Goal: Task Accomplishment & Management: Use online tool/utility

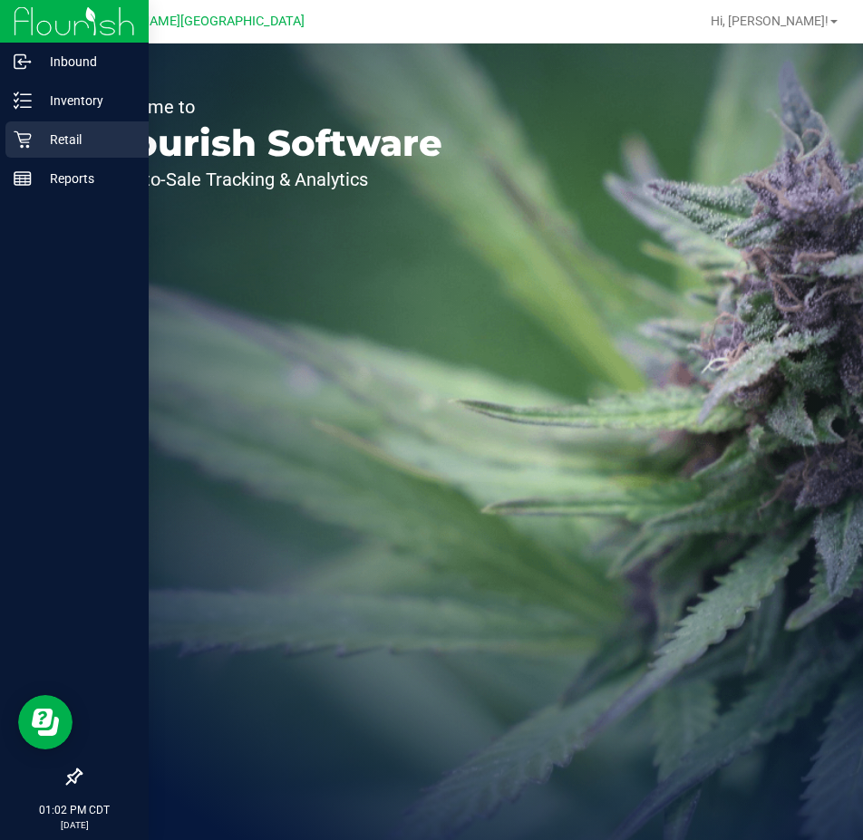
click at [64, 154] on div "Retail" at bounding box center [76, 139] width 143 height 36
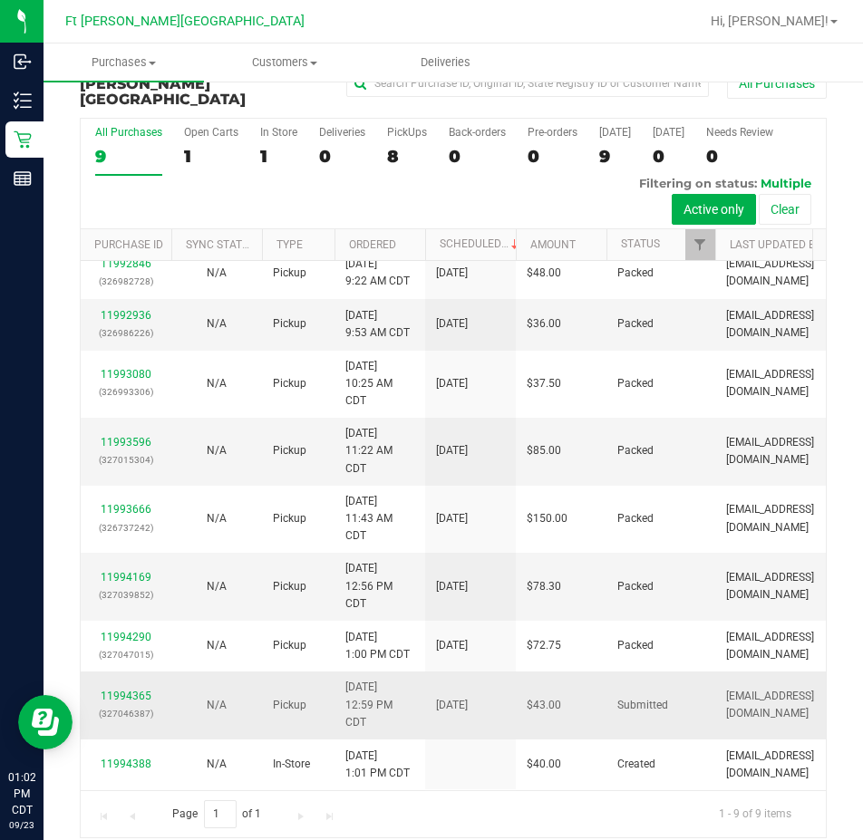
scroll to position [23, 0]
click at [101, 688] on div "11994365 (327046387)" at bounding box center [126, 705] width 69 height 34
click at [107, 690] on link "11994365" at bounding box center [126, 696] width 51 height 13
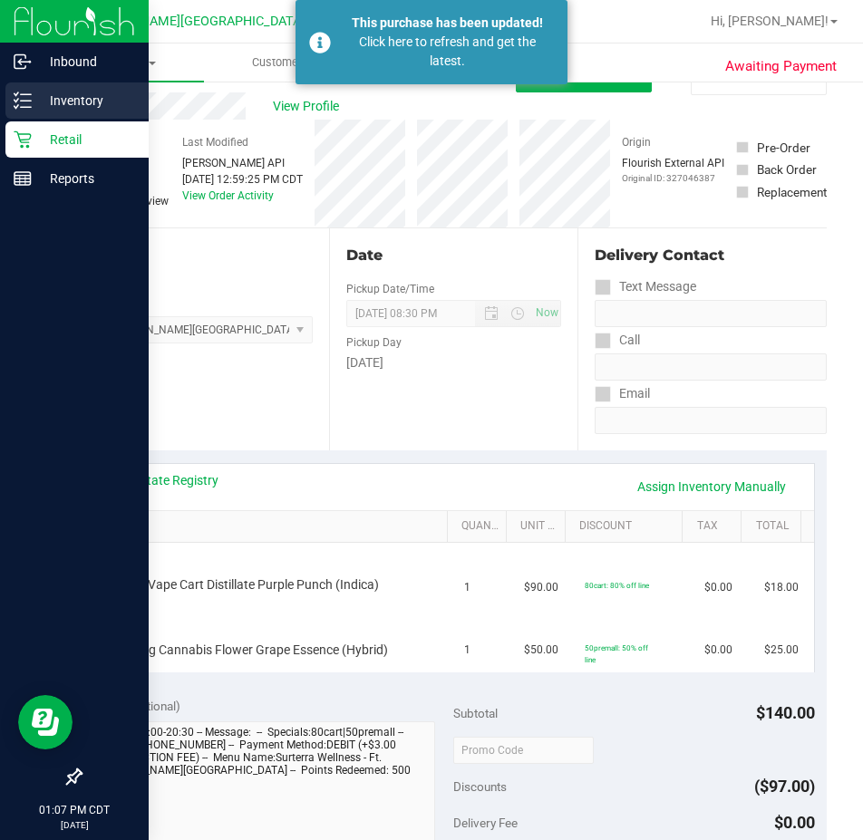
click at [31, 107] on line at bounding box center [26, 107] width 10 height 0
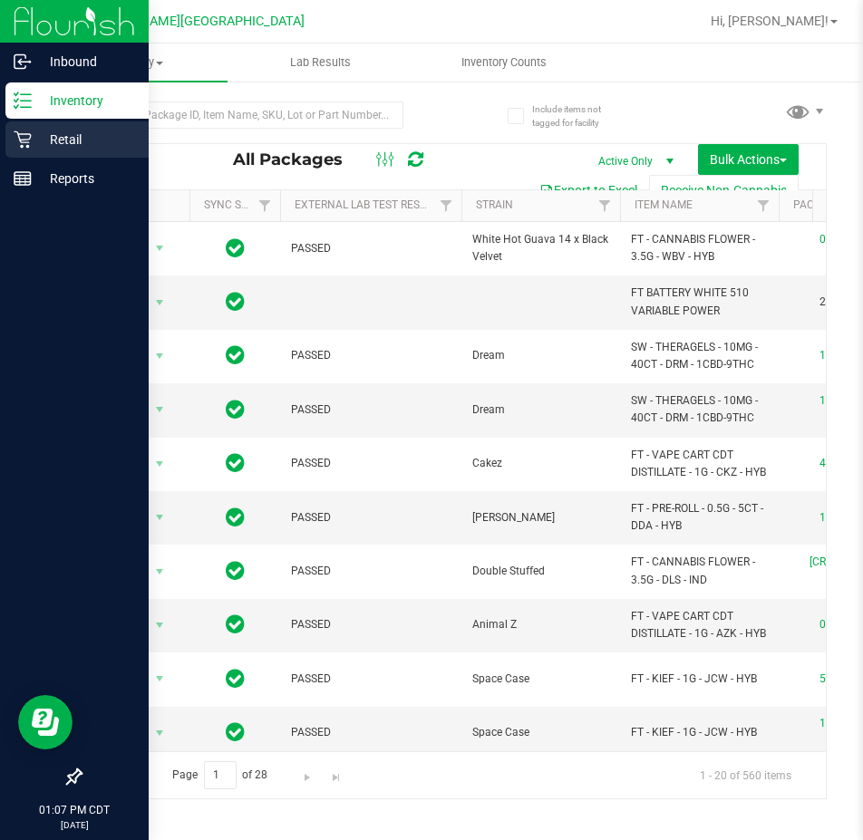
click at [27, 140] on icon at bounding box center [22, 139] width 17 height 17
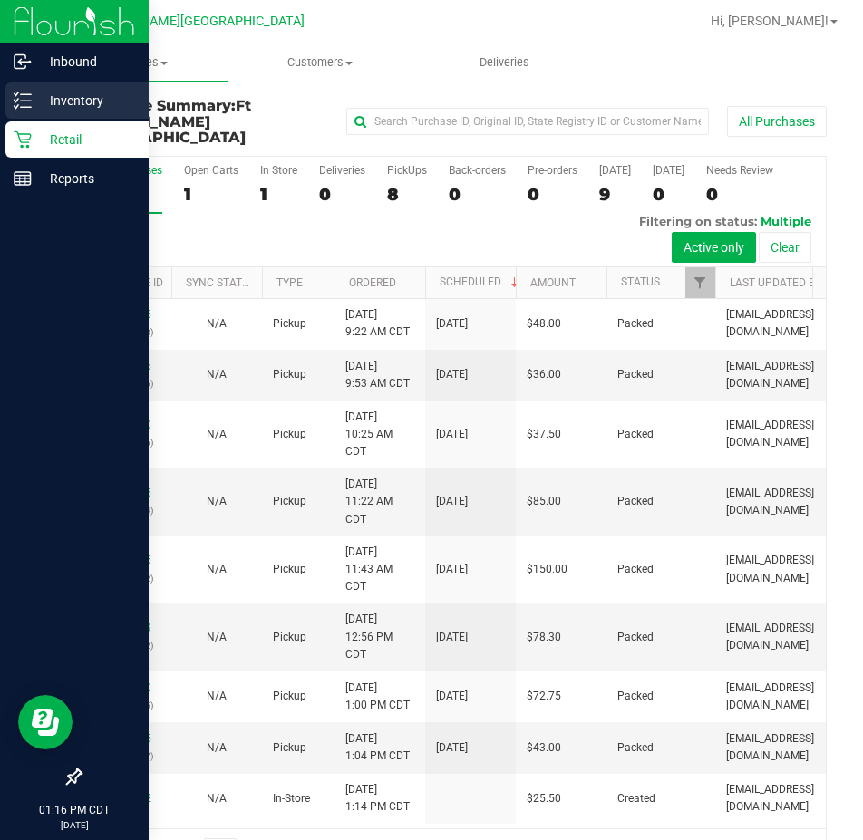
click at [24, 89] on div "Inventory" at bounding box center [76, 101] width 143 height 36
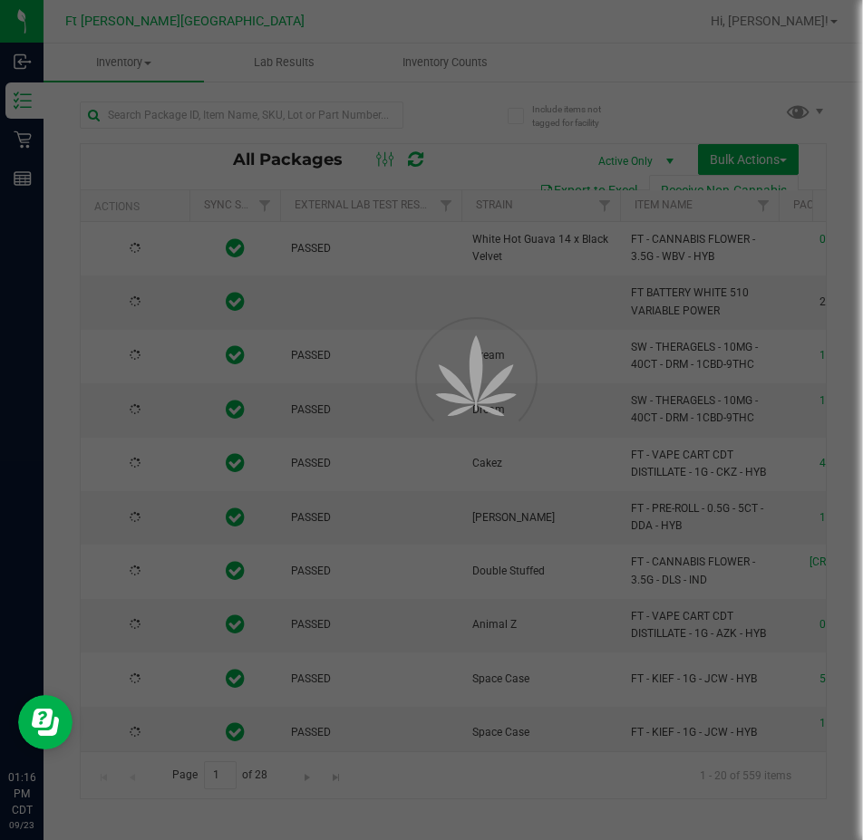
click at [332, 116] on div at bounding box center [431, 420] width 863 height 840
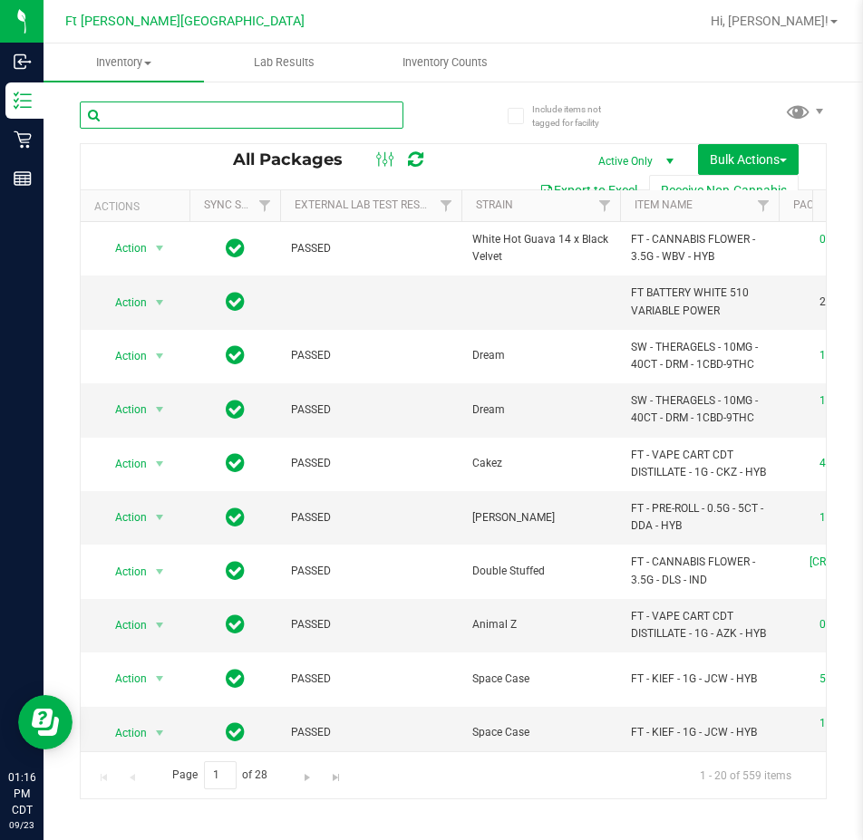
click at [313, 114] on input "text" at bounding box center [242, 115] width 324 height 27
type input "brz"
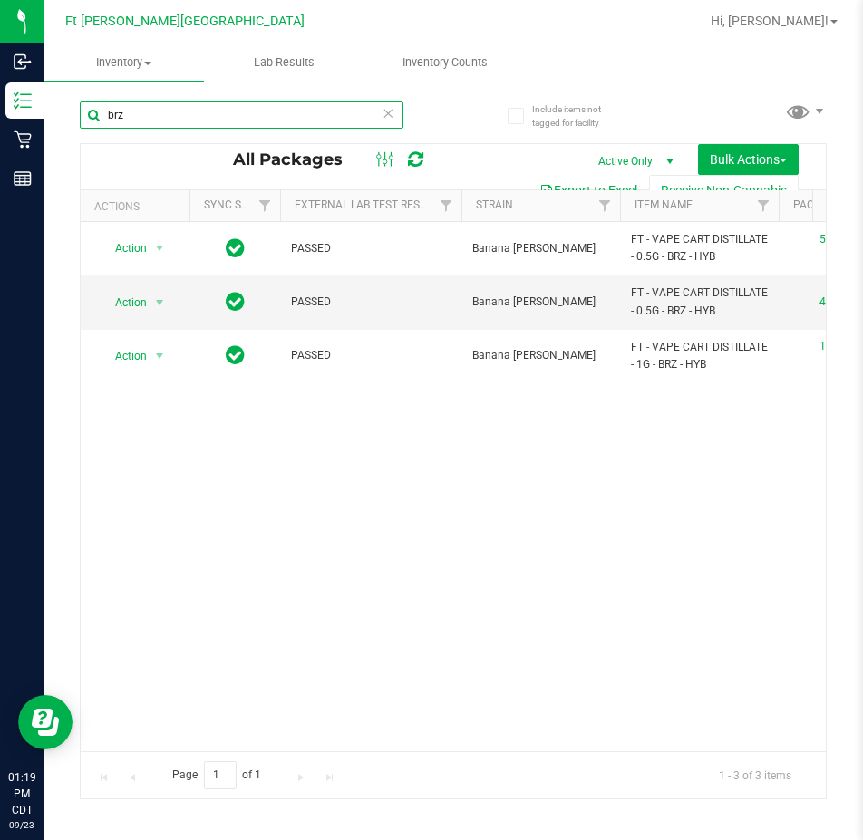
click at [201, 112] on input "brz" at bounding box center [242, 115] width 324 height 27
click at [199, 111] on input "brz" at bounding box center [242, 115] width 324 height 27
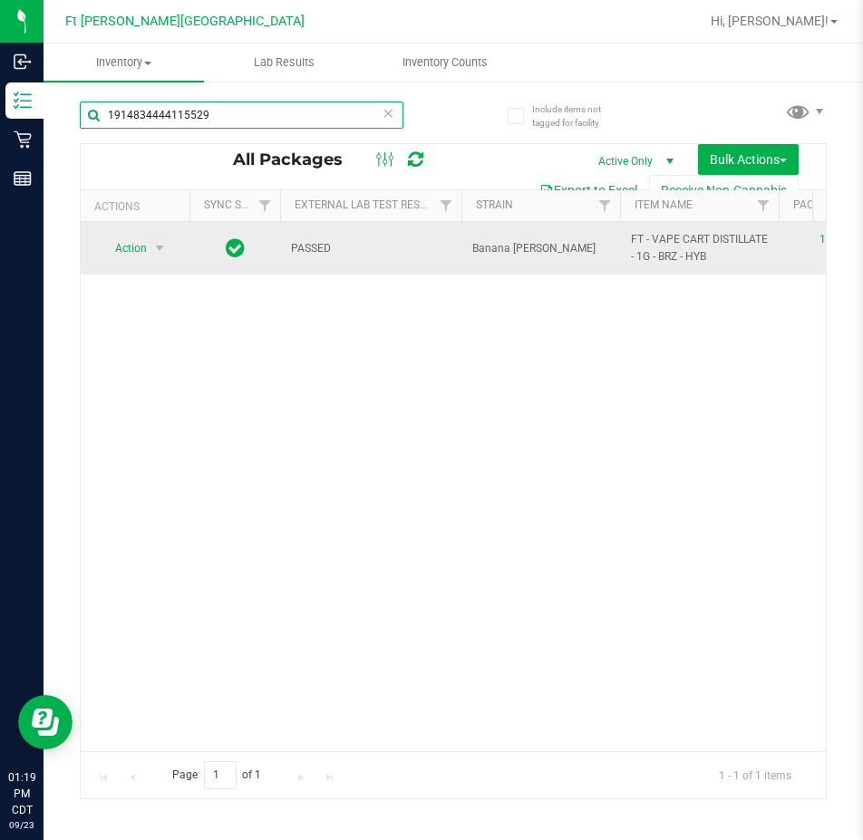
type input "1914834444115529"
click at [151, 254] on span "select" at bounding box center [160, 248] width 23 height 25
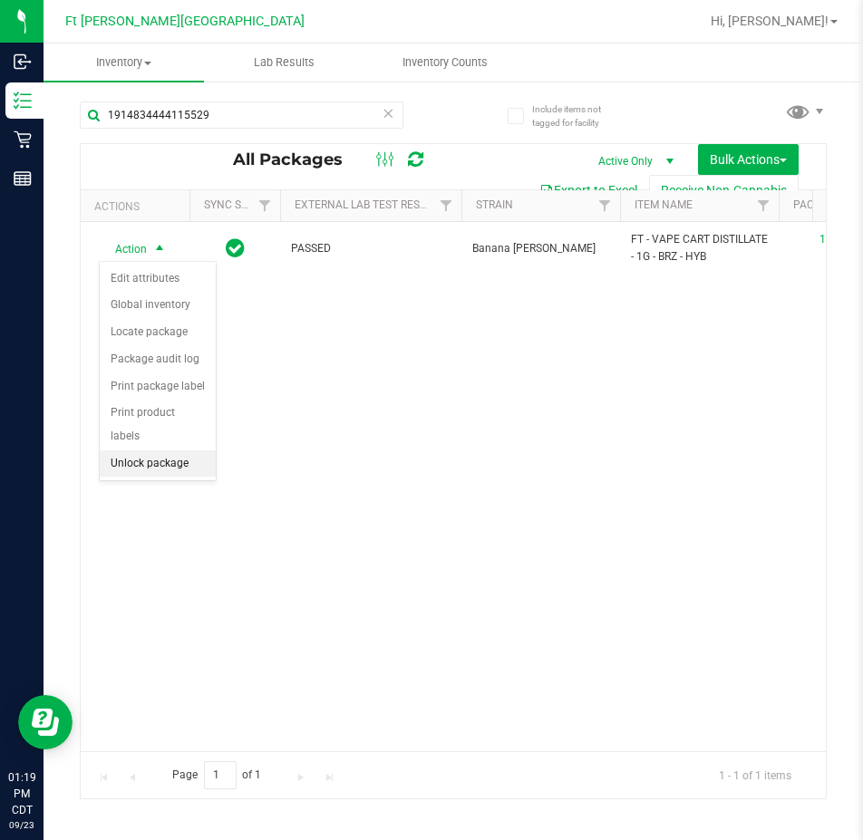
click at [165, 451] on li "Unlock package" at bounding box center [158, 464] width 116 height 27
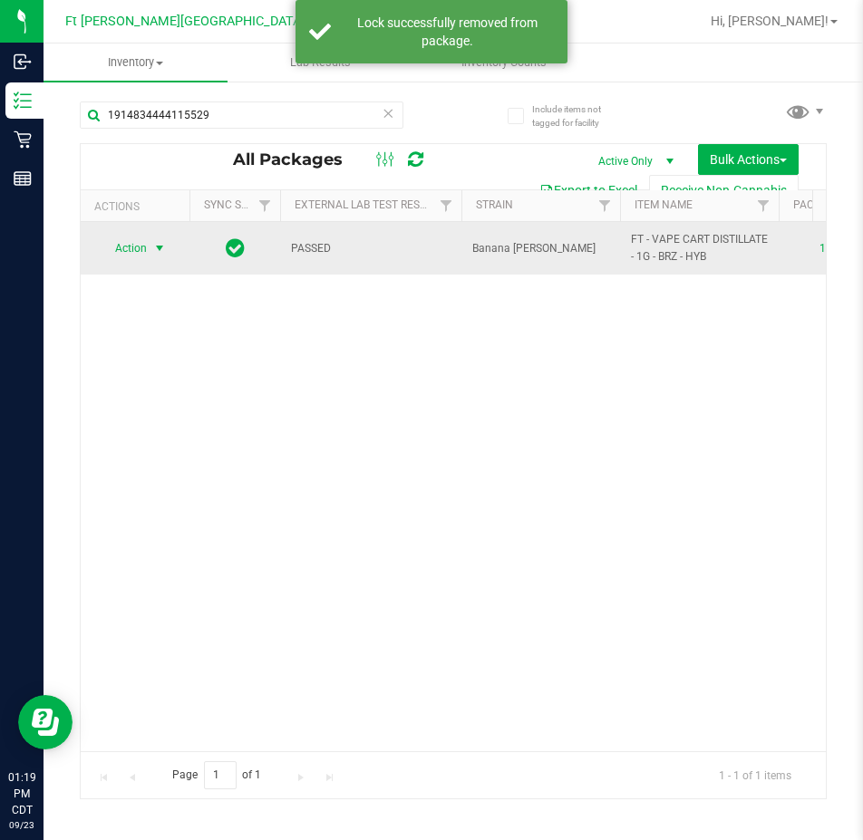
click at [125, 248] on span "Action" at bounding box center [123, 248] width 49 height 25
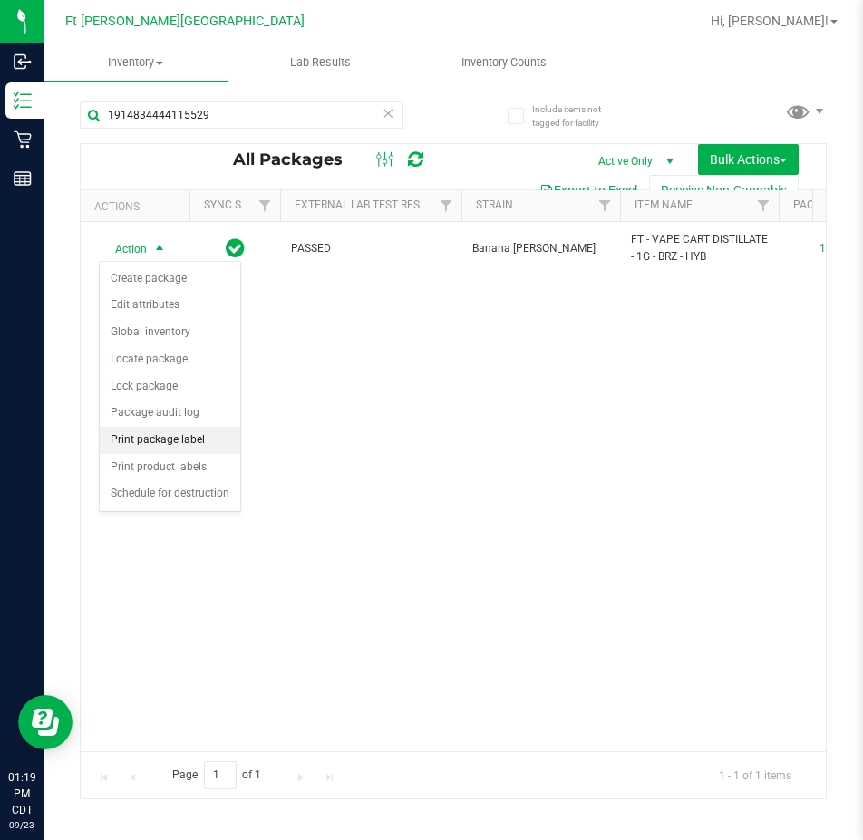
click at [182, 444] on li "Print package label" at bounding box center [170, 440] width 141 height 27
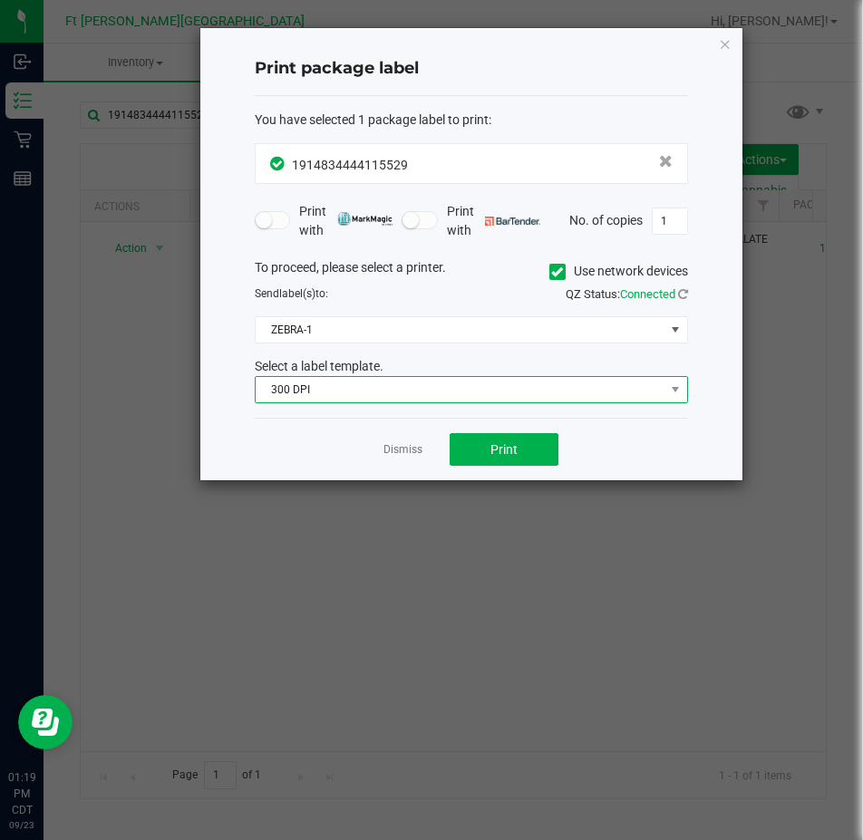
click at [300, 396] on span "300 DPI" at bounding box center [460, 389] width 409 height 25
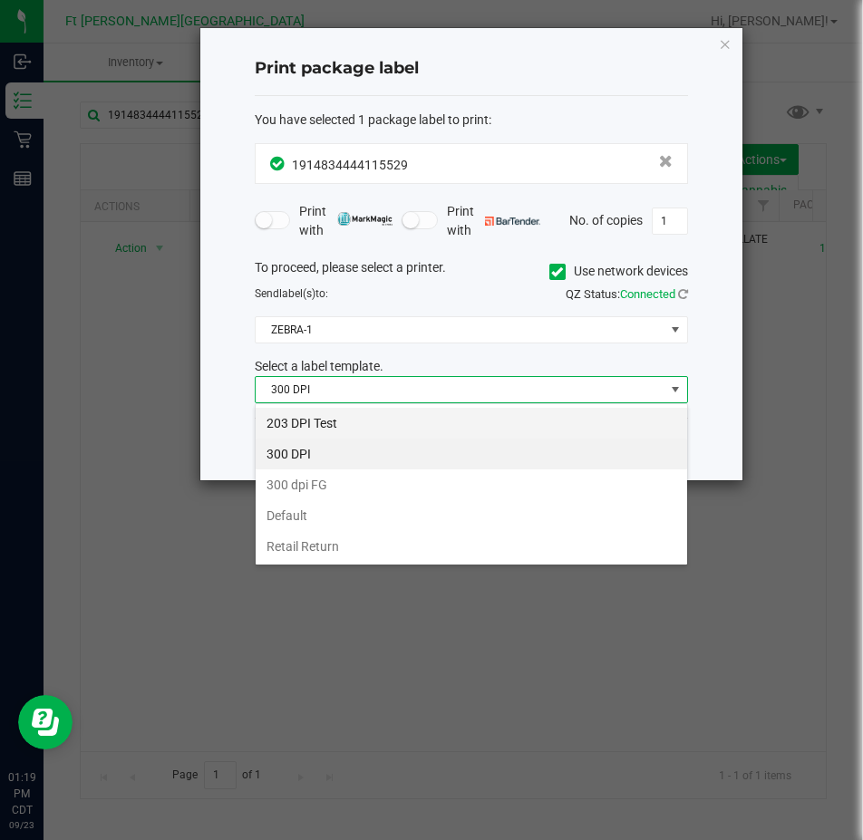
scroll to position [27, 433]
click at [312, 416] on li "203 DPI Test" at bounding box center [472, 423] width 432 height 31
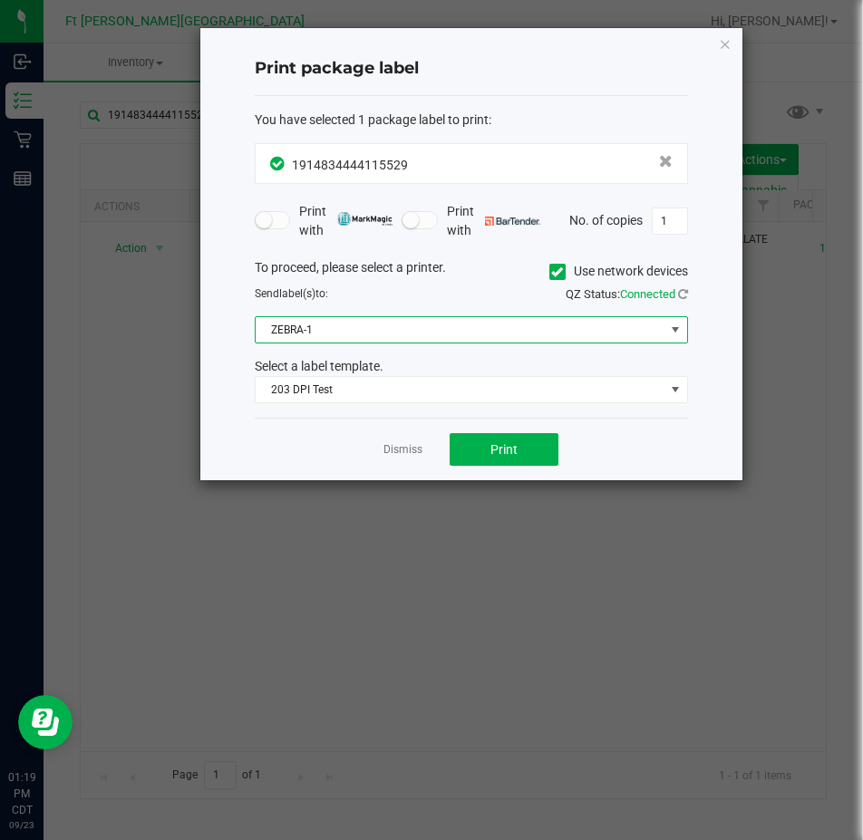
click at [303, 336] on span "ZEBRA-1" at bounding box center [460, 329] width 409 height 25
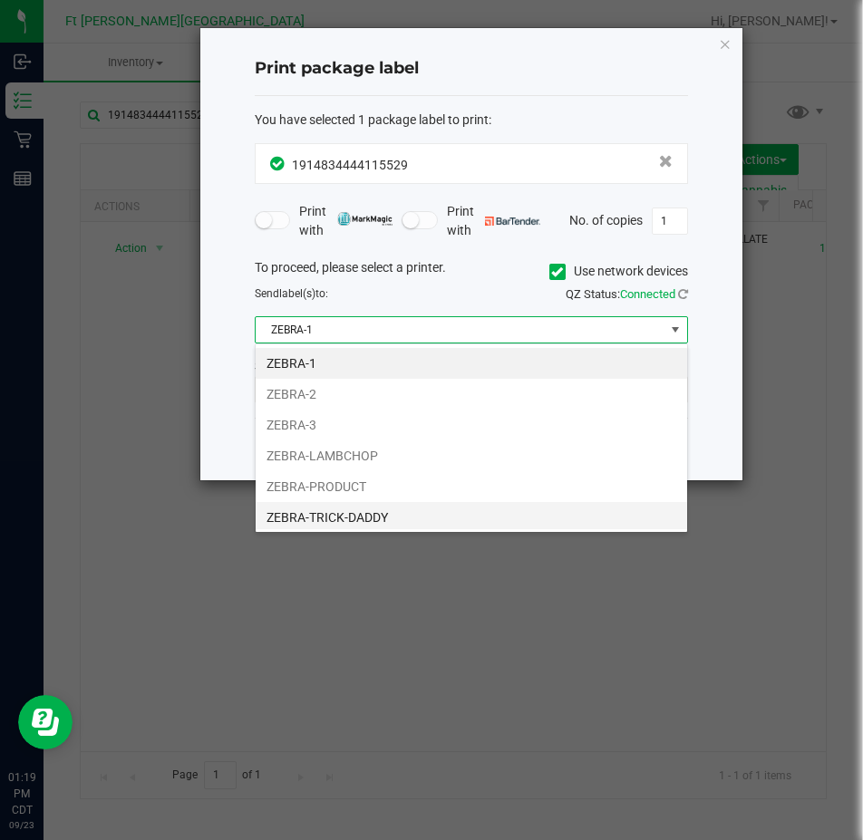
click at [328, 511] on li "ZEBRA-TRICK-DADDY" at bounding box center [472, 517] width 432 height 31
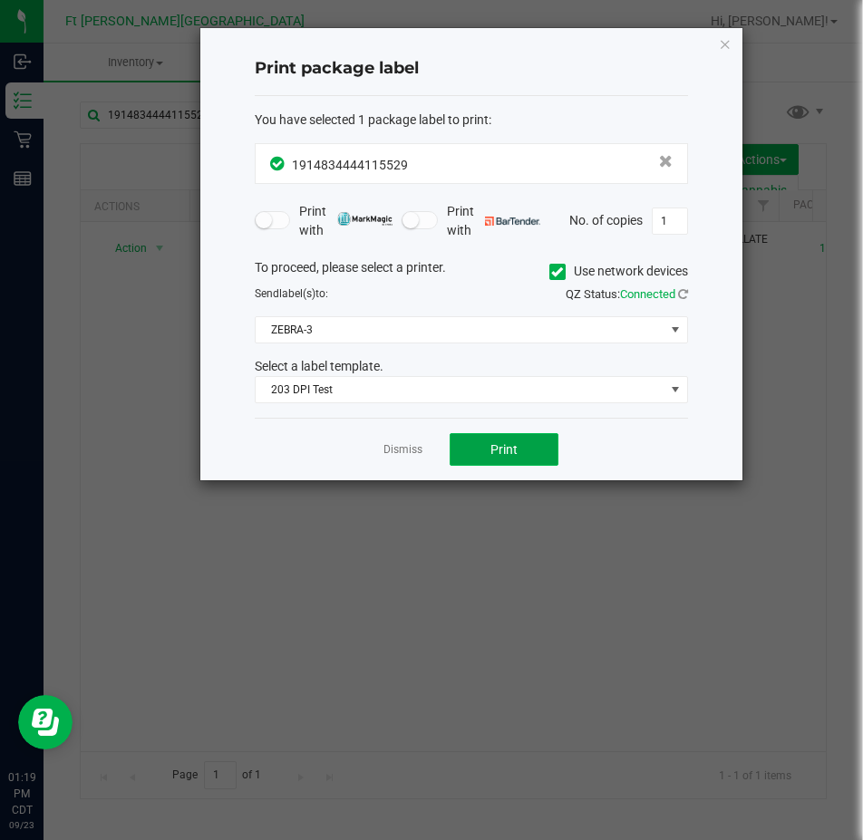
click at [480, 460] on button "Print" at bounding box center [504, 449] width 109 height 33
click at [719, 43] on icon "button" at bounding box center [725, 44] width 13 height 22
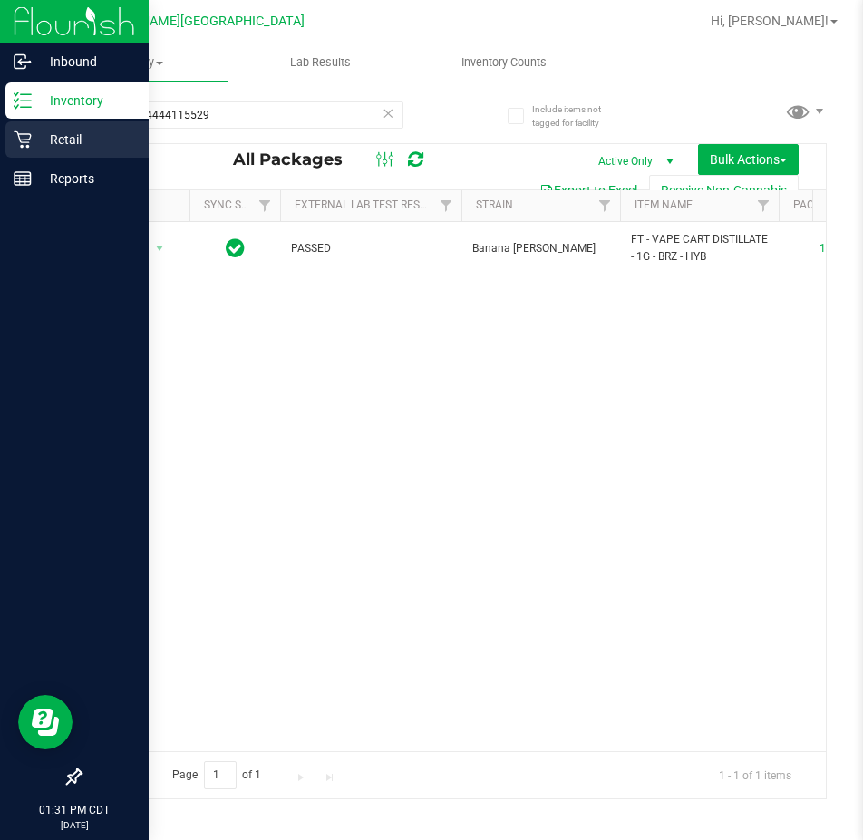
click at [51, 133] on p "Retail" at bounding box center [86, 140] width 109 height 22
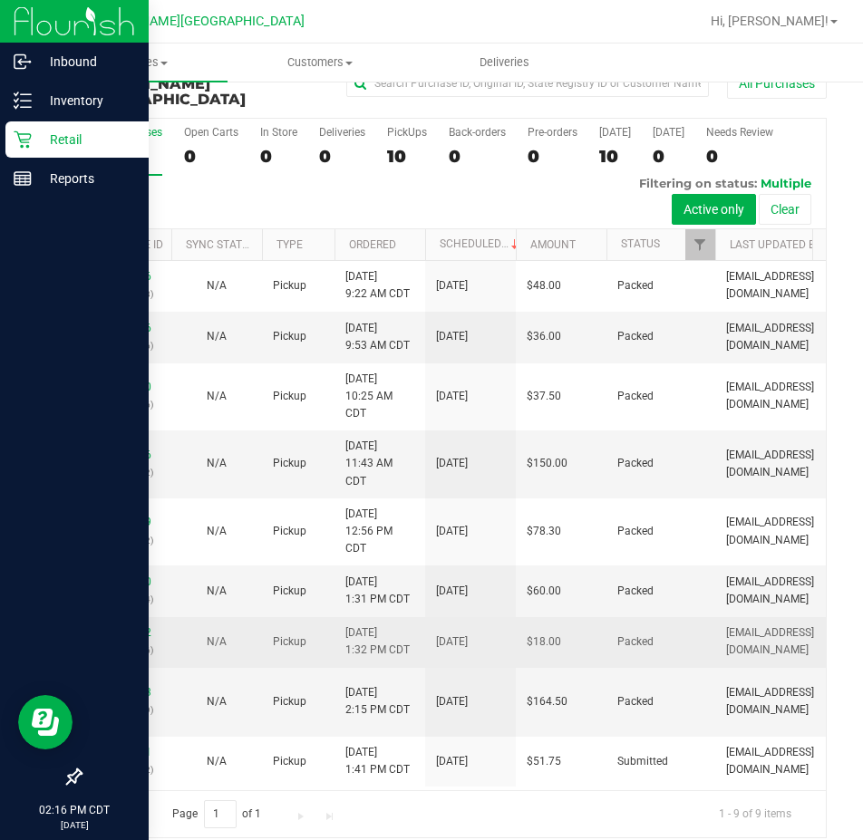
scroll to position [5, 0]
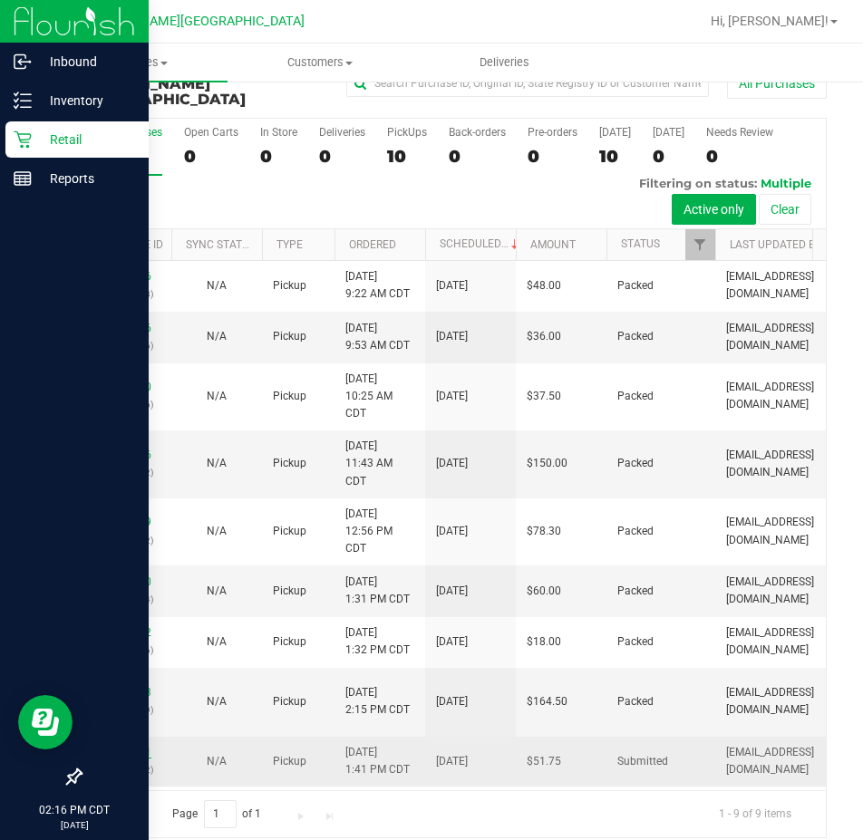
click at [109, 746] on link "11994671" at bounding box center [126, 752] width 51 height 13
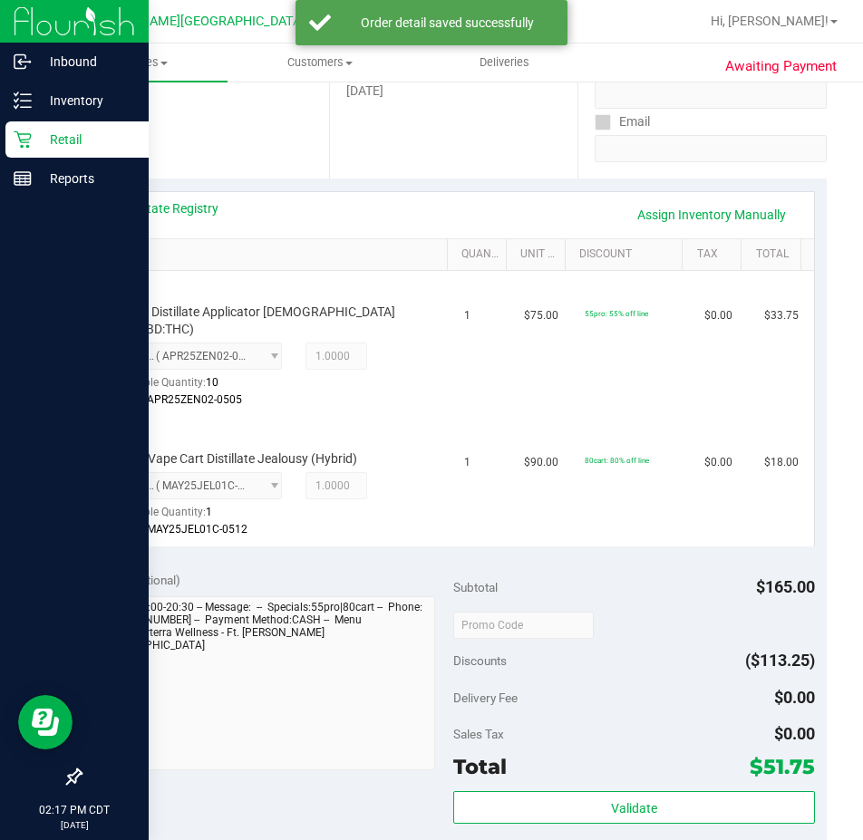
scroll to position [582, 0]
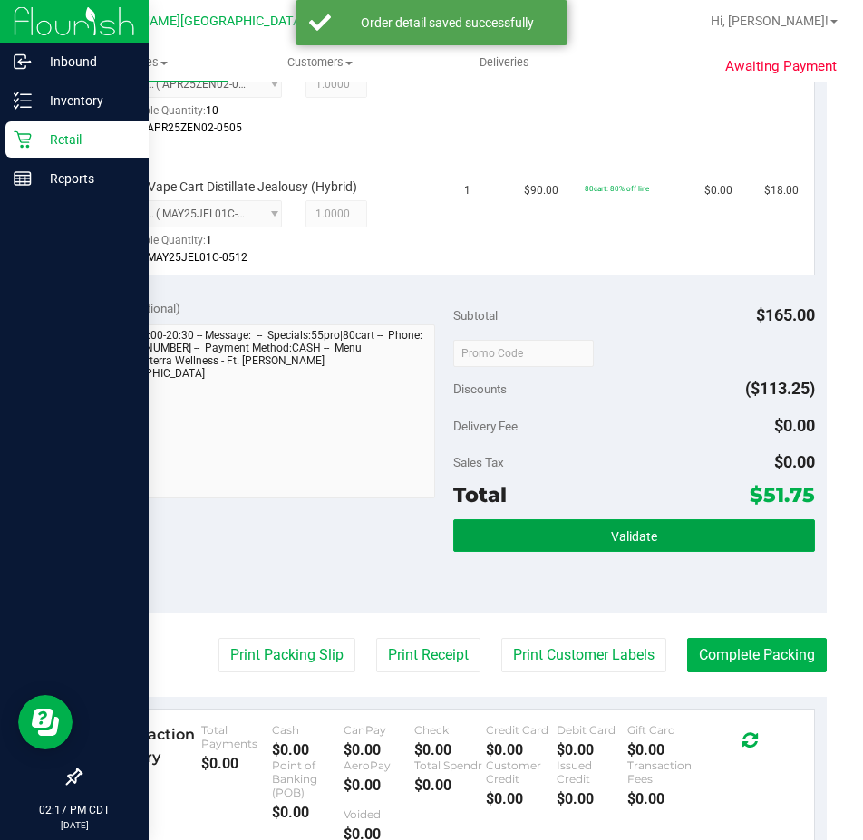
click at [585, 534] on button "Validate" at bounding box center [634, 536] width 362 height 33
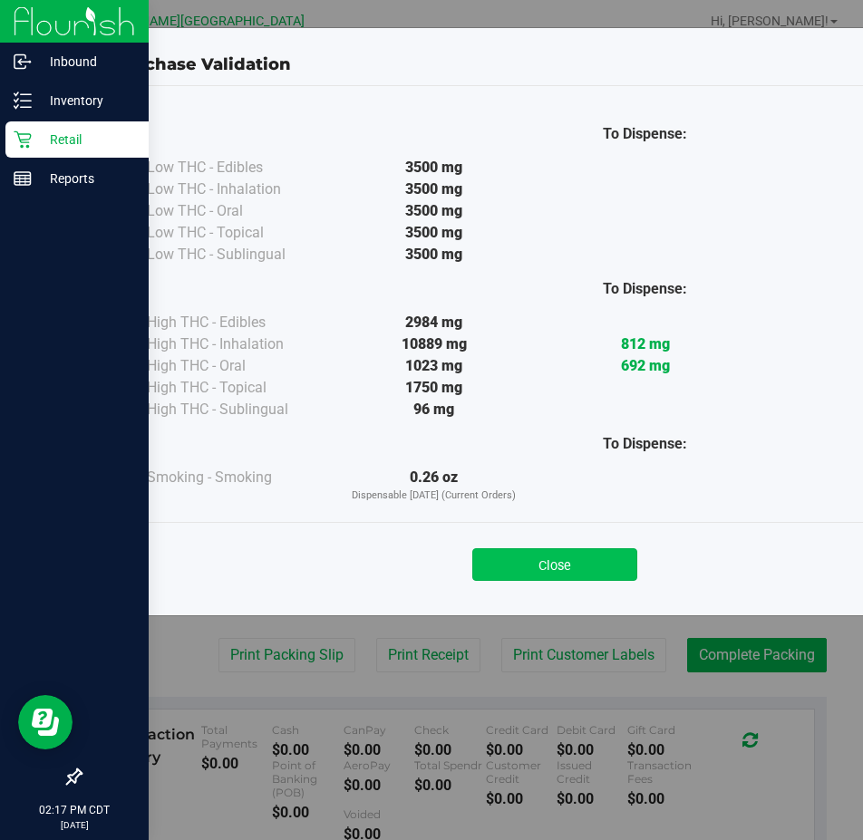
click at [513, 567] on button "Close" at bounding box center [554, 565] width 165 height 33
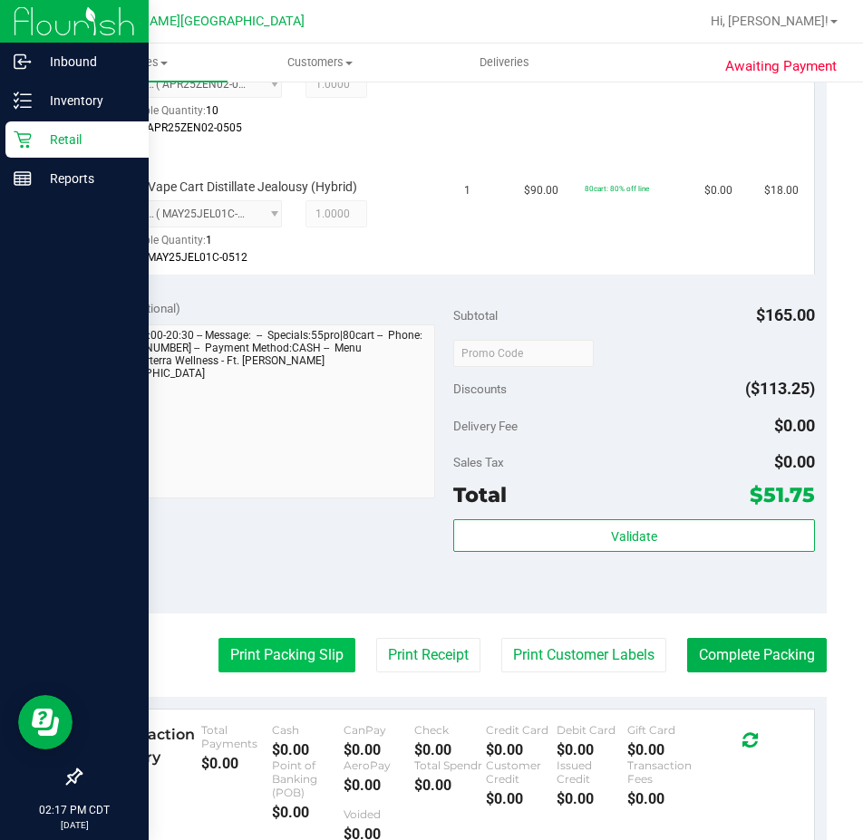
click at [253, 645] on button "Print Packing Slip" at bounding box center [287, 655] width 137 height 34
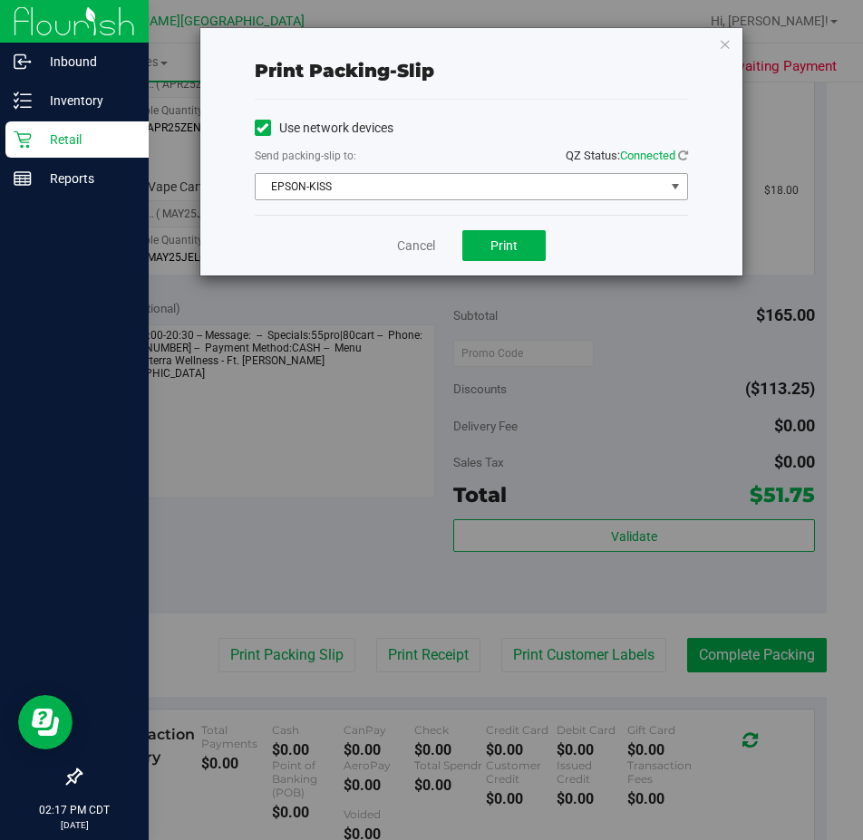
click at [441, 183] on span "EPSON-KISS" at bounding box center [460, 186] width 409 height 25
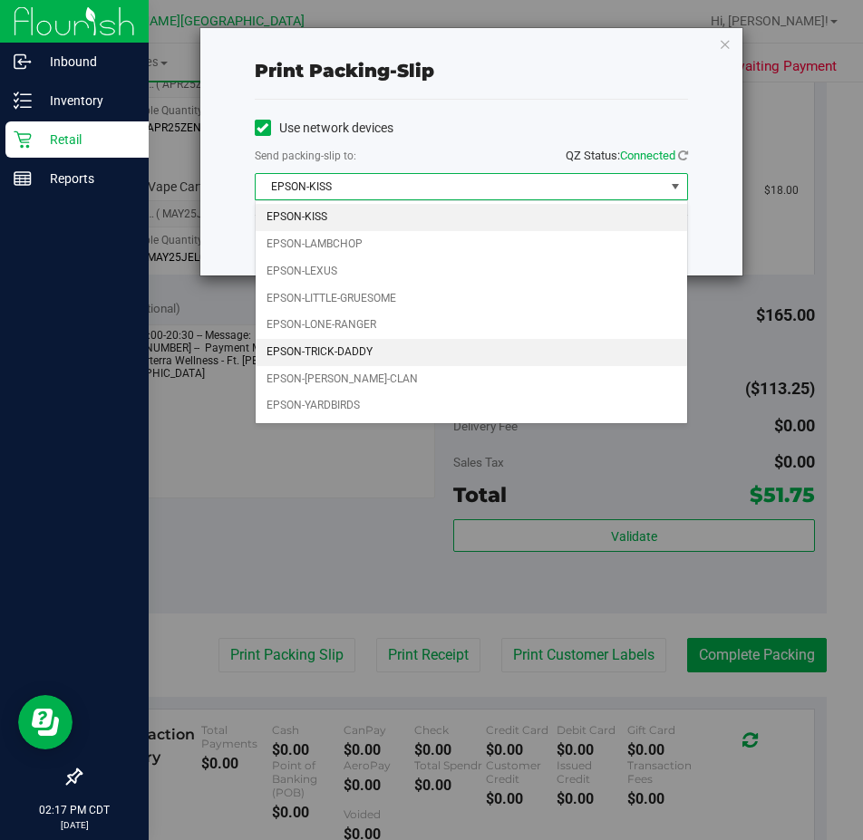
click at [415, 343] on li "EPSON-TRICK-DADDY" at bounding box center [472, 352] width 432 height 27
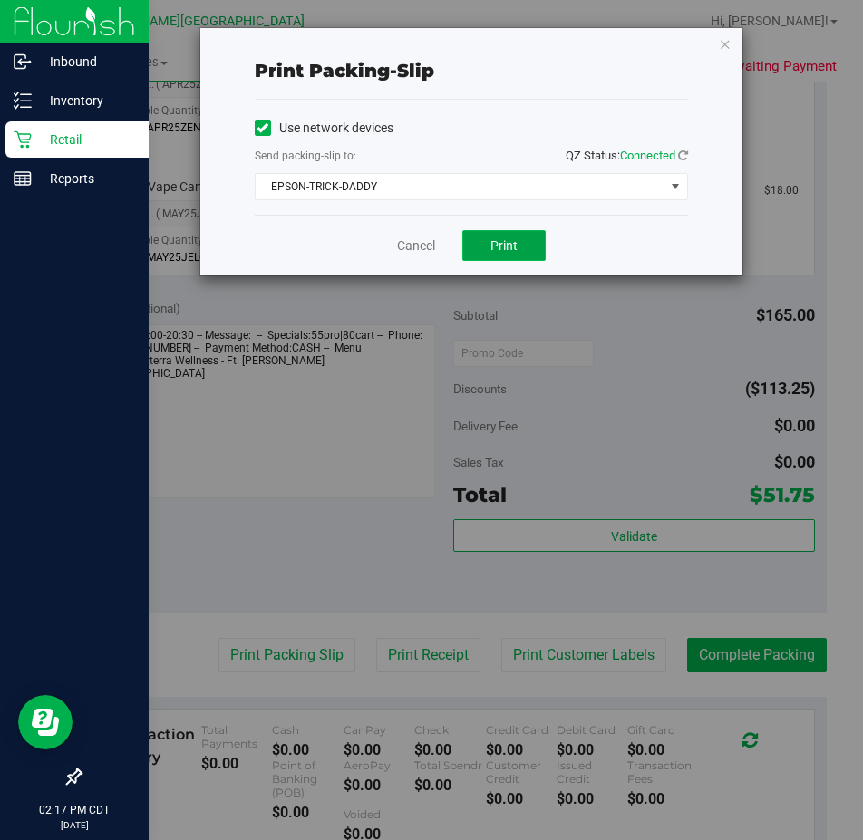
click at [481, 244] on button "Print" at bounding box center [503, 245] width 83 height 31
click at [413, 248] on link "Cancel" at bounding box center [416, 246] width 38 height 19
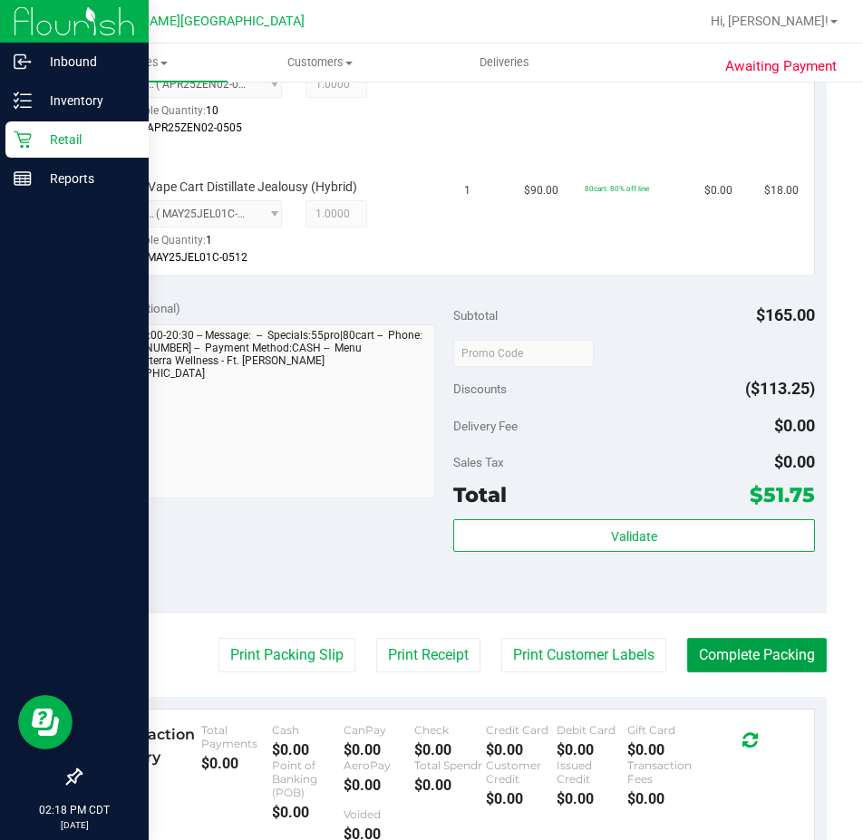
click at [755, 638] on button "Complete Packing" at bounding box center [757, 655] width 140 height 34
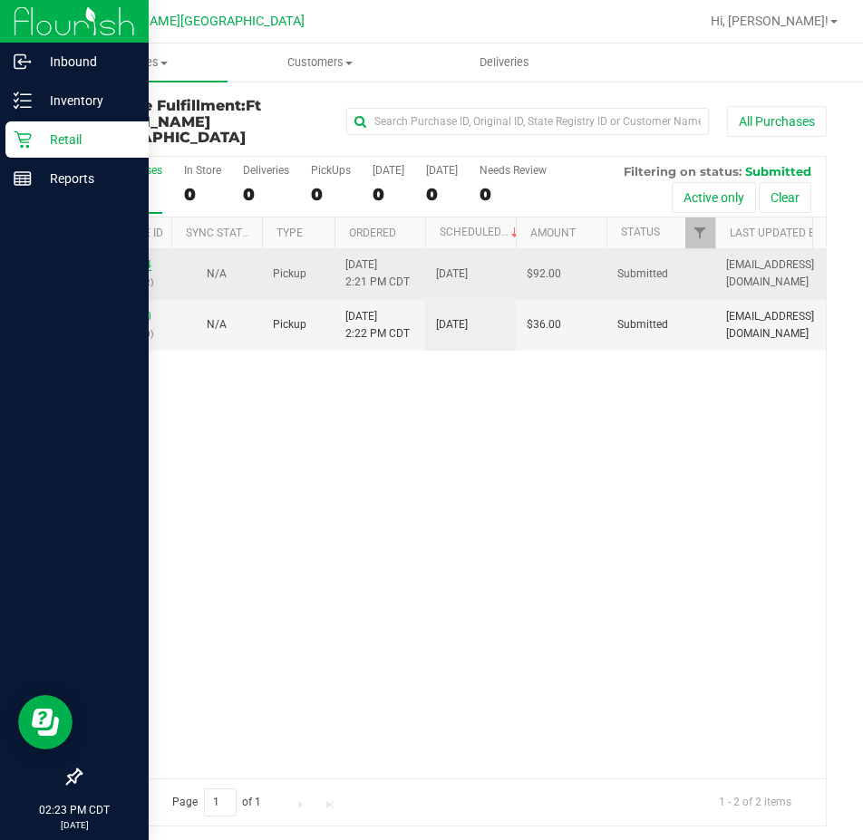
click at [130, 258] on link "11994954" at bounding box center [126, 264] width 51 height 13
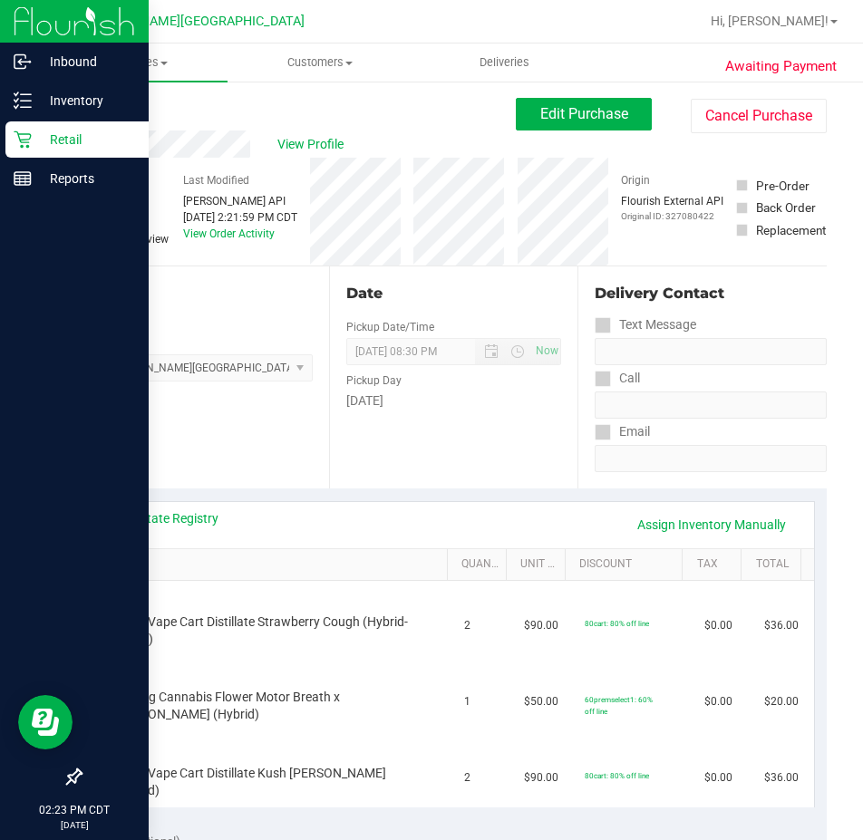
click at [107, 111] on link "Back" at bounding box center [93, 108] width 27 height 13
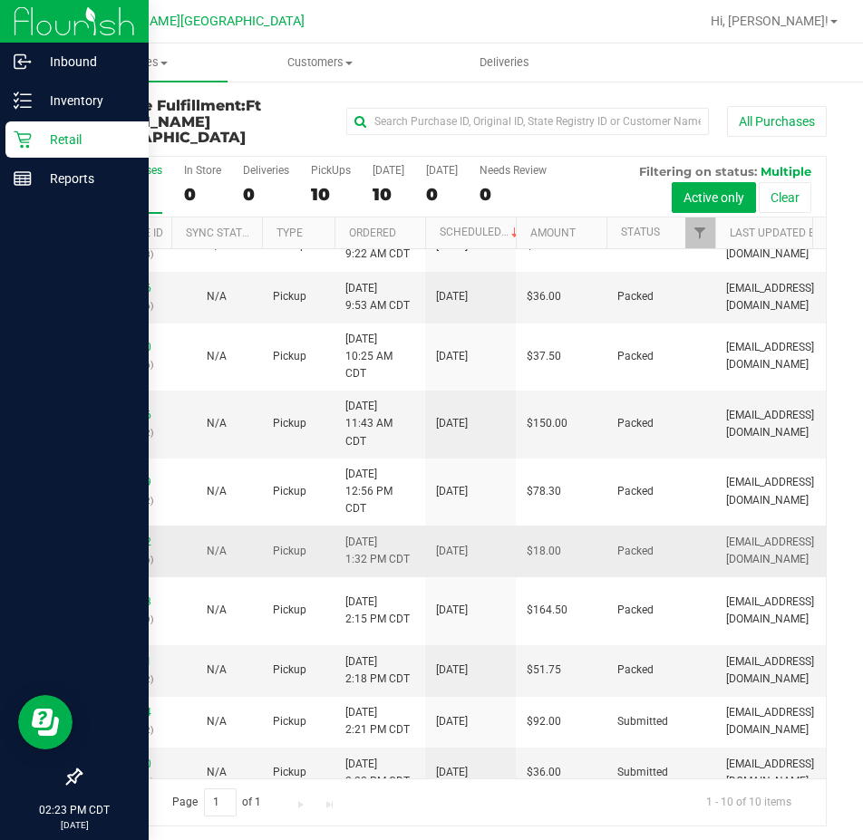
scroll to position [55, 0]
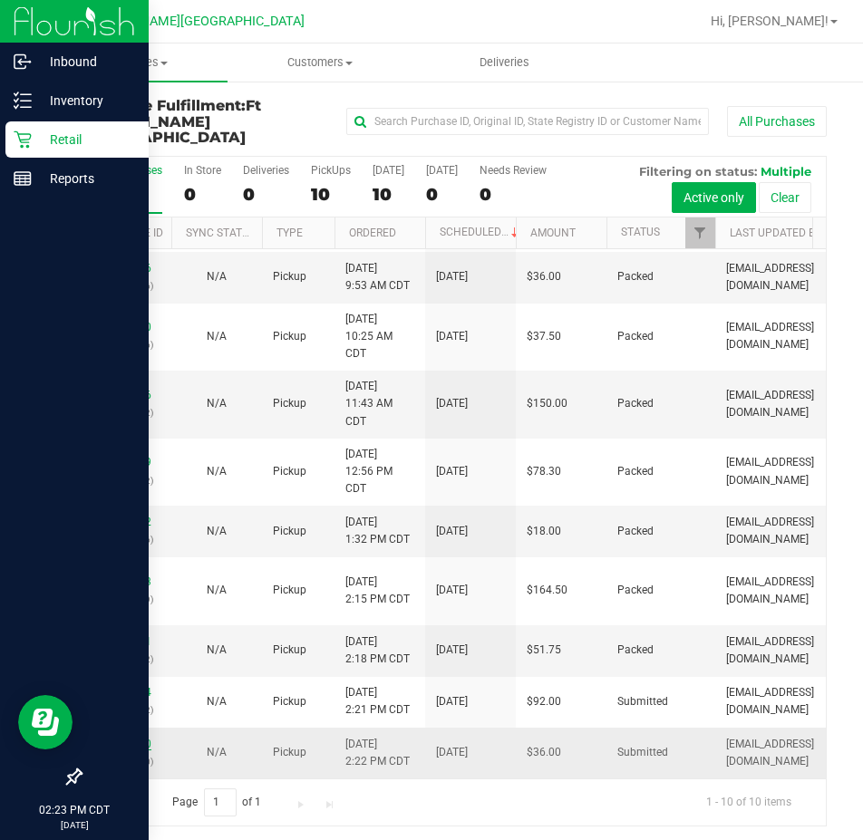
click at [108, 738] on link "11994960" at bounding box center [126, 744] width 51 height 13
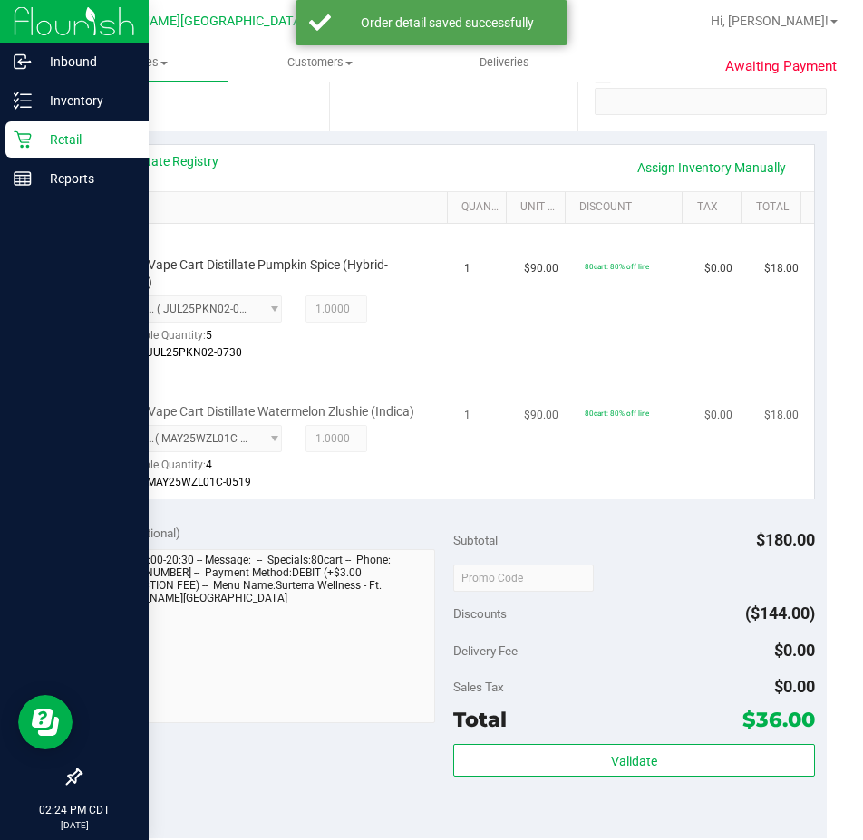
scroll to position [363, 0]
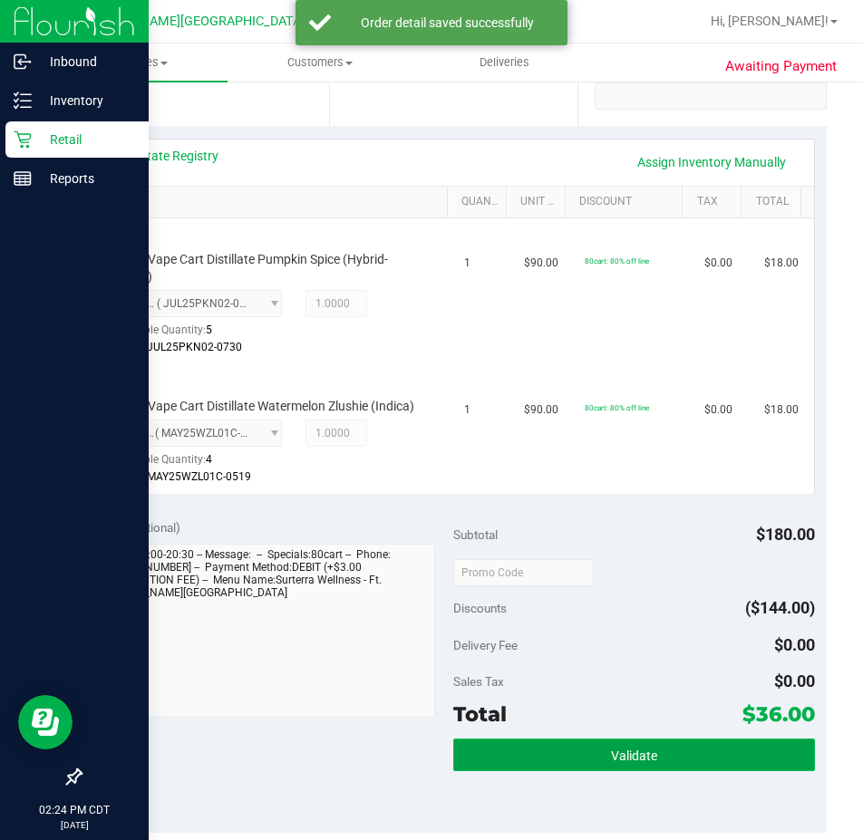
click at [663, 772] on button "Validate" at bounding box center [634, 755] width 362 height 33
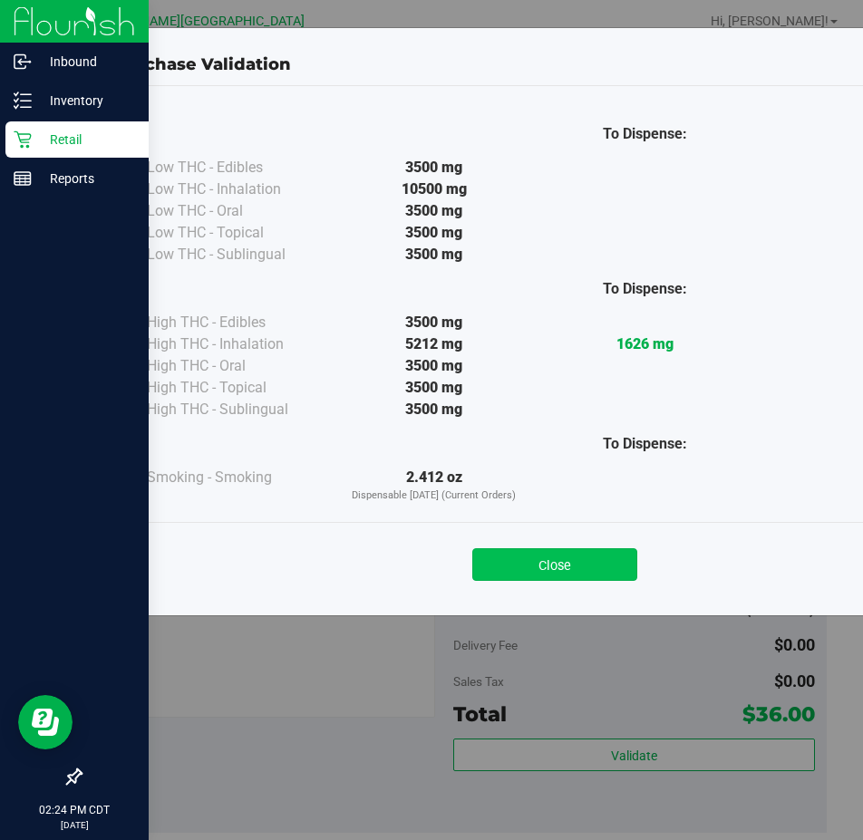
click at [550, 563] on button "Close" at bounding box center [554, 565] width 165 height 33
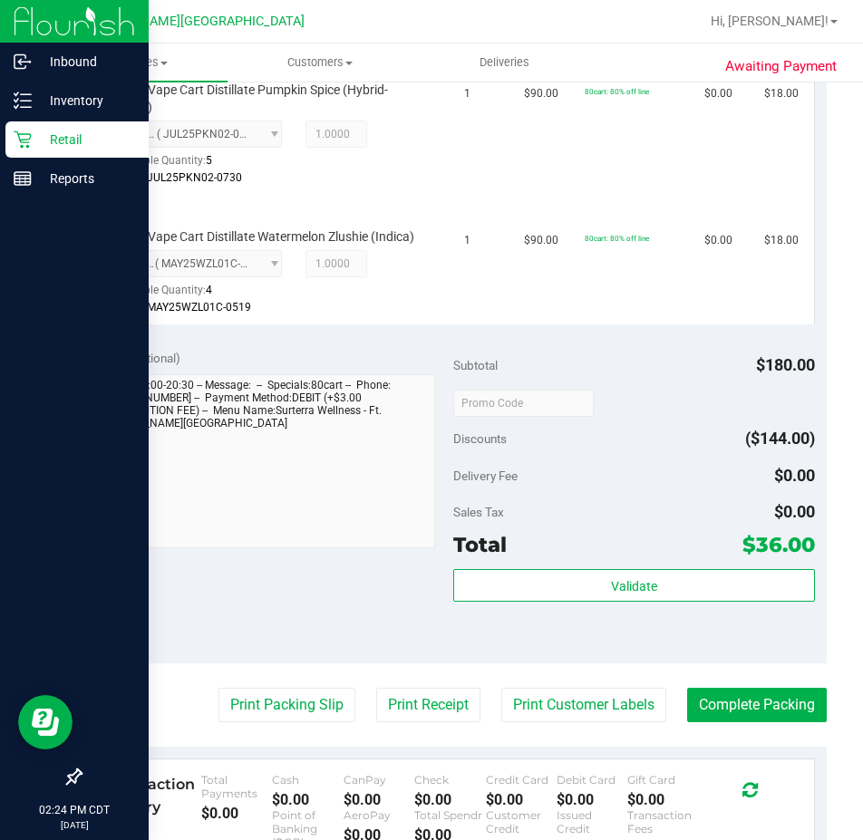
scroll to position [725, 0]
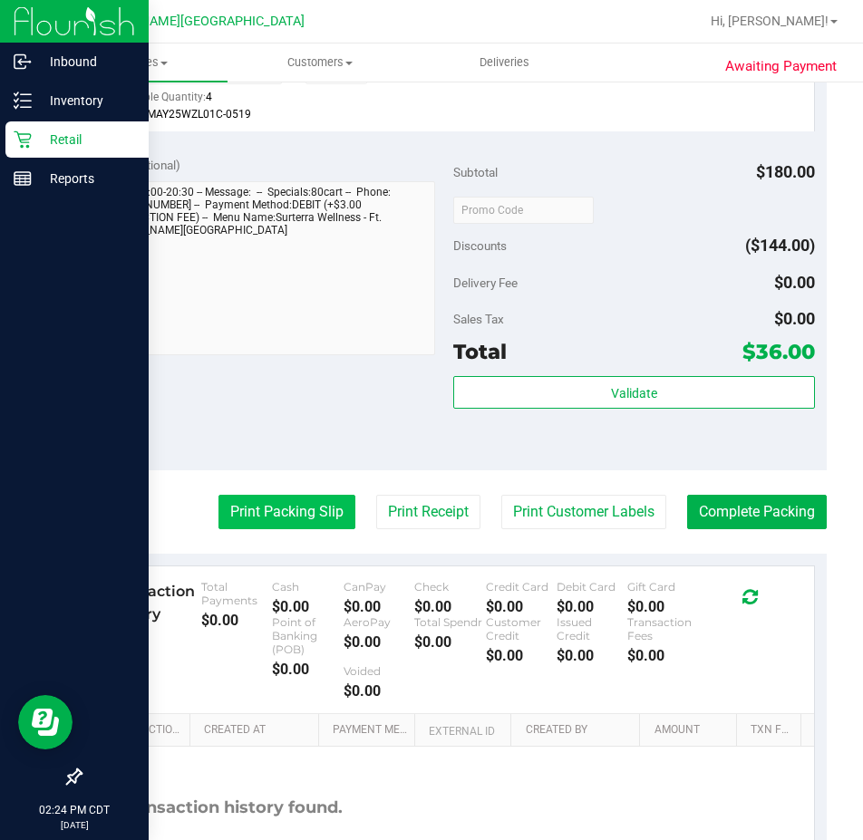
click at [221, 527] on button "Print Packing Slip" at bounding box center [287, 512] width 137 height 34
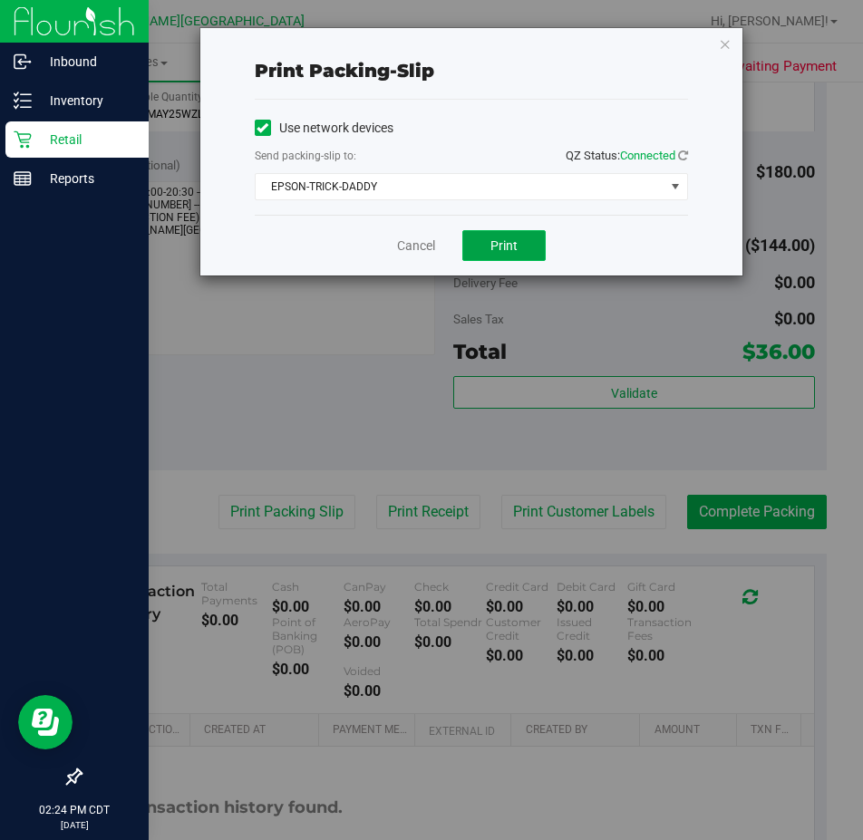
click at [509, 238] on span "Print" at bounding box center [504, 245] width 27 height 15
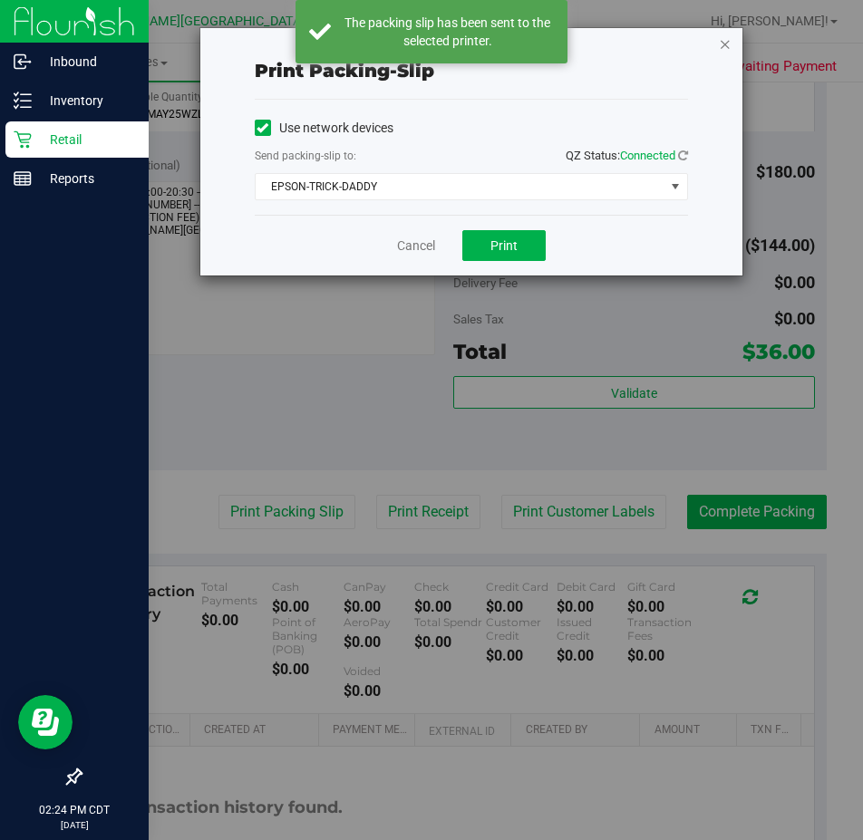
click at [724, 39] on icon "button" at bounding box center [725, 44] width 13 height 22
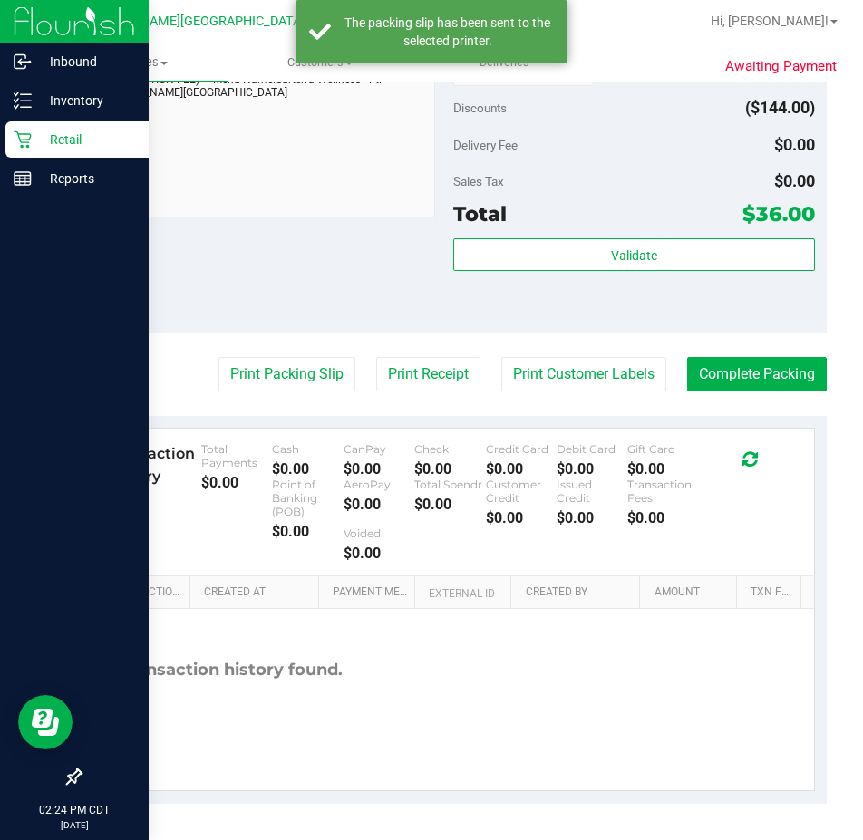
scroll to position [880, 0]
click at [744, 380] on button "Complete Packing" at bounding box center [757, 374] width 140 height 34
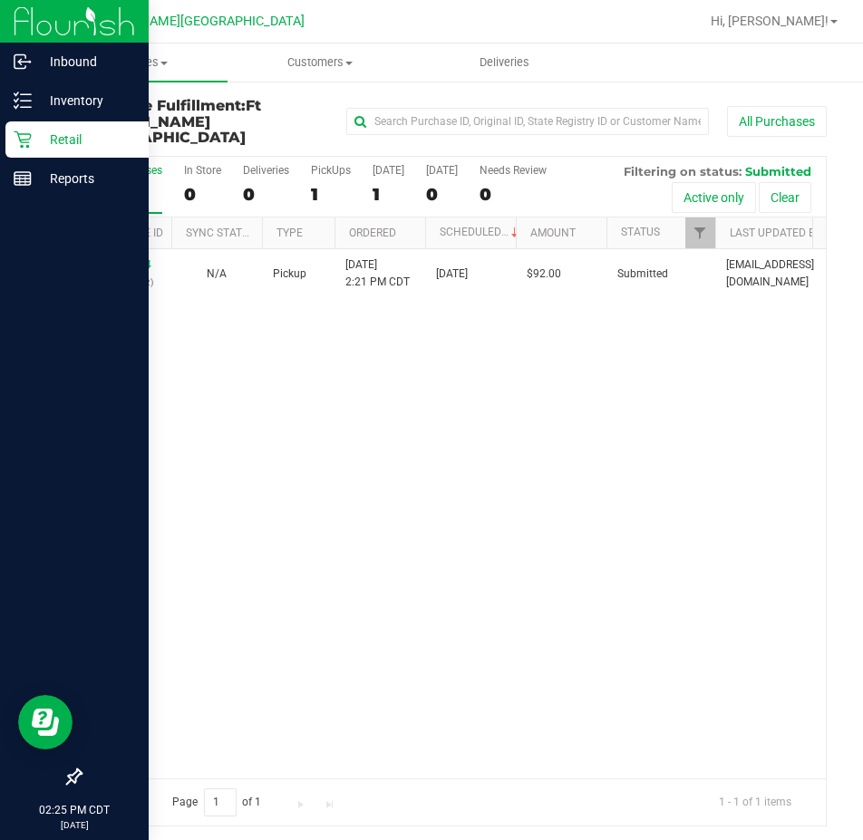
click at [642, 406] on div "11994954 (327080422) N/A Pickup [DATE] 2:21 PM CDT 9/23/2025 $92.00 Submitted […" at bounding box center [453, 514] width 745 height 530
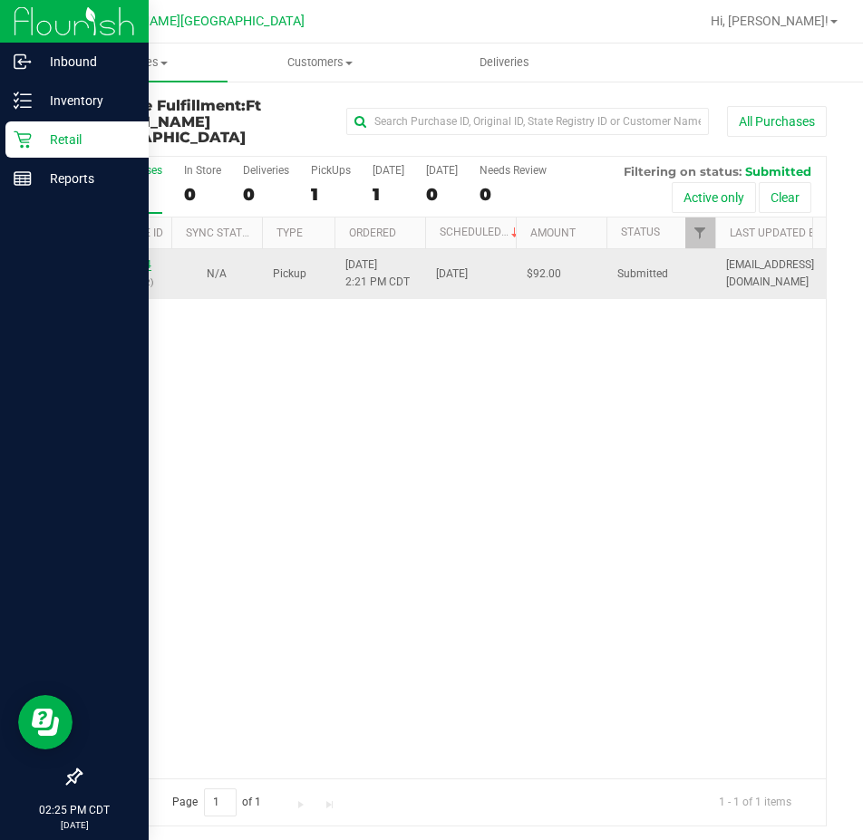
click at [124, 258] on link "11994954" at bounding box center [126, 264] width 51 height 13
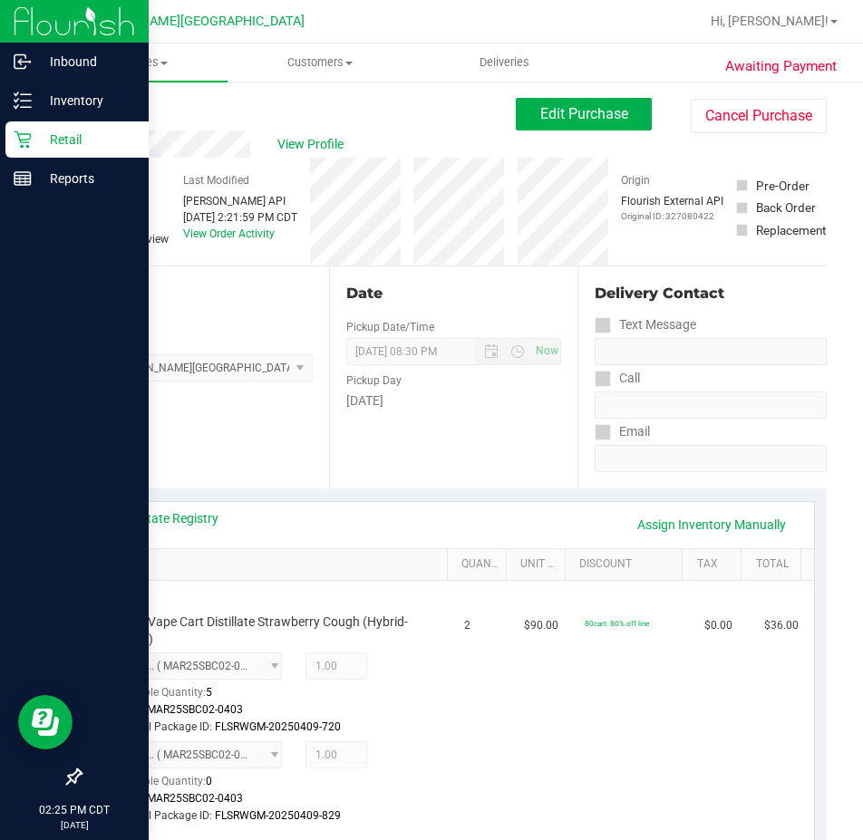
click at [83, 109] on link "Back" at bounding box center [93, 108] width 27 height 13
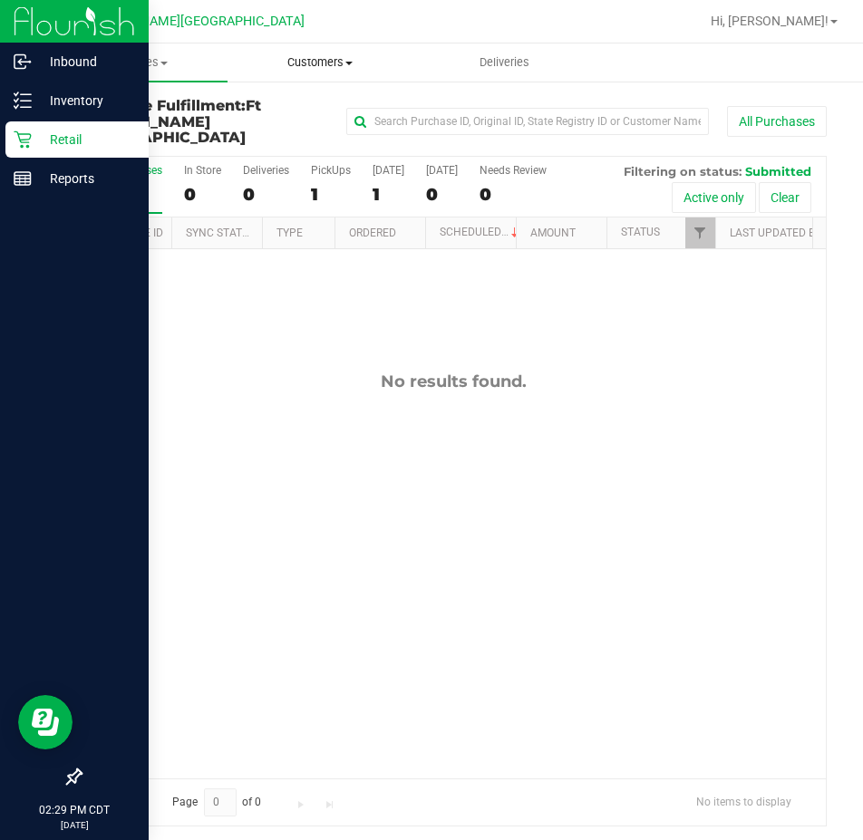
click at [317, 53] on uib-tab-heading "Customers All customers Add a new customer All physicians" at bounding box center [319, 62] width 182 height 36
click at [297, 113] on span "All customers" at bounding box center [293, 109] width 131 height 15
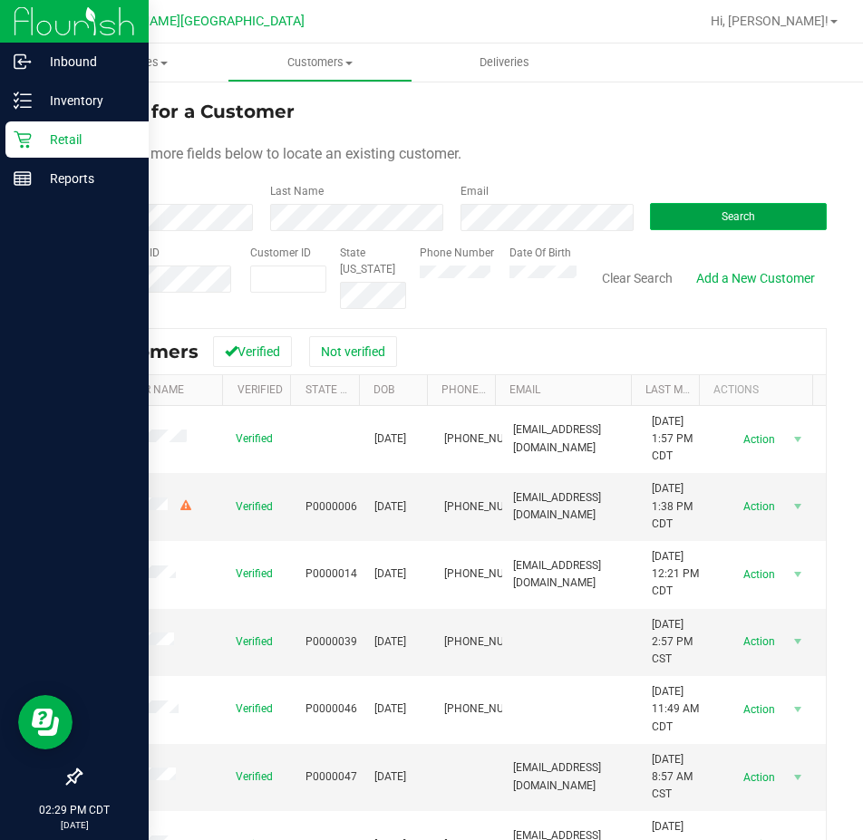
click at [683, 208] on button "Search" at bounding box center [738, 216] width 177 height 27
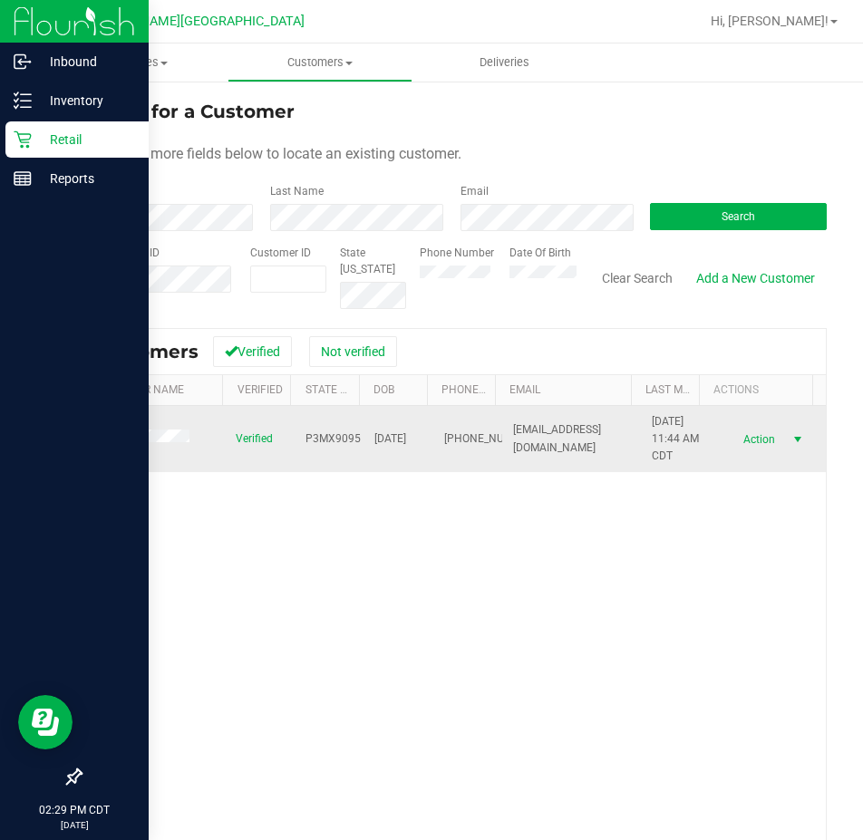
click at [738, 437] on span "Action" at bounding box center [756, 439] width 59 height 25
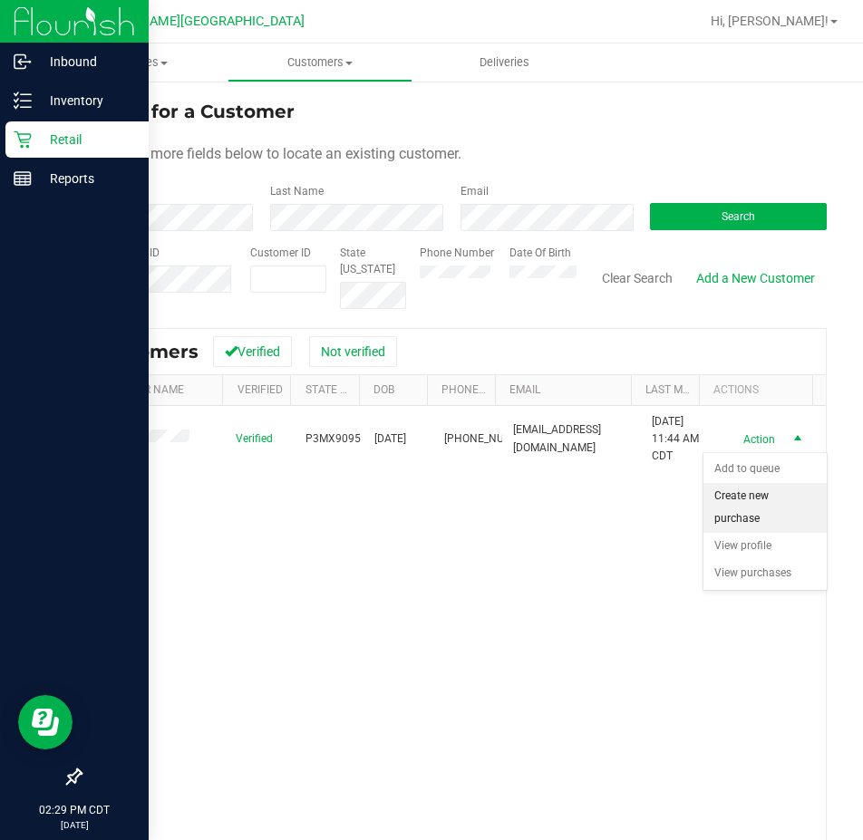
click at [750, 507] on li "Create new purchase" at bounding box center [765, 508] width 123 height 50
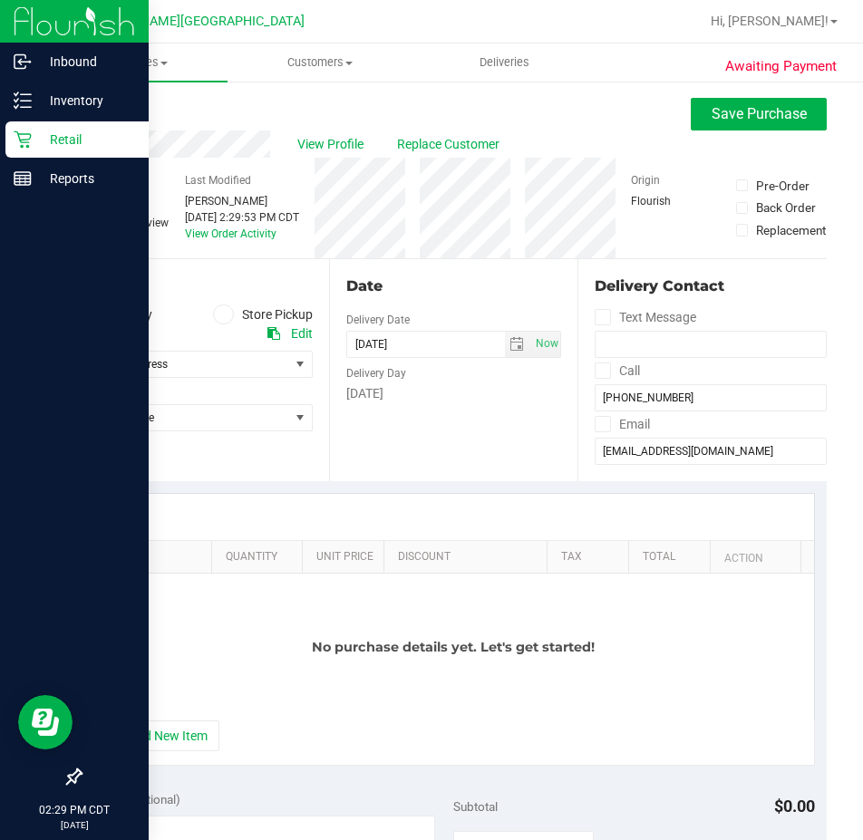
click at [218, 315] on icon at bounding box center [223, 315] width 11 height 0
click at [0, 0] on input "Store Pickup" at bounding box center [0, 0] width 0 height 0
click at [316, 136] on span "View Profile" at bounding box center [333, 144] width 73 height 19
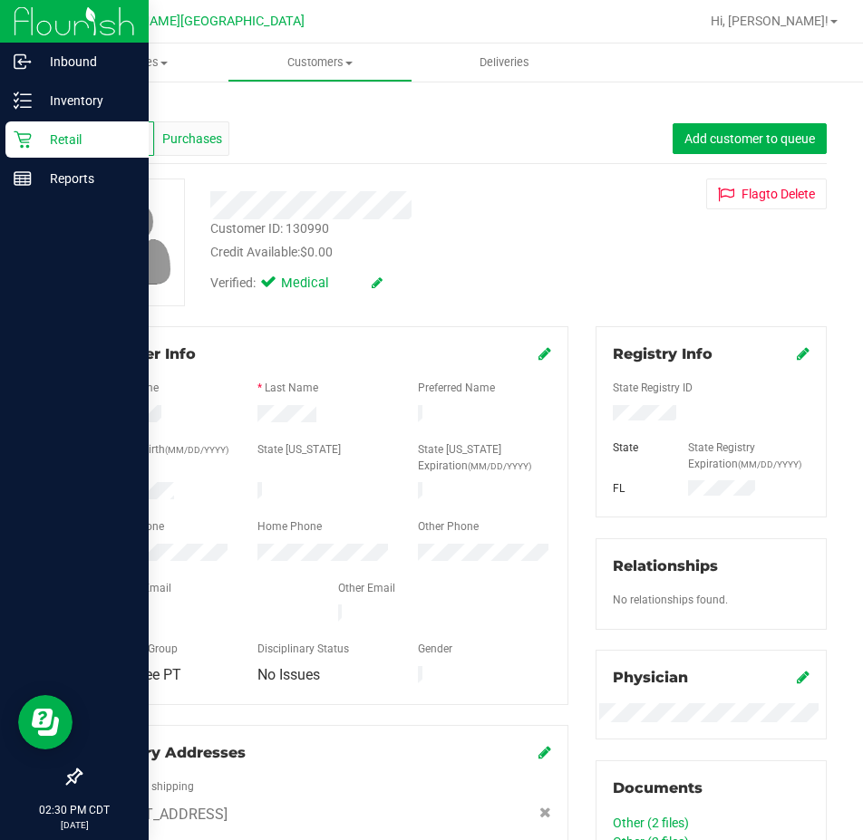
click at [189, 131] on span "Purchases" at bounding box center [192, 139] width 60 height 19
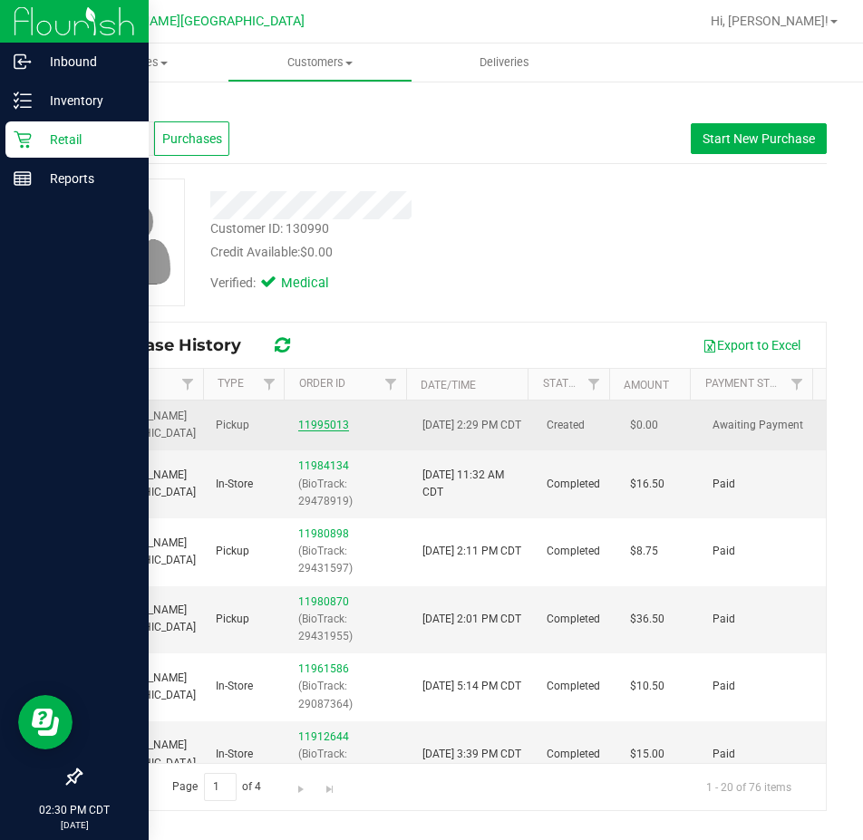
click at [311, 430] on link "11995013" at bounding box center [323, 425] width 51 height 13
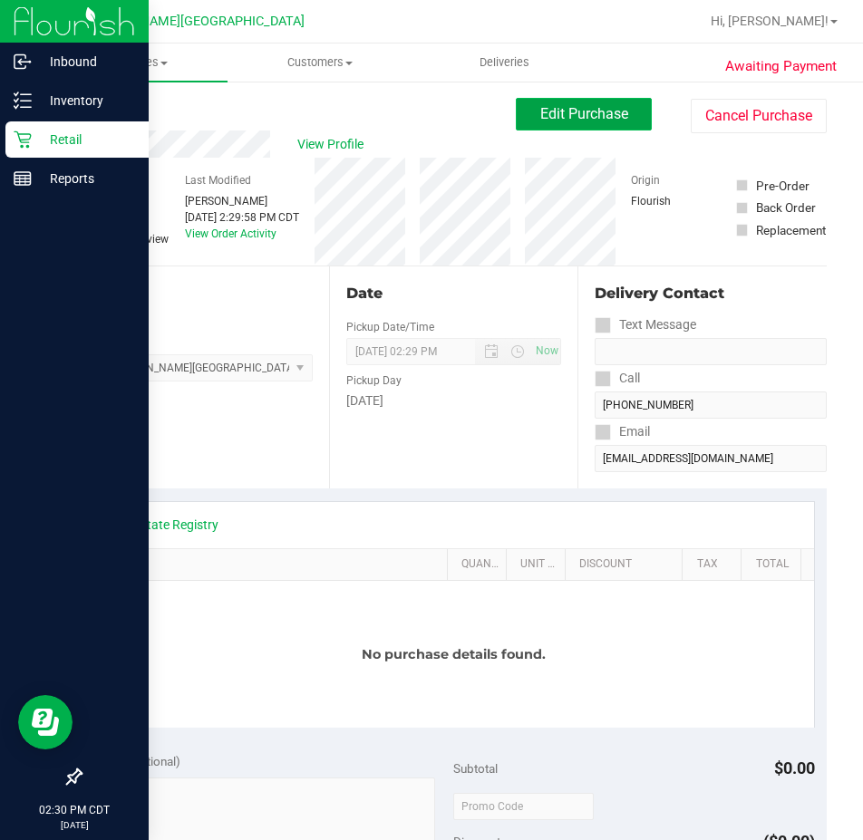
click at [555, 106] on span "Edit Purchase" at bounding box center [584, 113] width 88 height 17
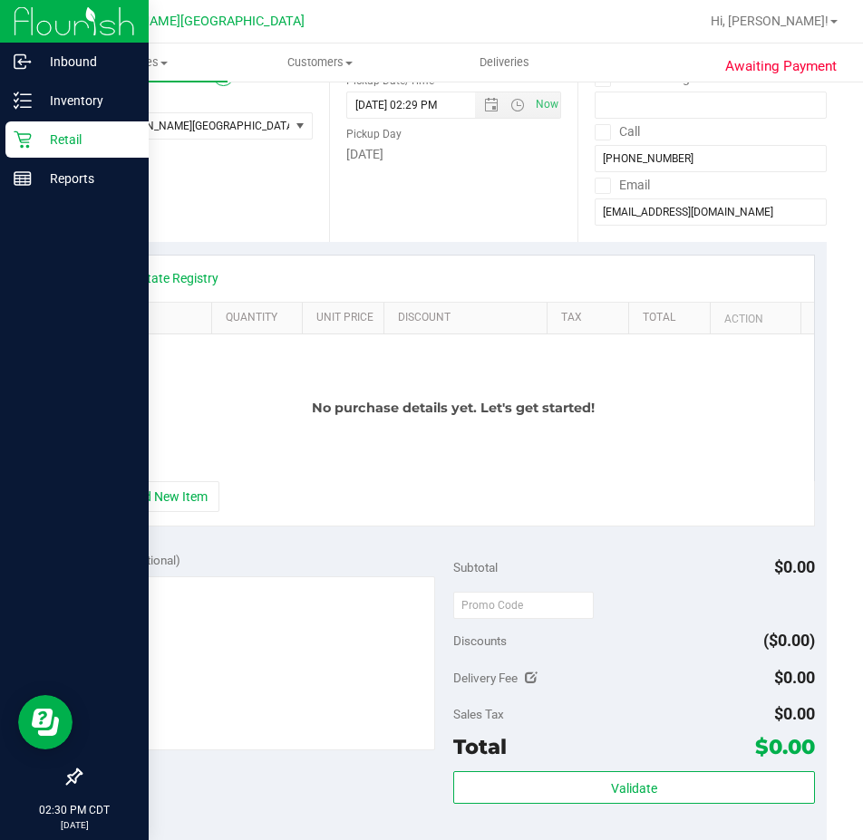
scroll to position [272, 0]
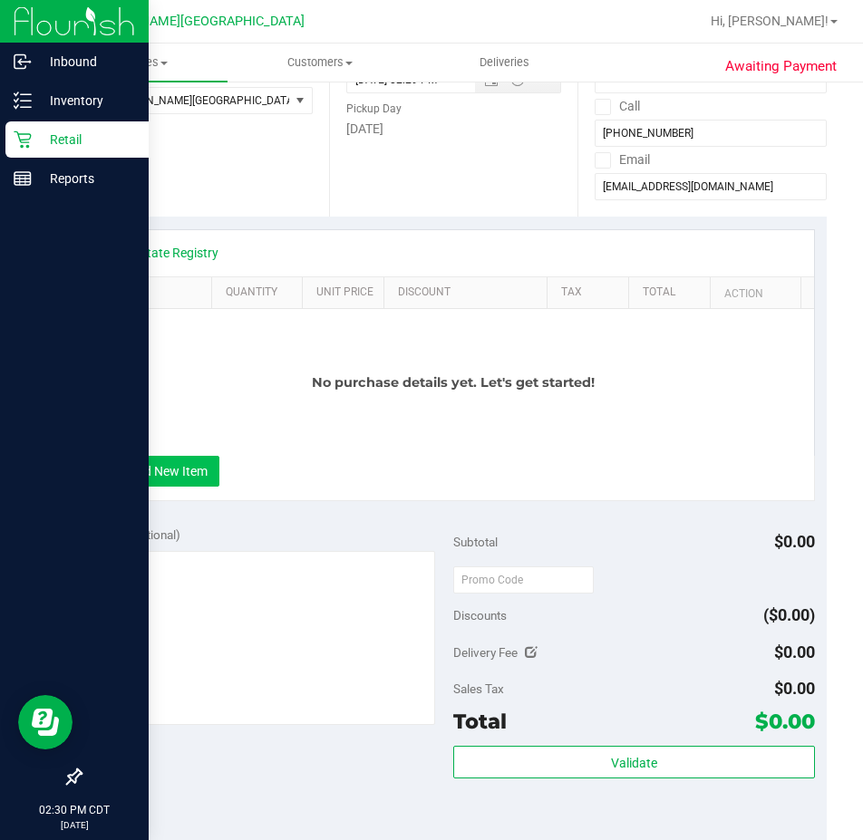
click at [153, 485] on button "+ Add New Item" at bounding box center [163, 471] width 112 height 31
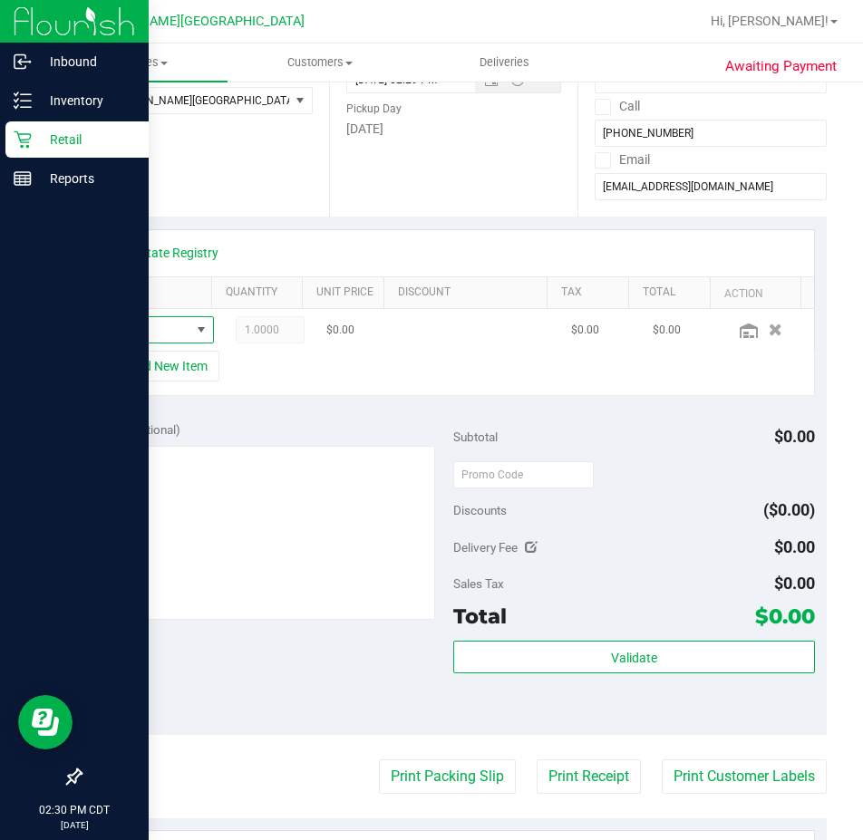
click at [151, 329] on span "NO DATA FOUND" at bounding box center [147, 329] width 85 height 25
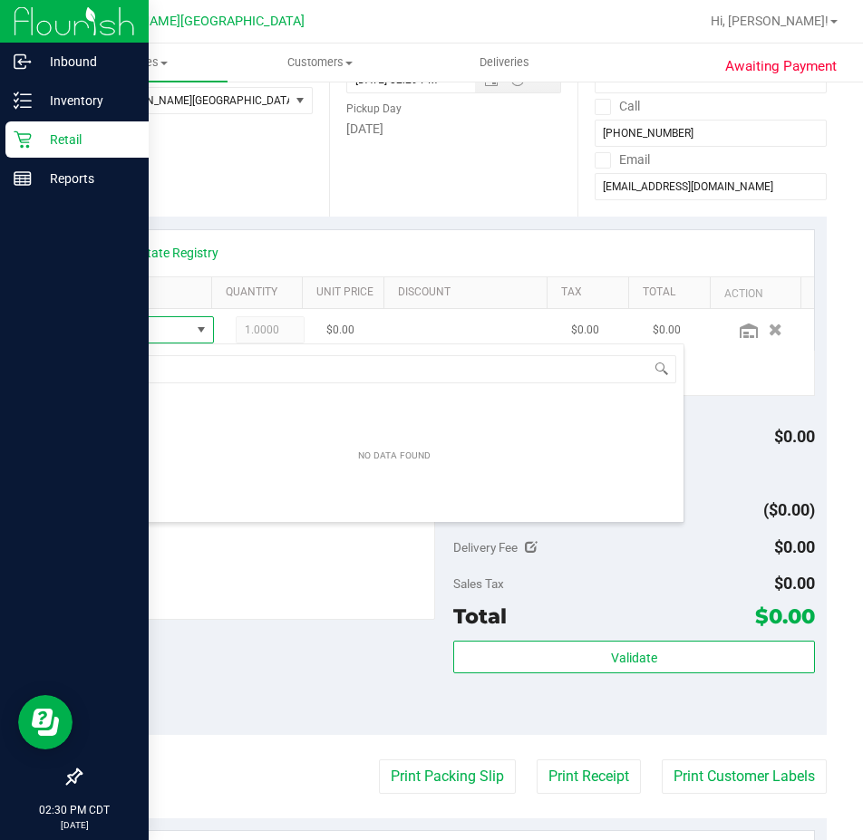
scroll to position [27, 83]
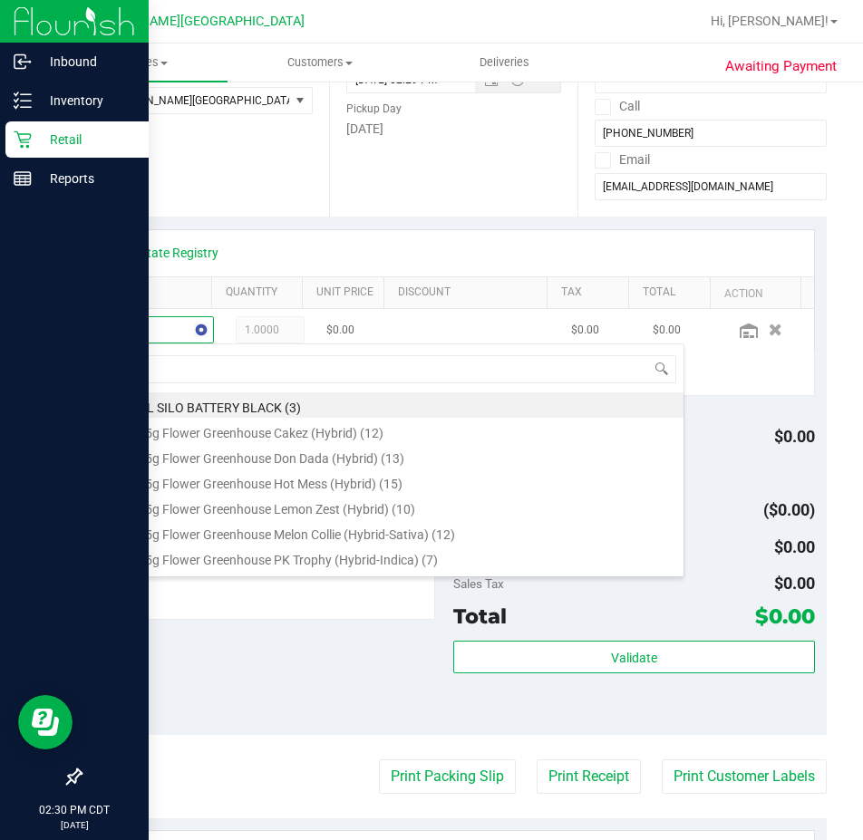
type input "whit"
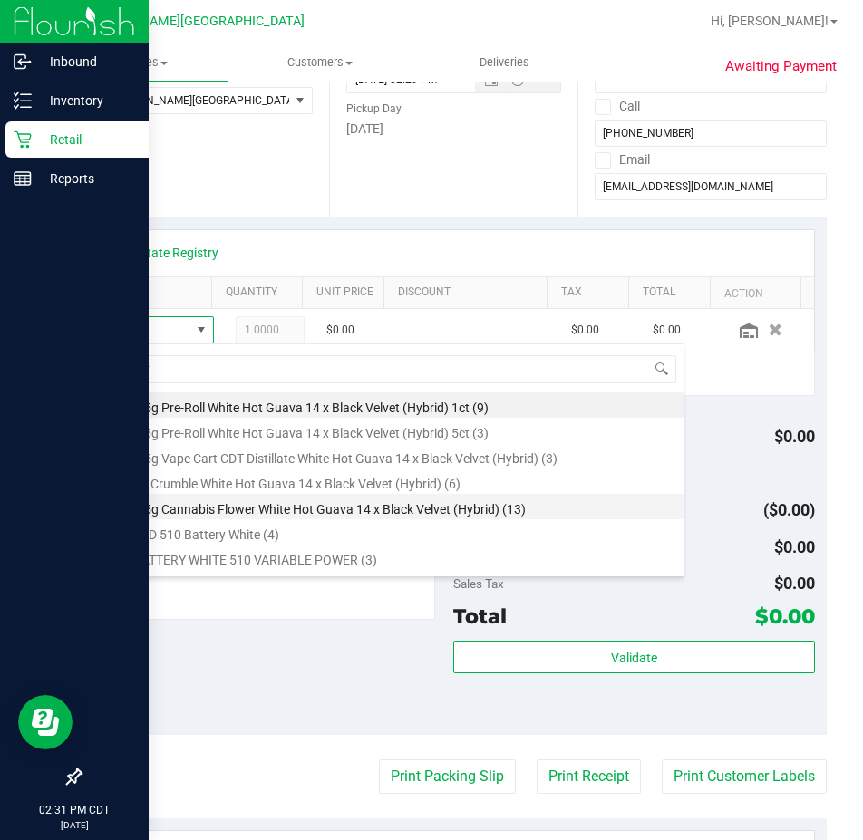
click at [204, 505] on li "FT 3.5g Cannabis Flower White Hot Guava 14 x Black Velvet (Hybrid) (13)" at bounding box center [394, 506] width 578 height 25
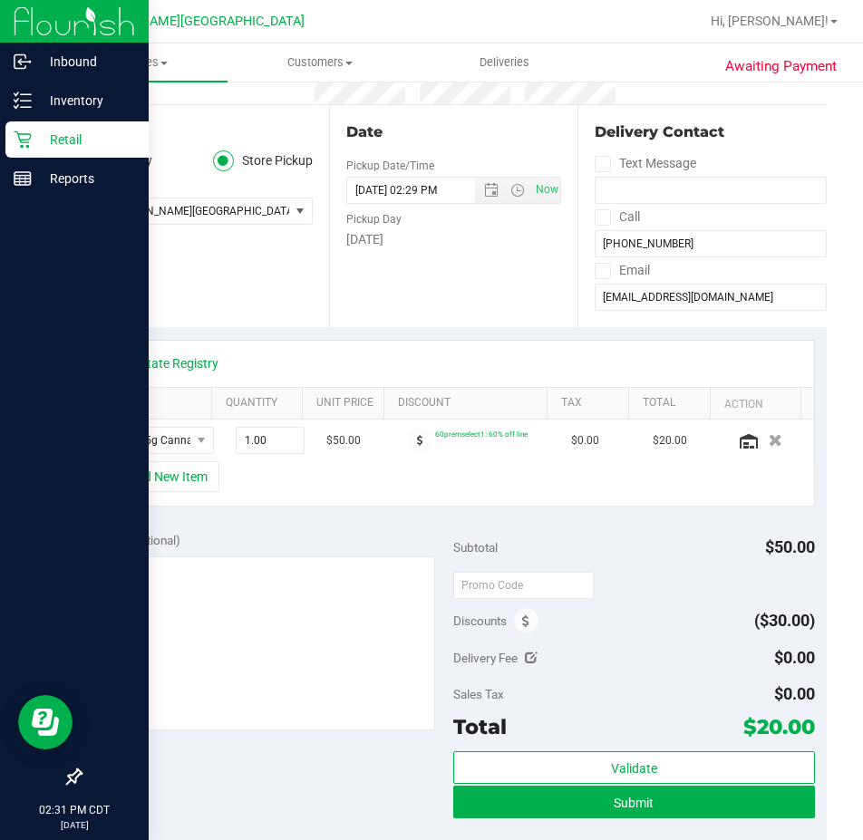
scroll to position [0, 0]
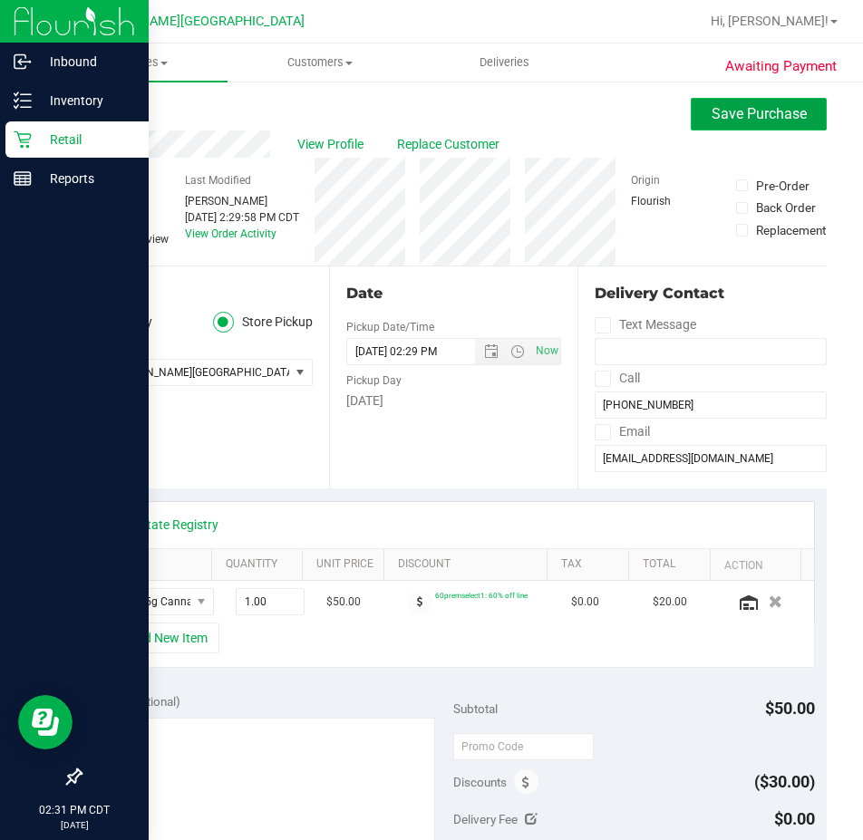
click at [718, 114] on span "Save Purchase" at bounding box center [759, 113] width 95 height 17
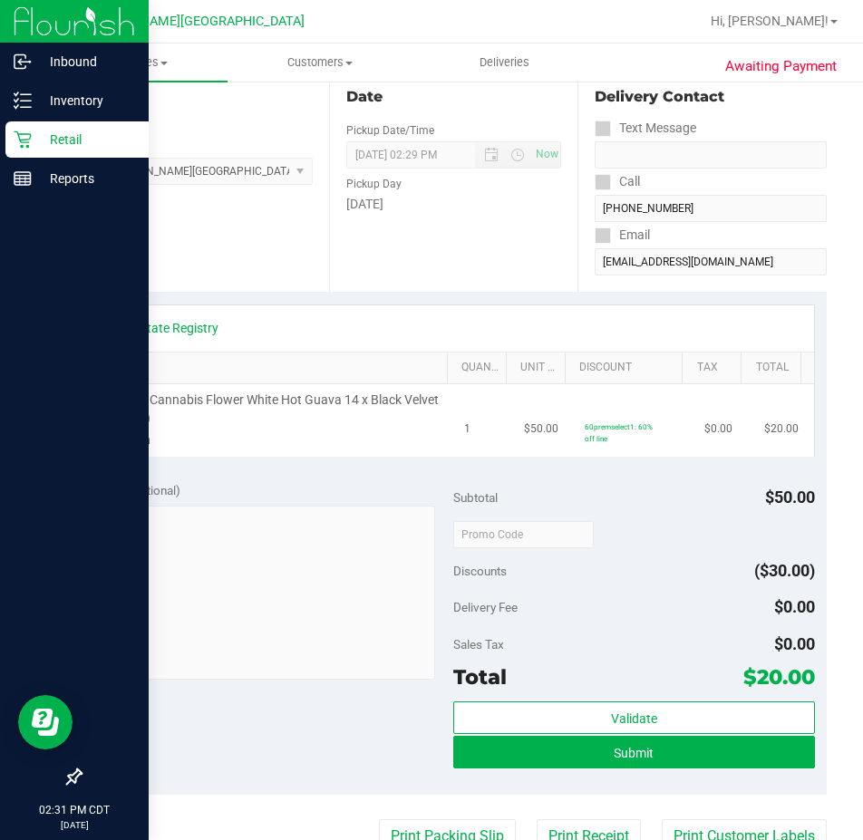
scroll to position [272, 0]
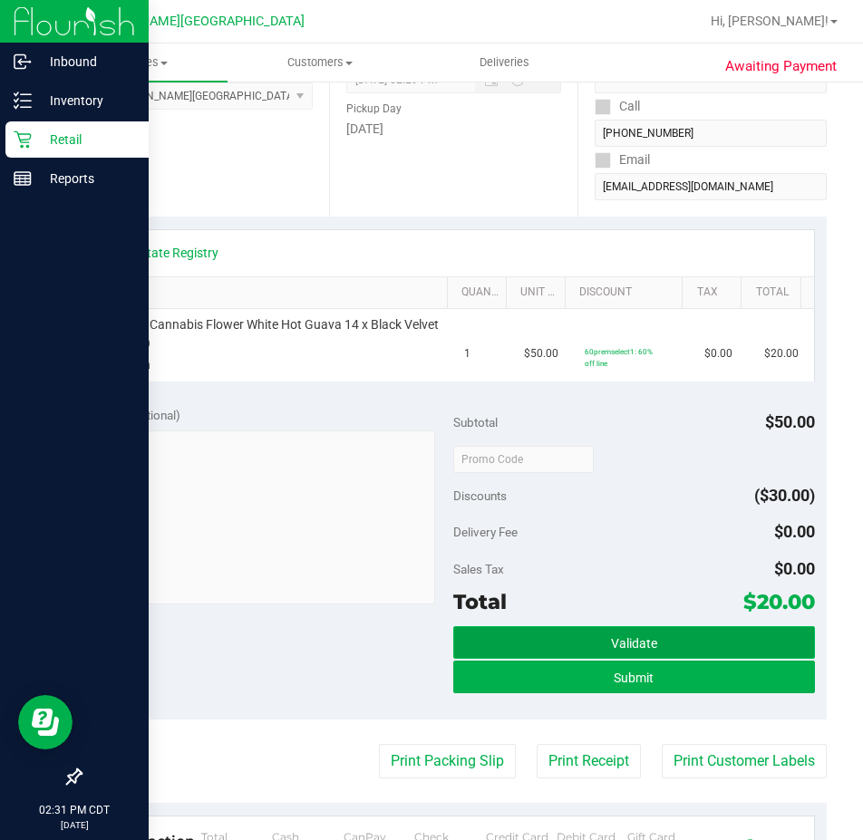
click at [601, 652] on button "Validate" at bounding box center [634, 643] width 362 height 33
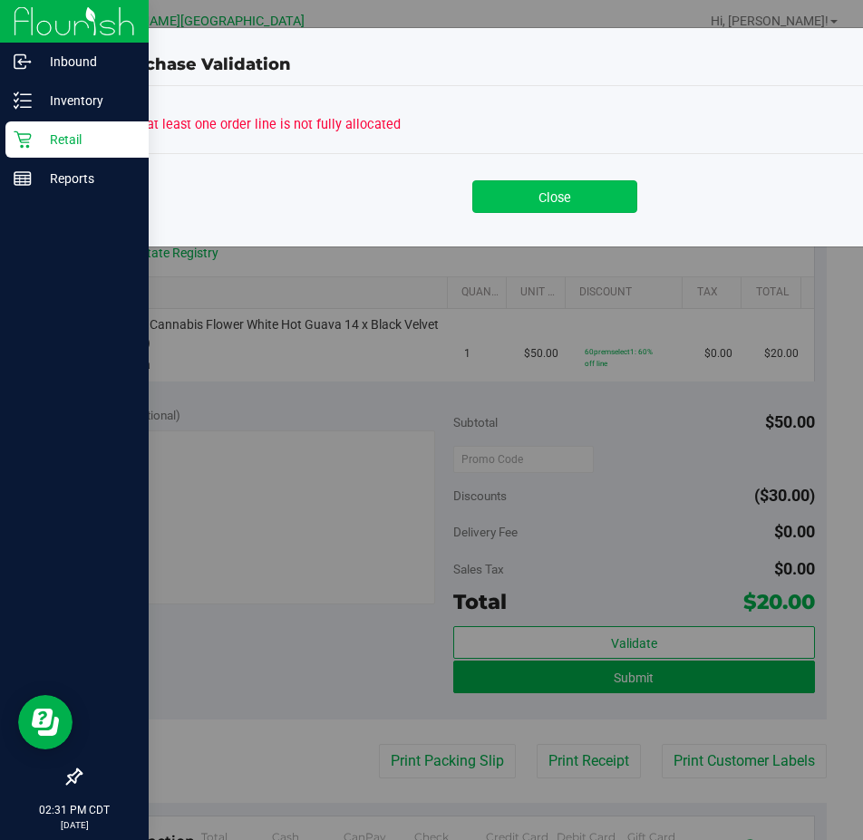
click at [520, 210] on button "Close" at bounding box center [554, 196] width 165 height 33
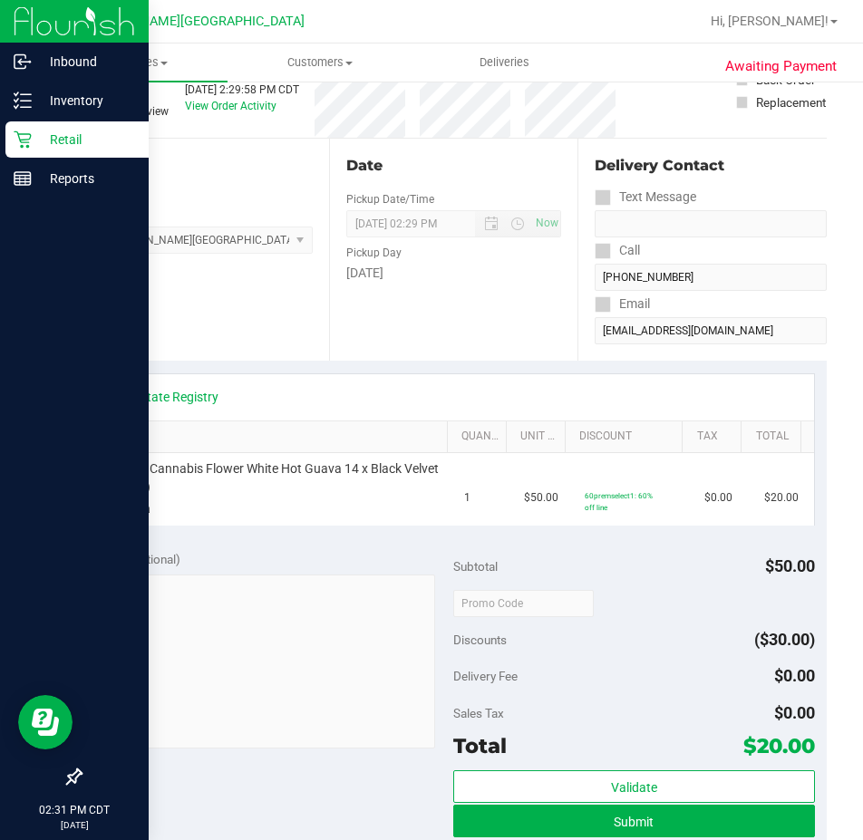
scroll to position [0, 0]
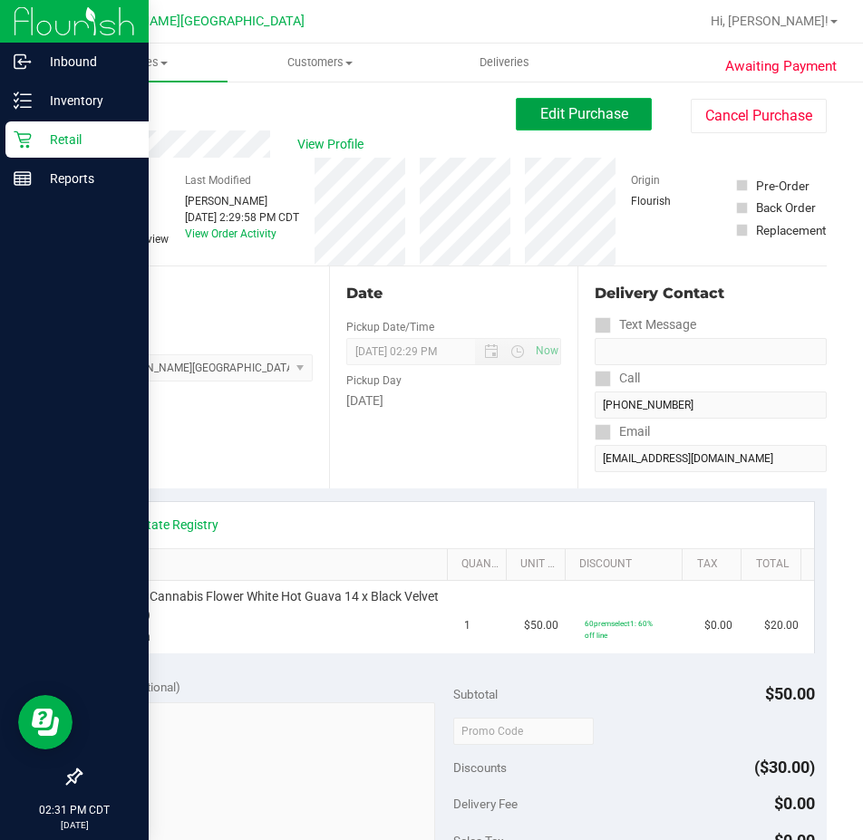
click at [523, 119] on button "Edit Purchase" at bounding box center [584, 114] width 136 height 33
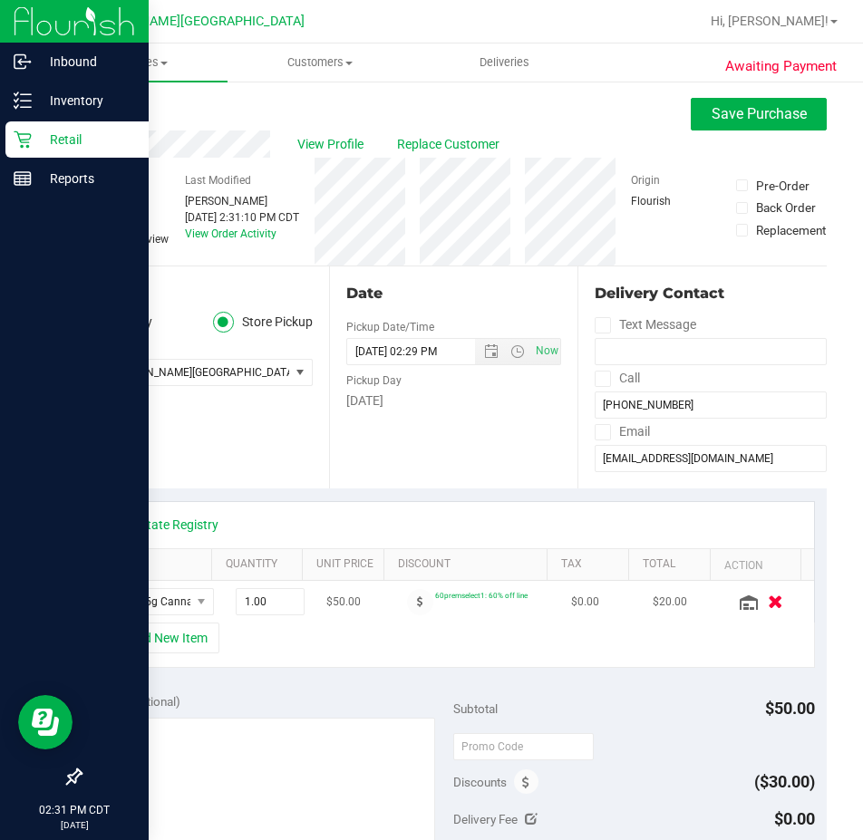
click at [760, 601] on button "button" at bounding box center [775, 601] width 31 height 19
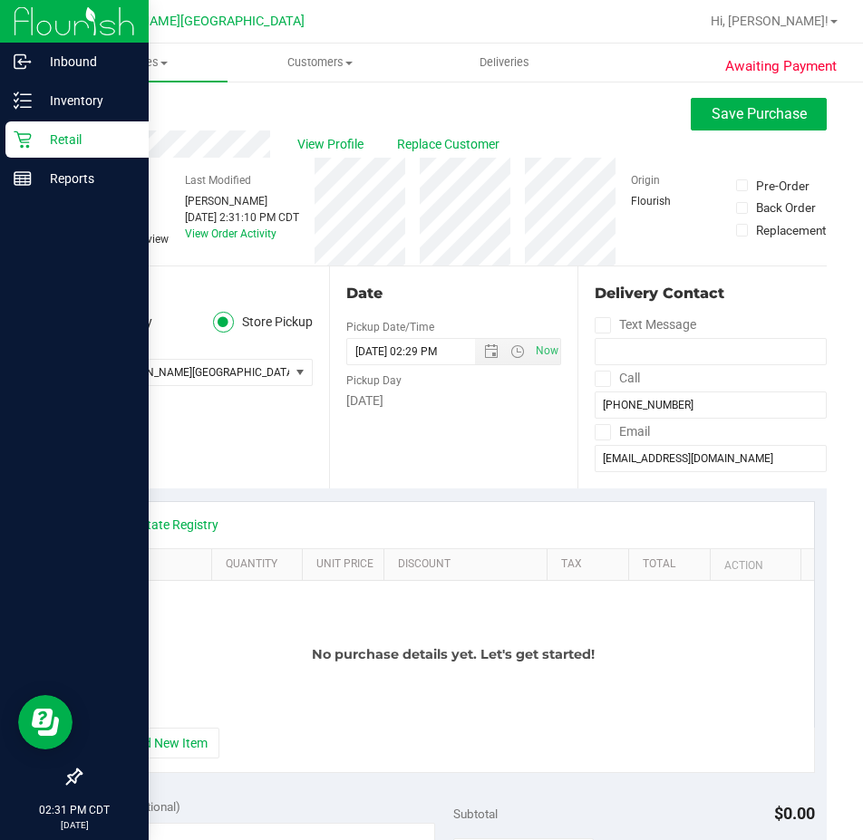
click at [111, 105] on div "Back Save Purchase" at bounding box center [453, 114] width 747 height 33
click at [107, 107] on link "Back" at bounding box center [93, 108] width 27 height 13
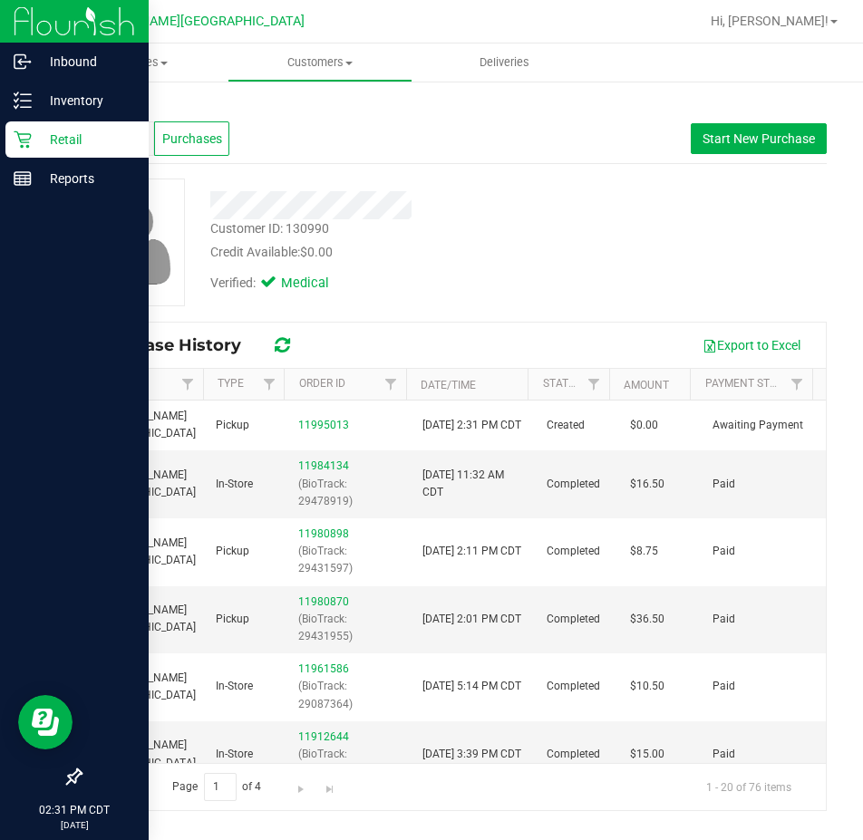
click at [109, 108] on link "Back" at bounding box center [95, 106] width 31 height 13
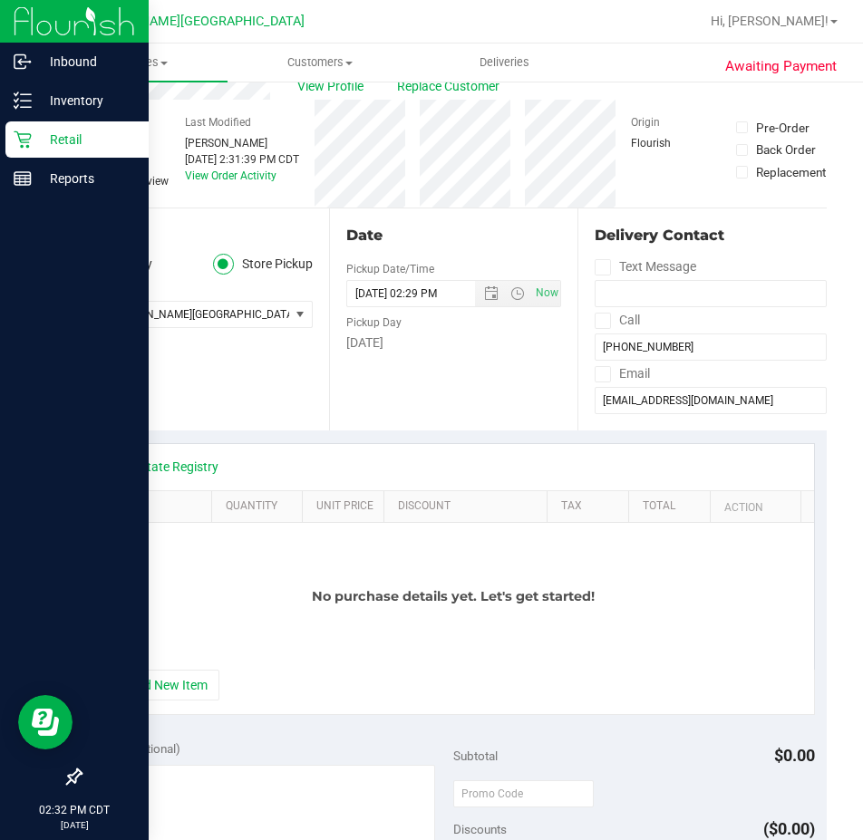
scroll to position [91, 0]
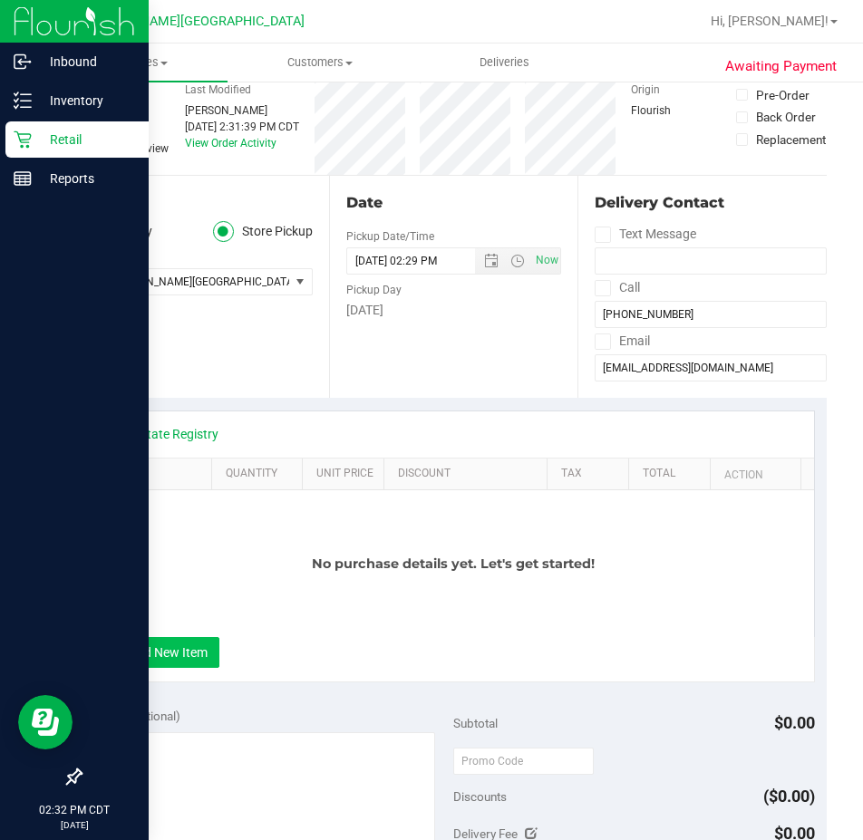
click at [185, 649] on button "+ Add New Item" at bounding box center [163, 652] width 112 height 31
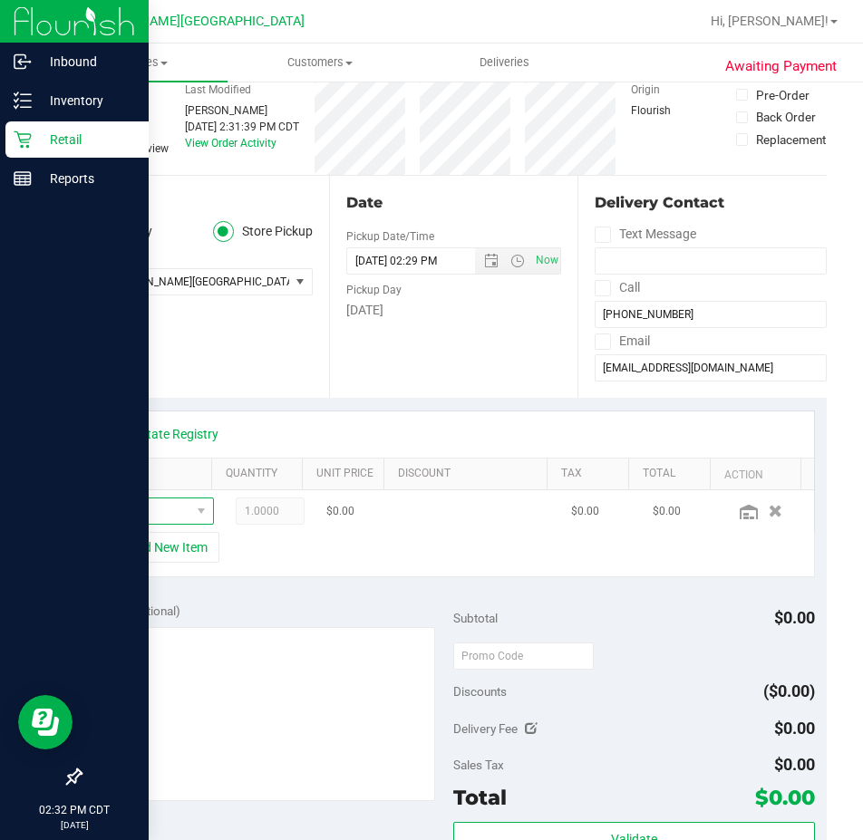
click at [139, 504] on span "NO DATA FOUND" at bounding box center [147, 511] width 85 height 25
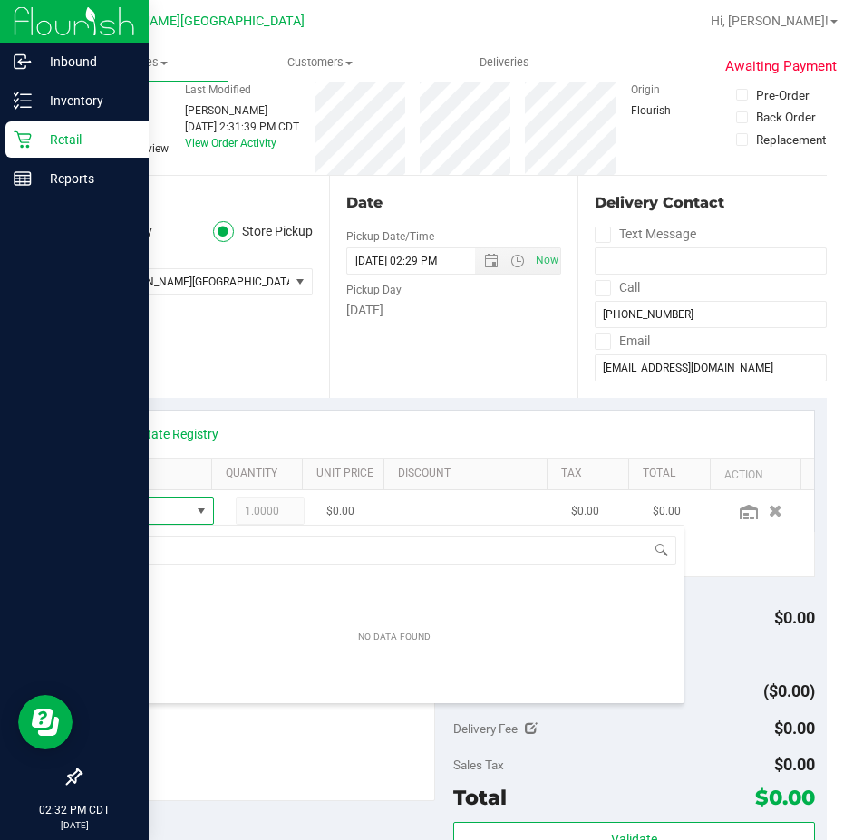
scroll to position [27, 69]
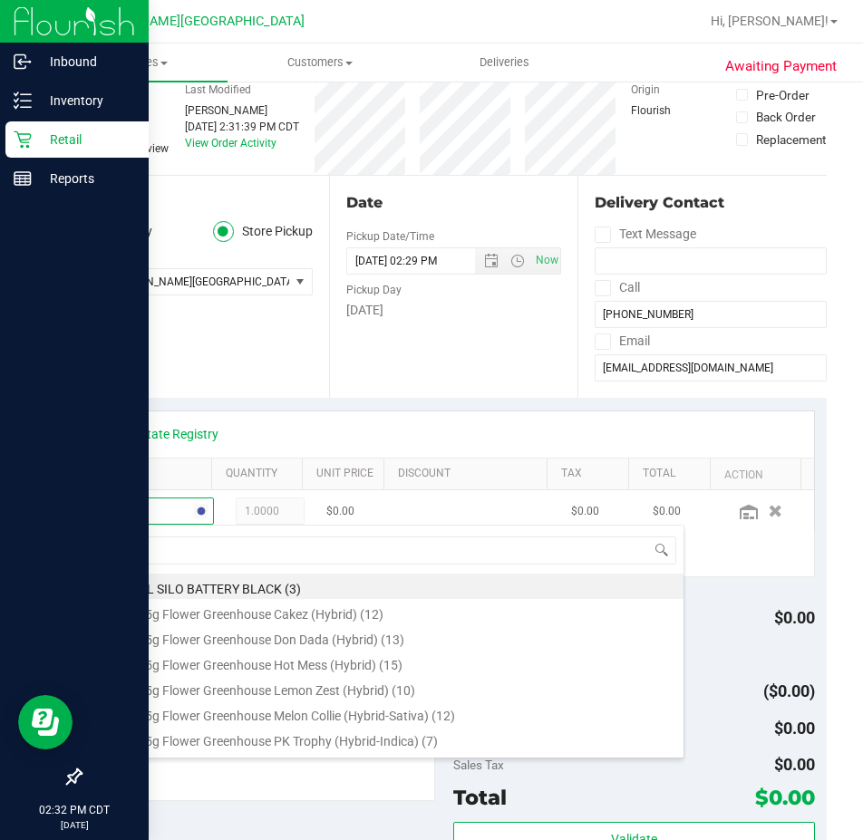
type input "rosin"
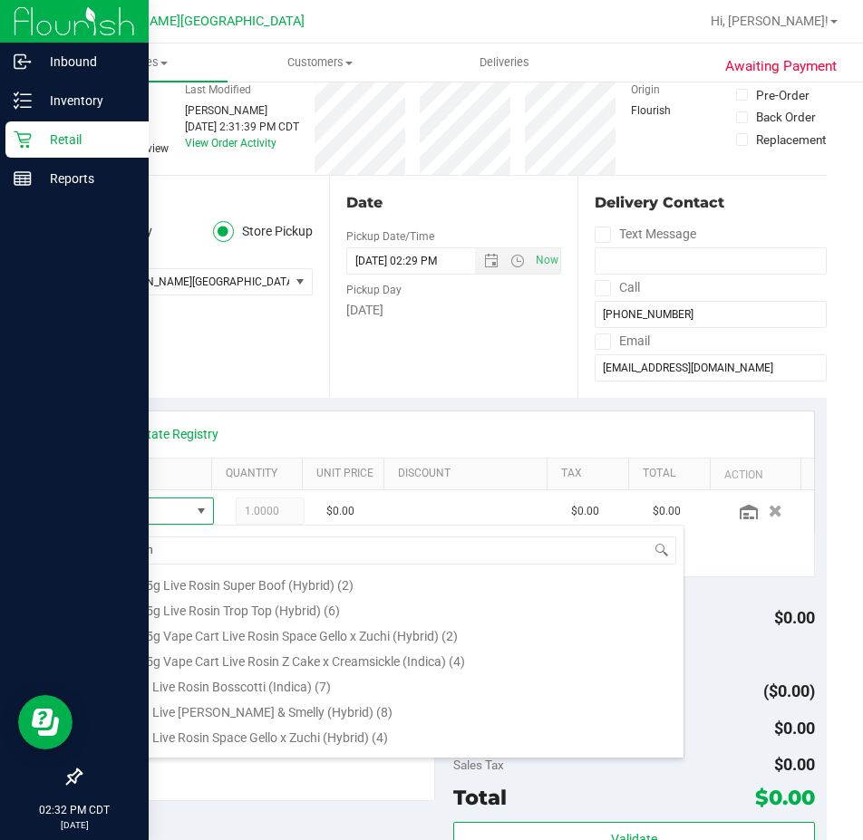
scroll to position [225, 0]
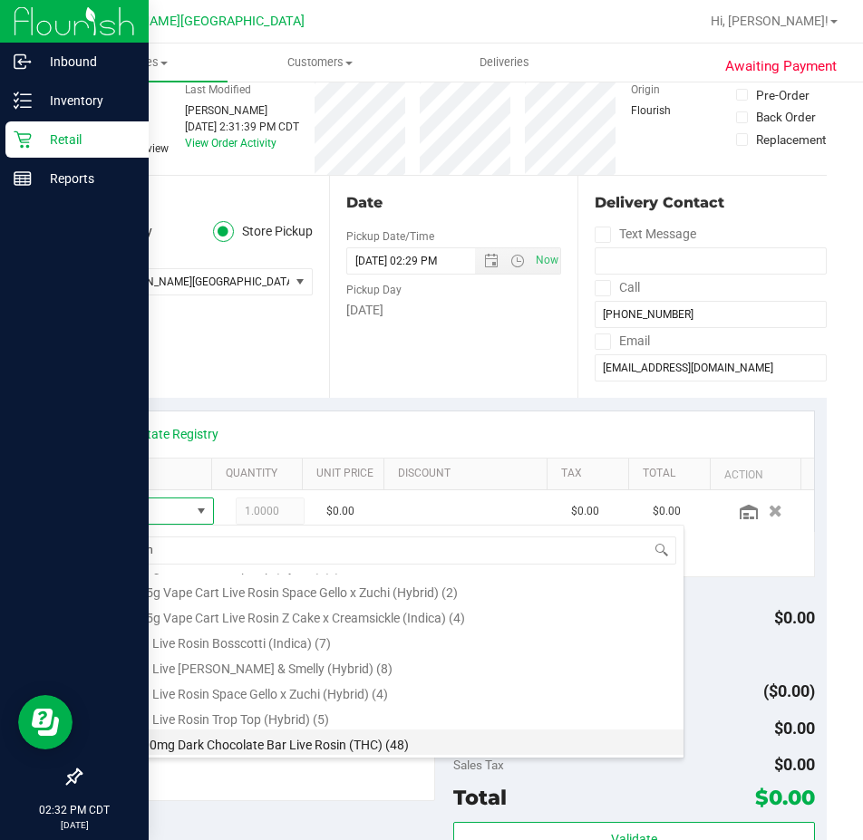
click at [228, 744] on li "HT 200mg Dark Chocolate Bar Live Rosin (THC) (48)" at bounding box center [394, 742] width 578 height 25
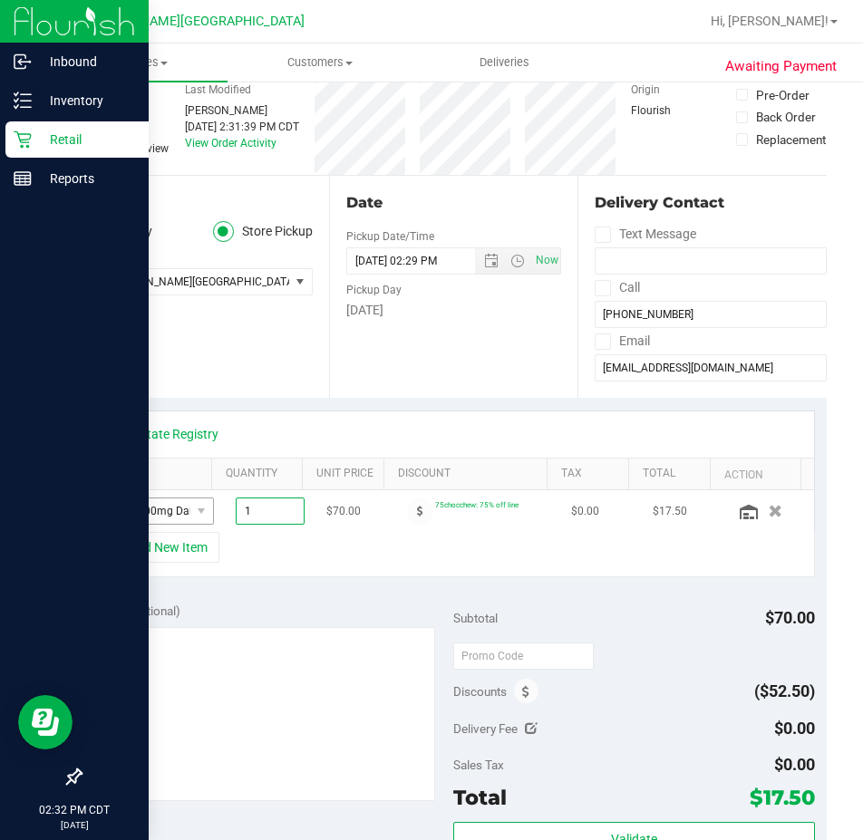
drag, startPoint x: 221, startPoint y: 512, endPoint x: 164, endPoint y: 524, distance: 58.3
click at [164, 524] on tr "HT 200mg Dark Chocolate Bar Live Rosin (THC) 1.00 1 $70.00 75chocchew: 75% off …" at bounding box center [453, 512] width 721 height 42
type input "6"
type input "6.00"
click at [342, 565] on div "+ Add New Item" at bounding box center [453, 554] width 723 height 45
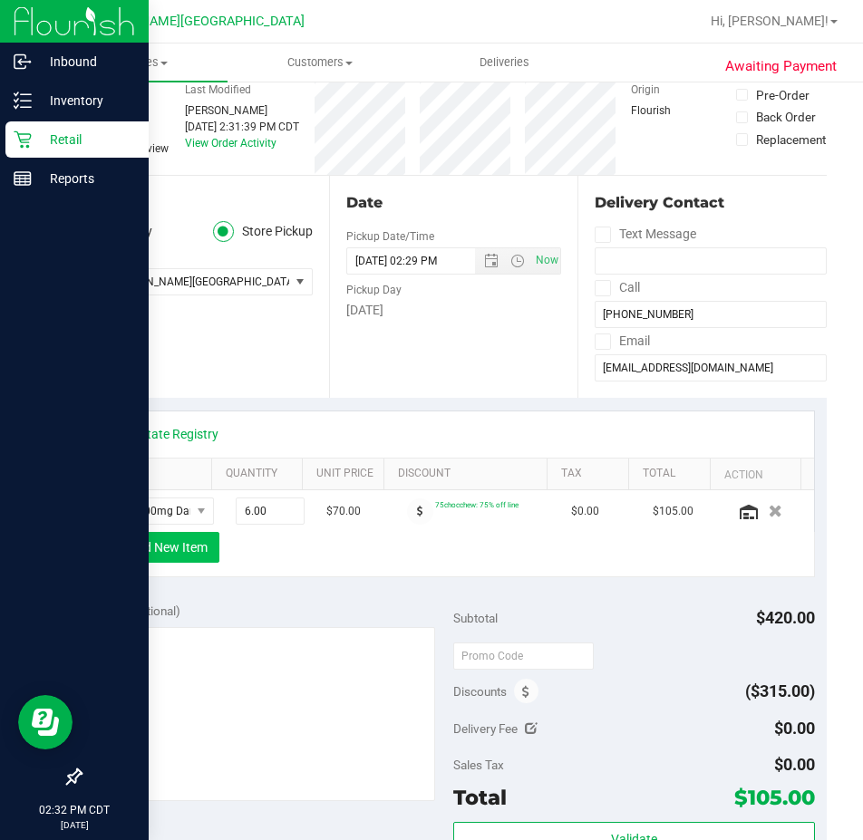
click at [180, 554] on button "+ Add New Item" at bounding box center [163, 547] width 112 height 31
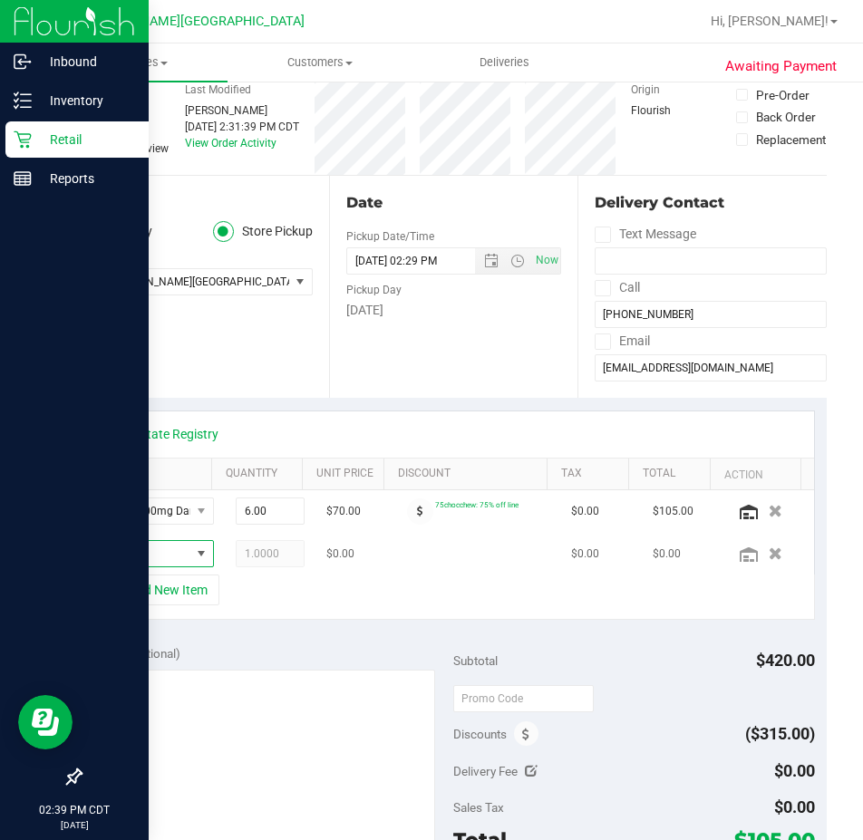
click at [143, 552] on span "NO DATA FOUND" at bounding box center [147, 553] width 85 height 25
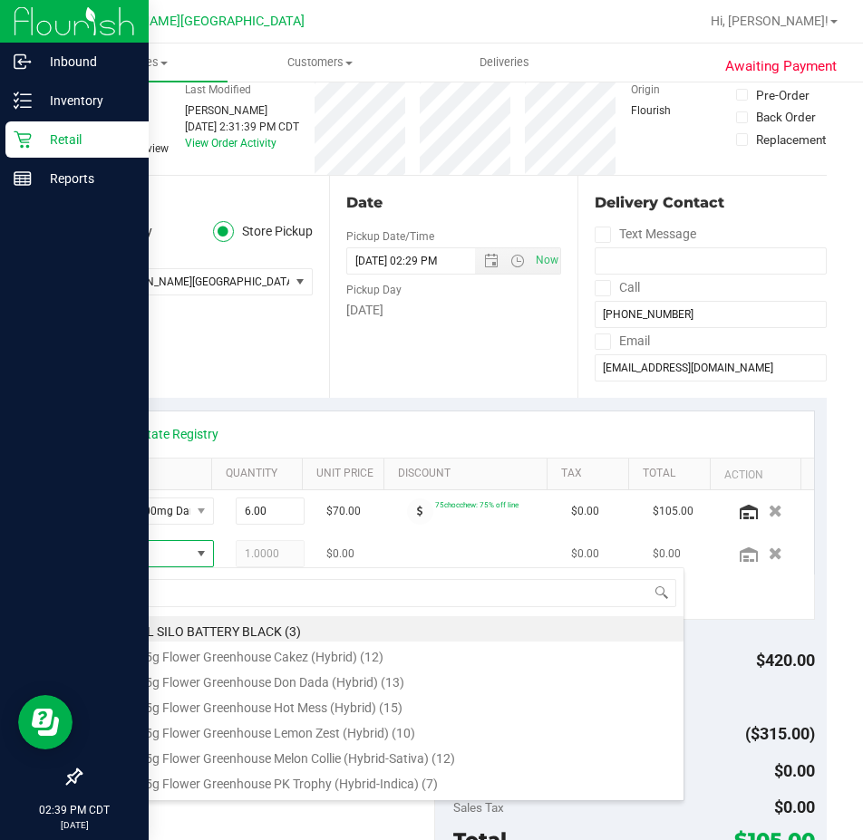
scroll to position [27, 69]
type input "nyc d"
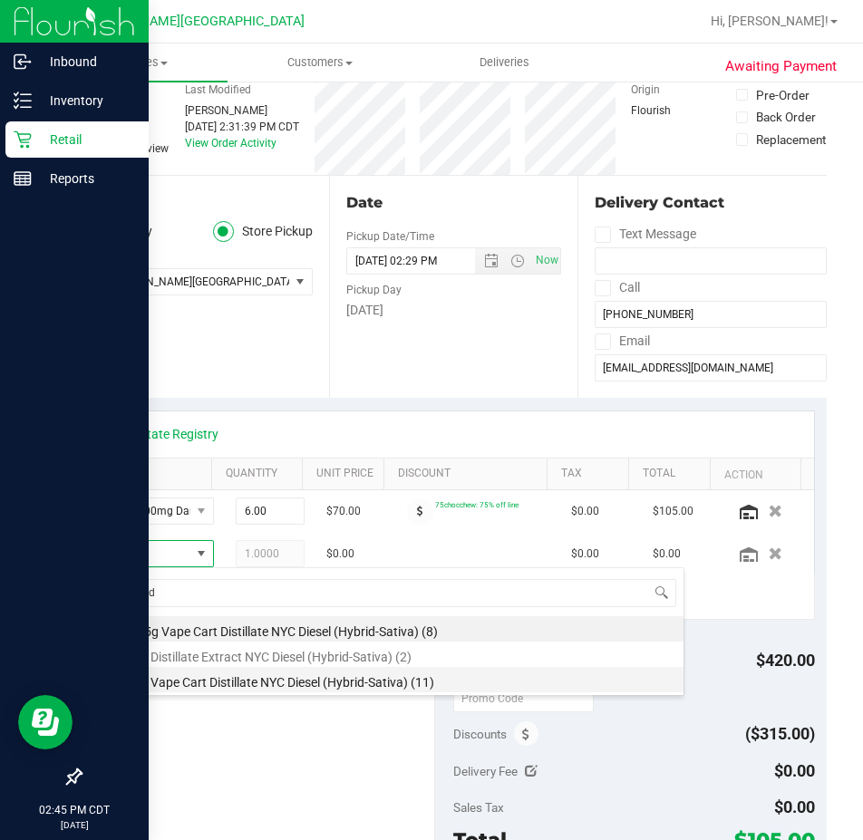
click at [232, 684] on li "FT 1g Vape Cart Distillate NYC Diesel (Hybrid-Sativa) (11)" at bounding box center [394, 679] width 578 height 25
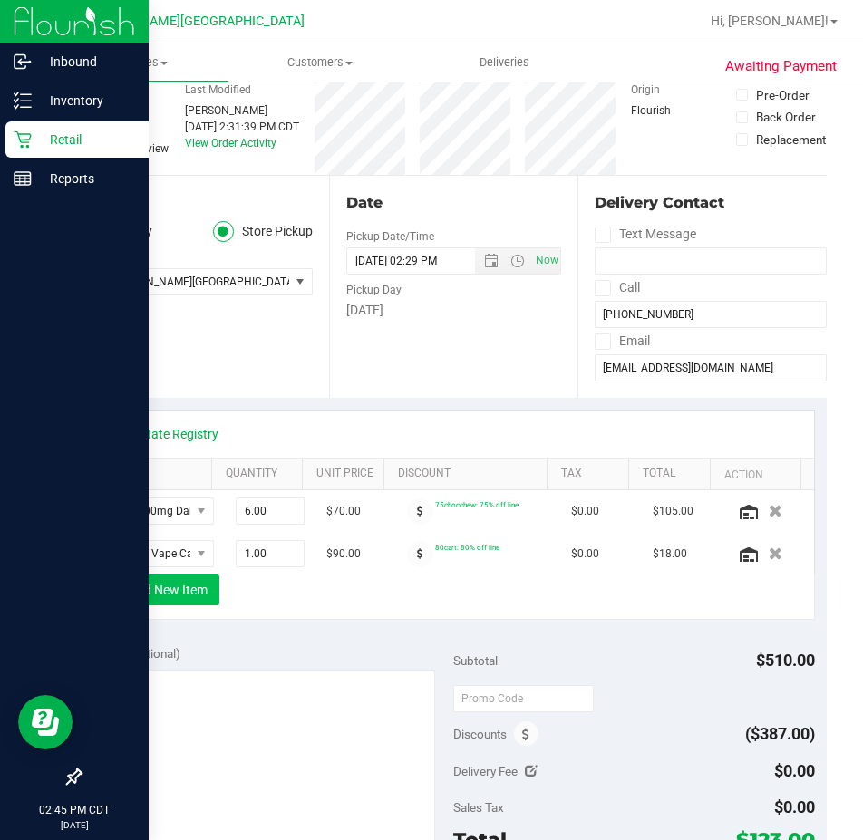
click at [175, 593] on button "+ Add New Item" at bounding box center [163, 590] width 112 height 31
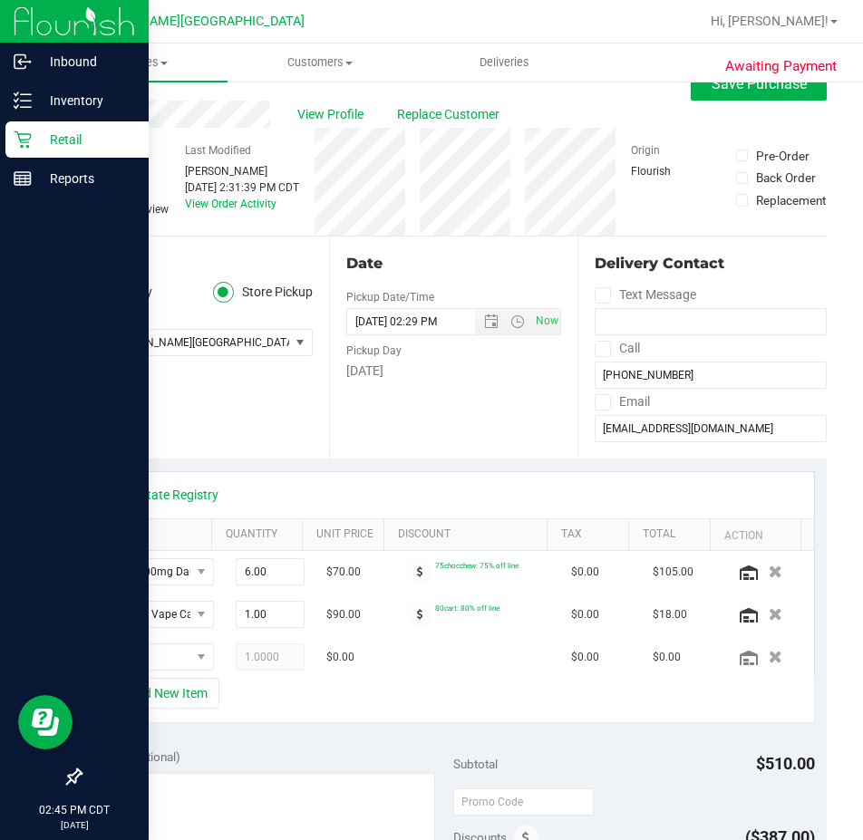
scroll to position [0, 0]
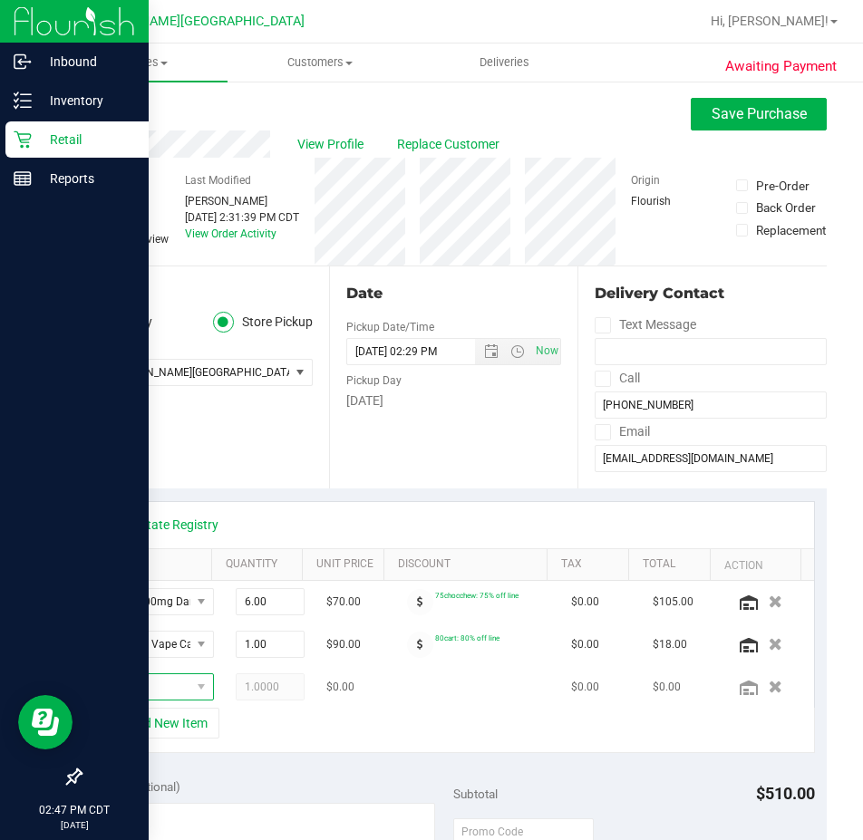
click at [121, 687] on span "NO DATA FOUND" at bounding box center [147, 687] width 85 height 25
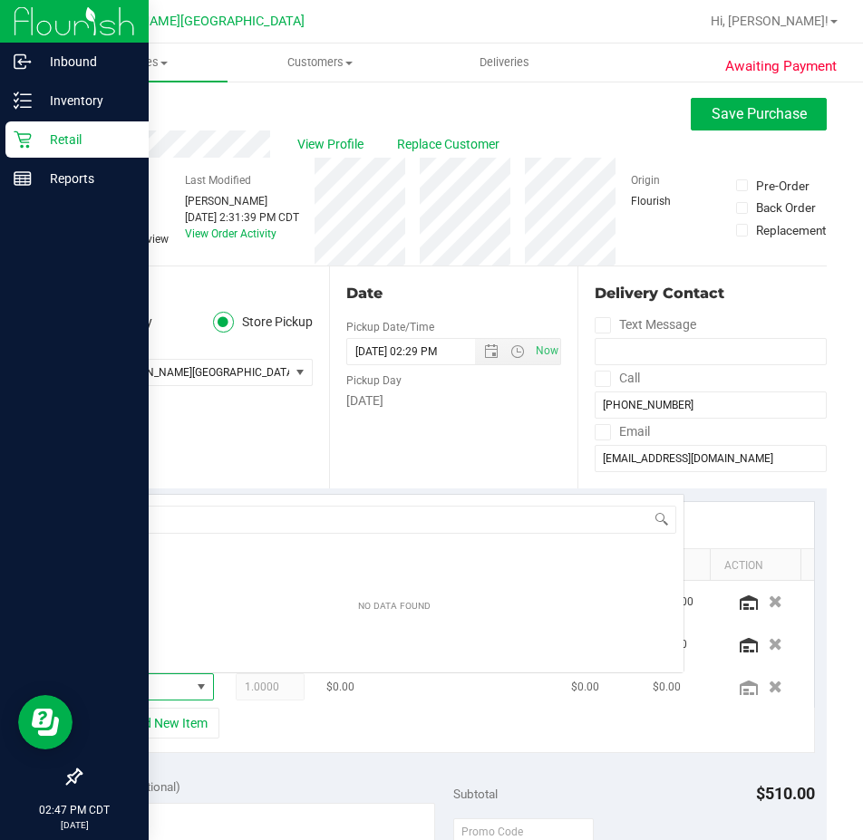
scroll to position [27, 69]
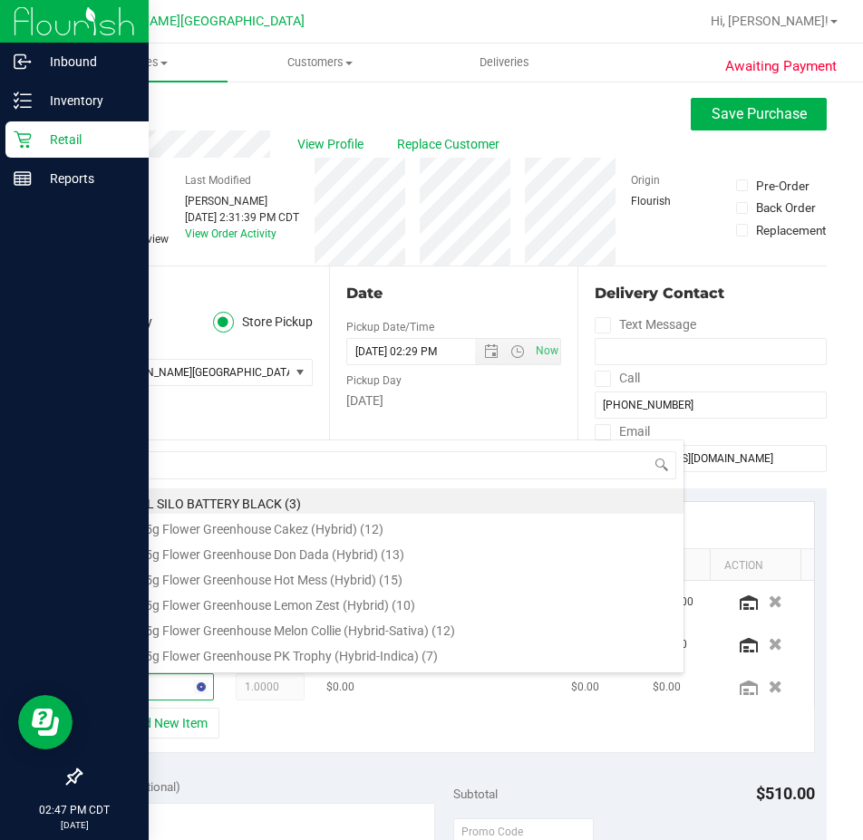
type input "bana"
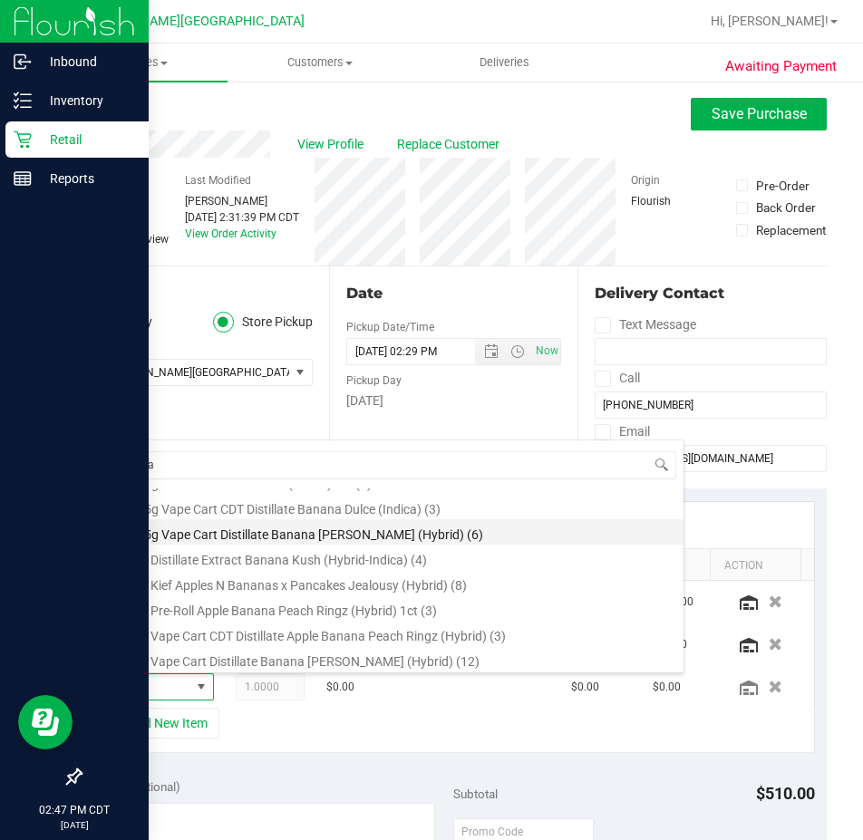
scroll to position [91, 0]
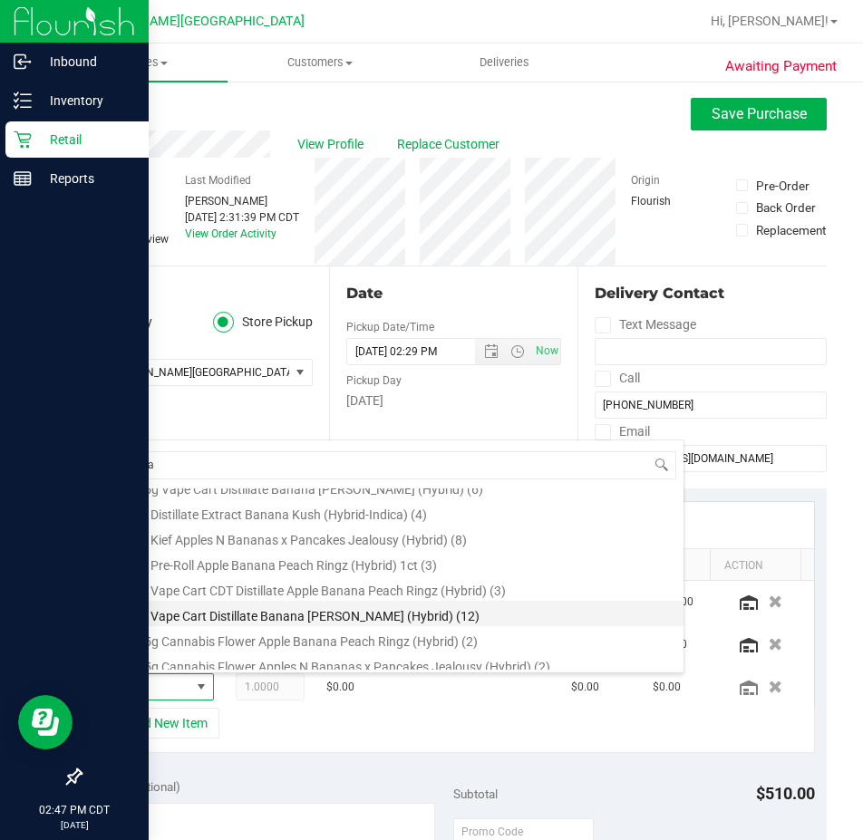
click at [192, 618] on li "FT 1g Vape Cart Distillate Banana [PERSON_NAME] (Hybrid) (12)" at bounding box center [394, 613] width 578 height 25
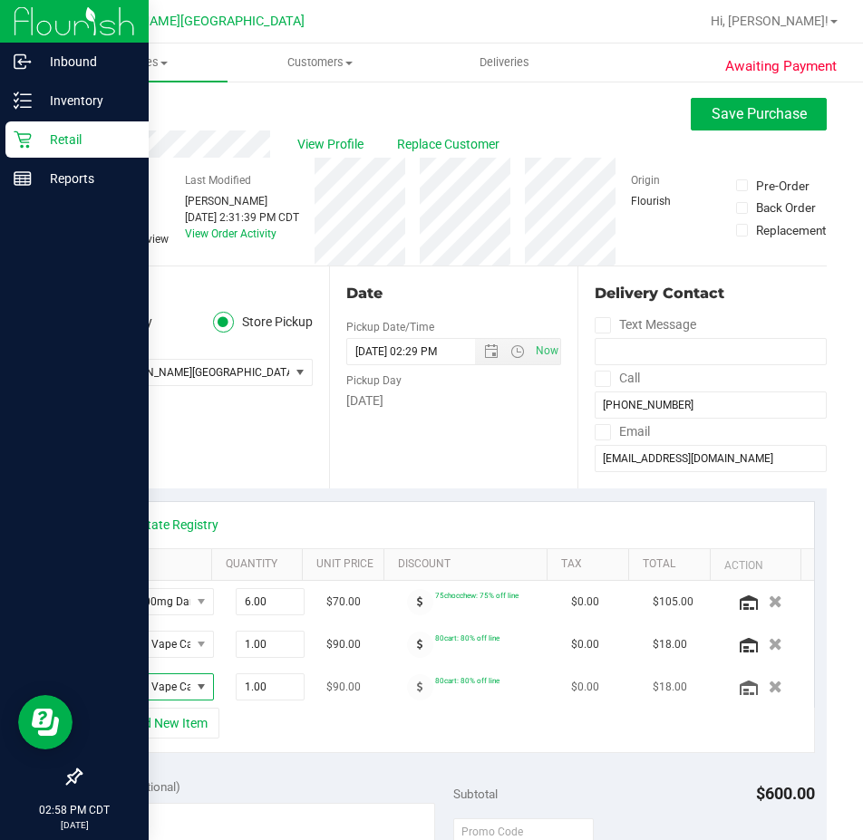
click at [189, 675] on span "NO DATA FOUND" at bounding box center [200, 687] width 23 height 25
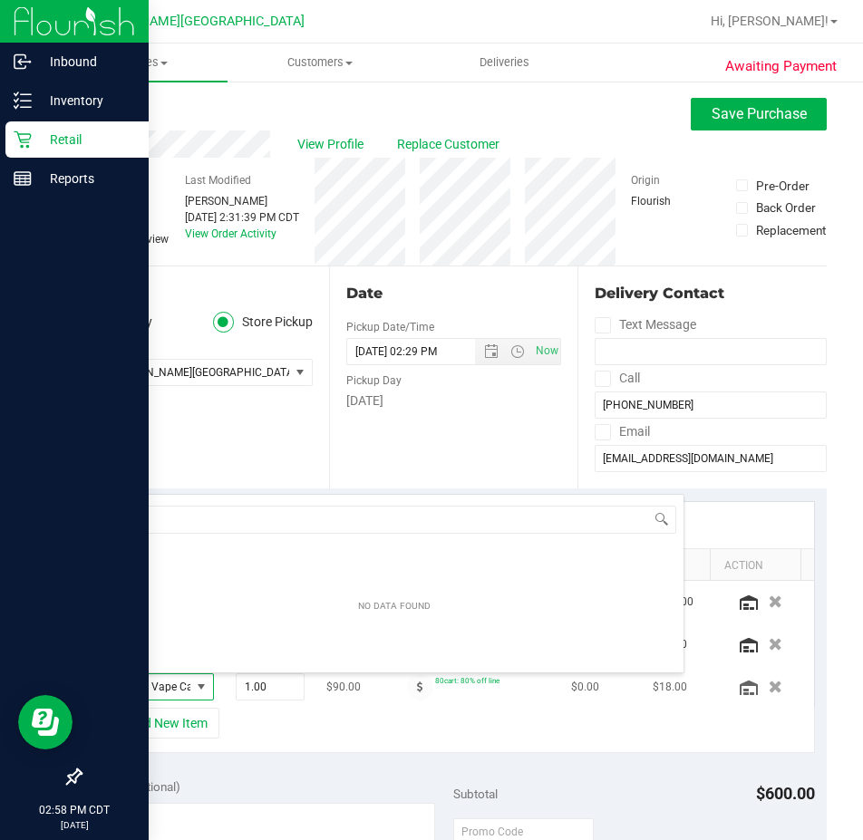
scroll to position [27, 69]
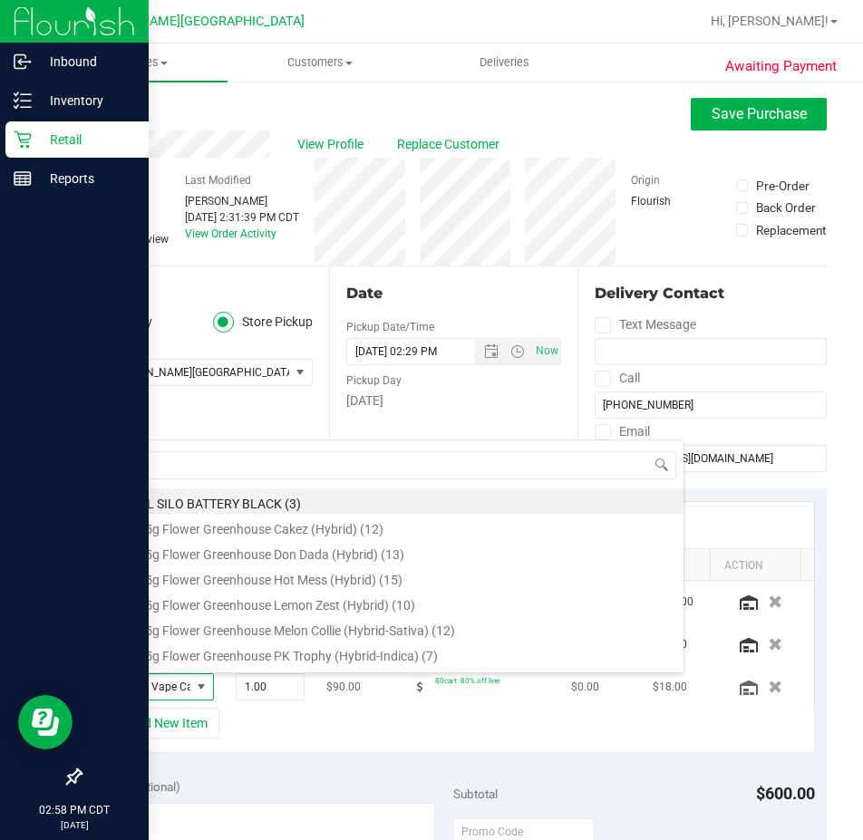
click at [127, 685] on span "FT 1g Vape Cart Distillate Banana [PERSON_NAME] (Hybrid)" at bounding box center [147, 687] width 85 height 25
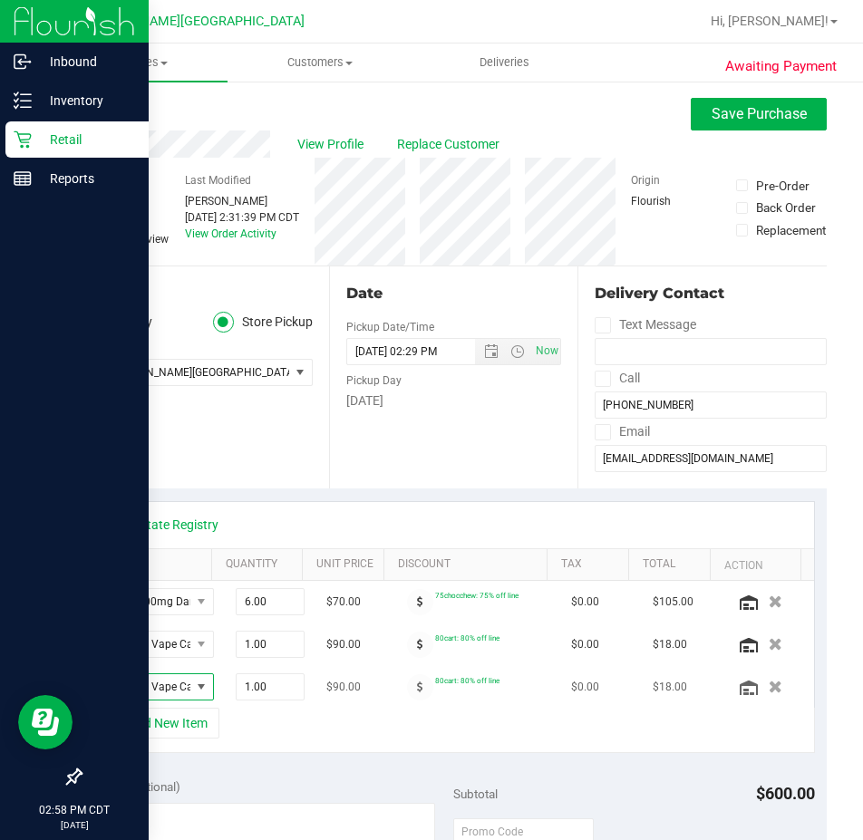
click at [127, 685] on span "FT 1g Vape Cart Distillate Banana [PERSON_NAME] (Hybrid)" at bounding box center [147, 687] width 85 height 25
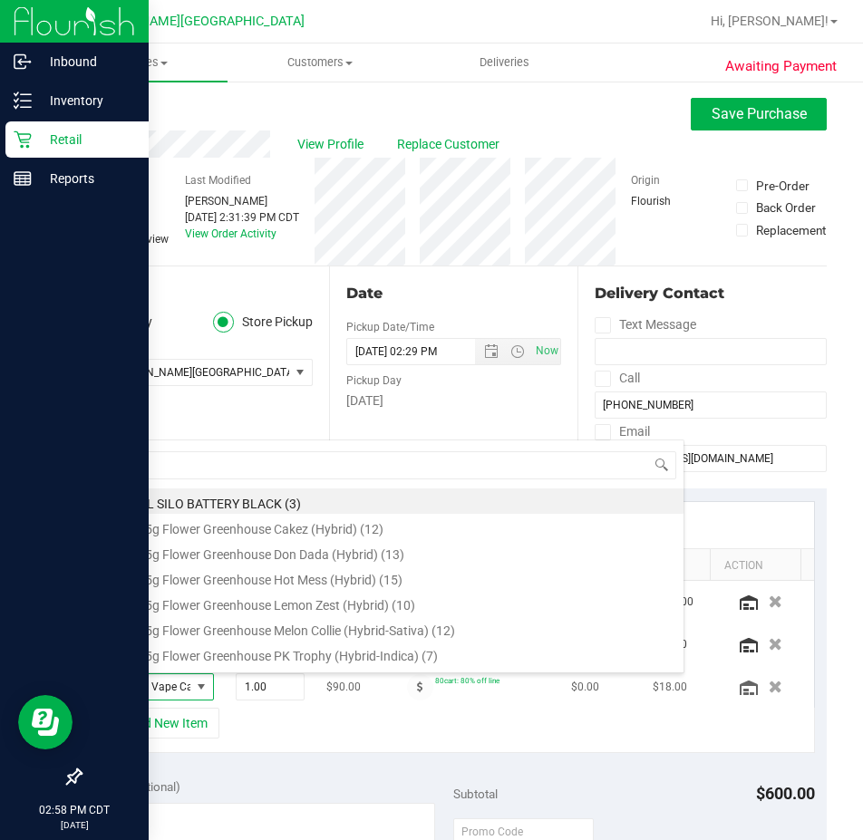
click at [127, 685] on span "FT 1g Vape Cart Distillate Banana [PERSON_NAME] (Hybrid)" at bounding box center [147, 687] width 85 height 25
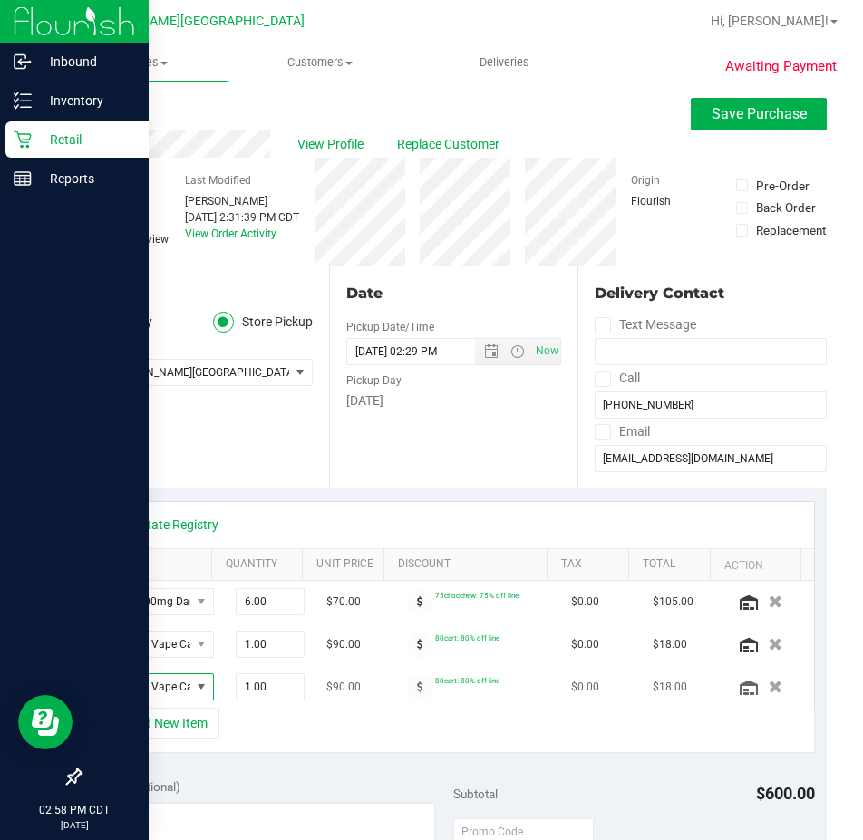
click at [127, 685] on span "FT 1g Vape Cart Distillate Banana [PERSON_NAME] (Hybrid)" at bounding box center [147, 687] width 85 height 25
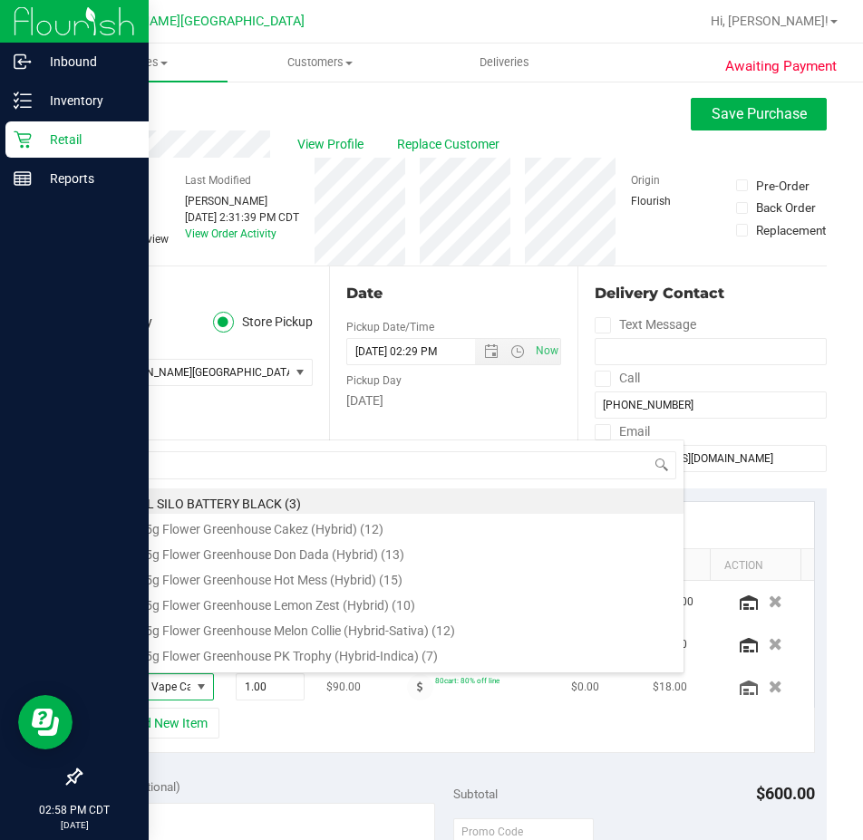
click at [127, 685] on span "FT 1g Vape Cart Distillate Banana [PERSON_NAME] (Hybrid)" at bounding box center [147, 687] width 85 height 25
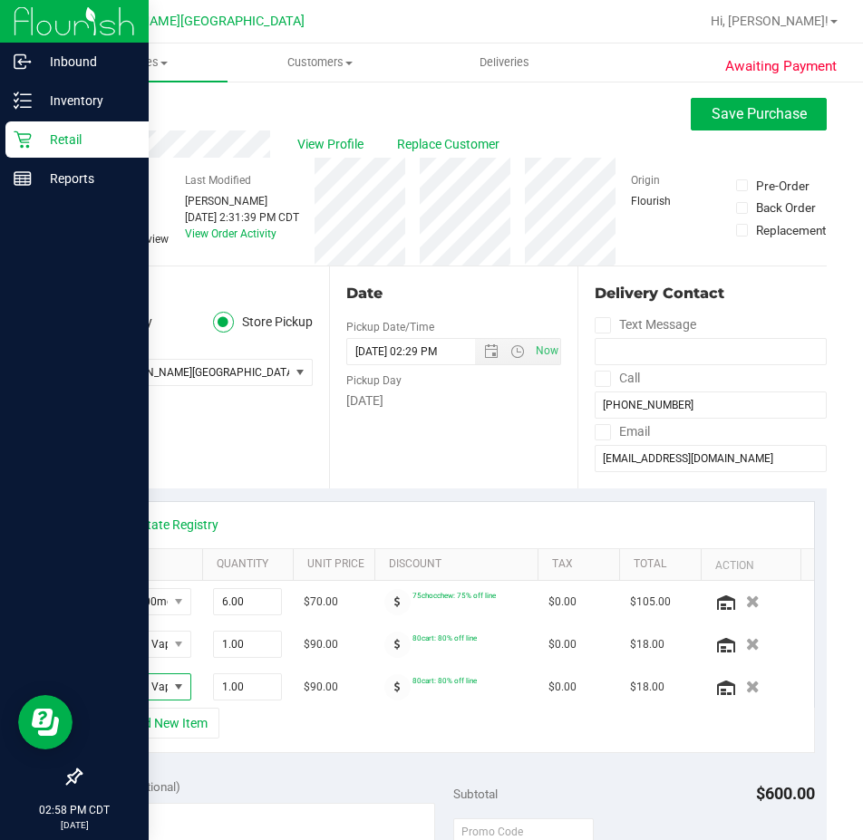
drag, startPoint x: 197, startPoint y: 566, endPoint x: 248, endPoint y: 570, distance: 51.9
click at [248, 570] on div "SKU Quantity Unit Price Discount Tax Total Action" at bounding box center [447, 565] width 708 height 32
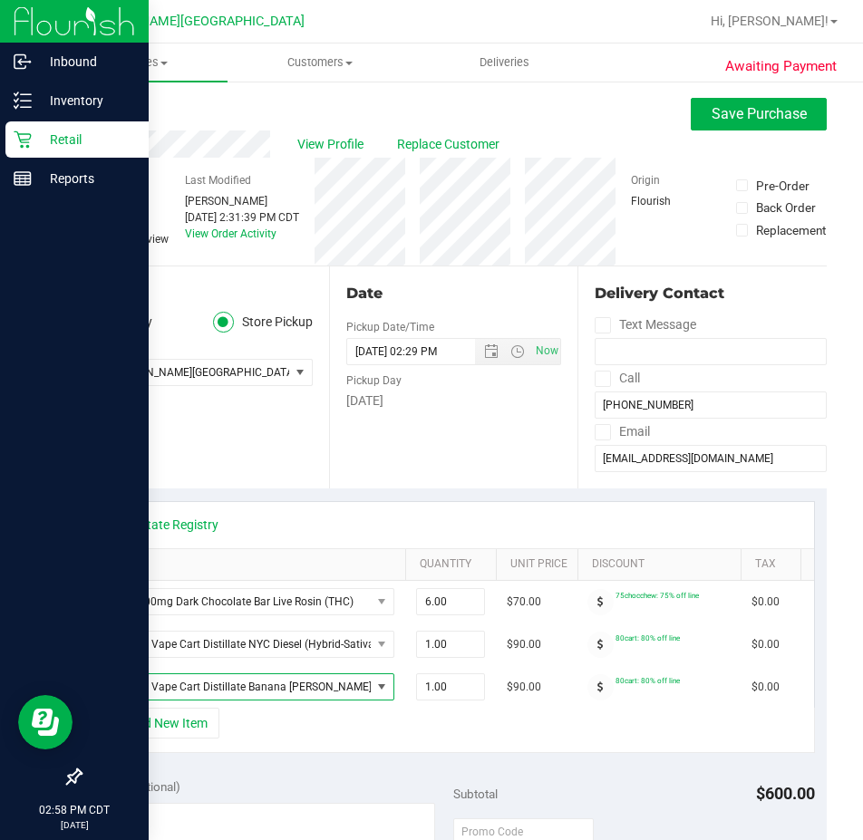
drag, startPoint x: 246, startPoint y: 565, endPoint x: 405, endPoint y: 578, distance: 160.1
click at [405, 578] on div "SKU Quantity Unit Price Discount Tax Total Action" at bounding box center [447, 565] width 708 height 32
click at [159, 739] on button "+ Add New Item" at bounding box center [163, 723] width 112 height 31
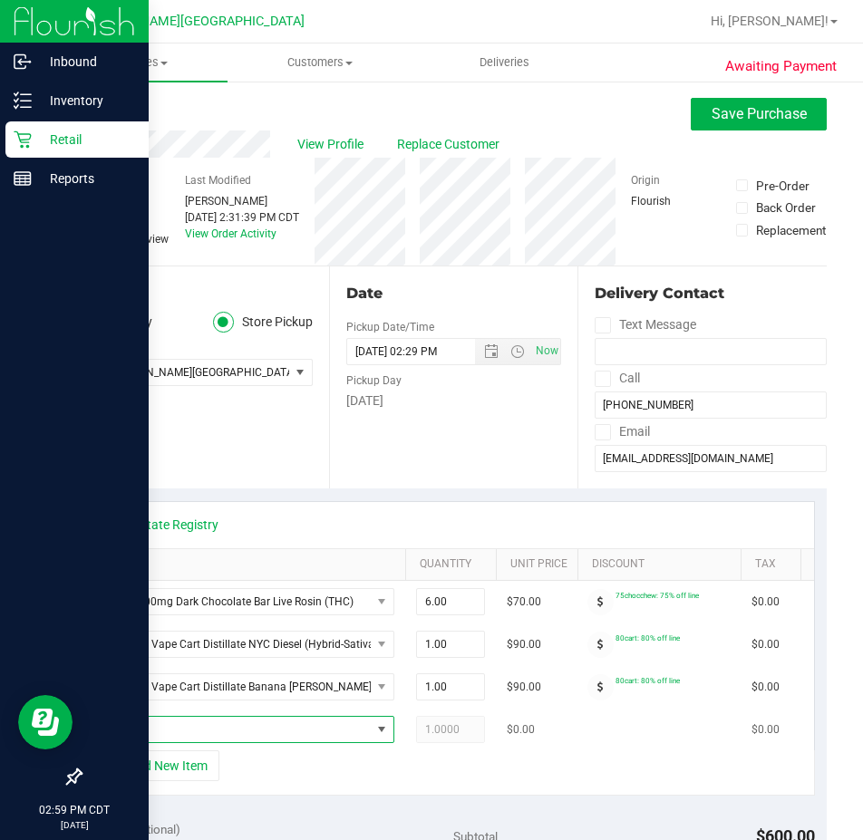
click at [151, 723] on span "NO DATA FOUND" at bounding box center [238, 729] width 266 height 25
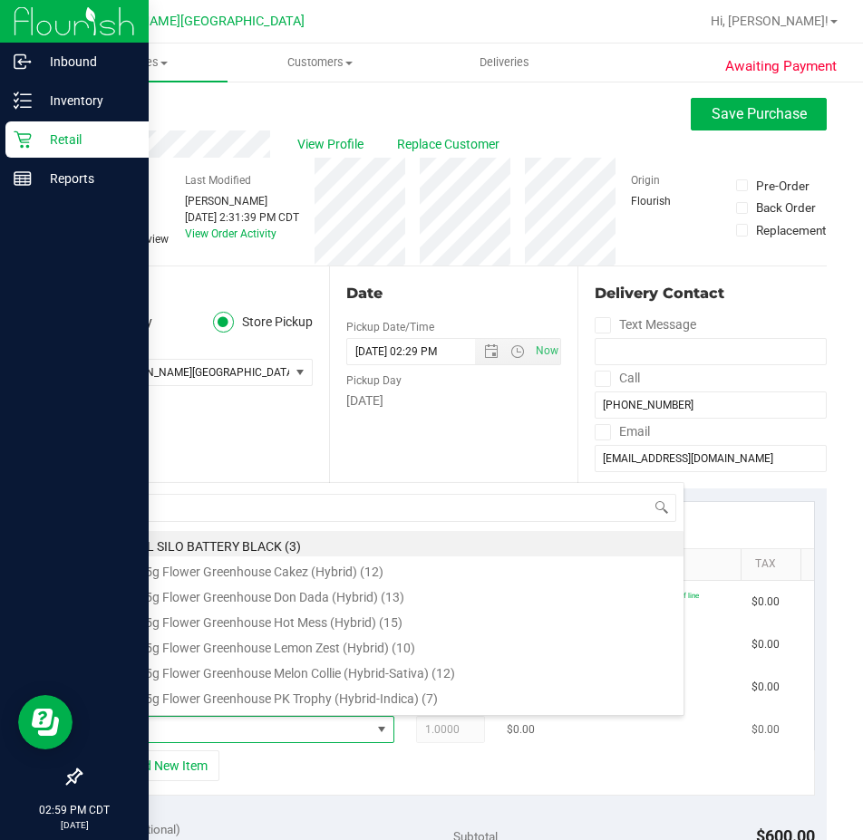
scroll to position [27, 290]
type input "key"
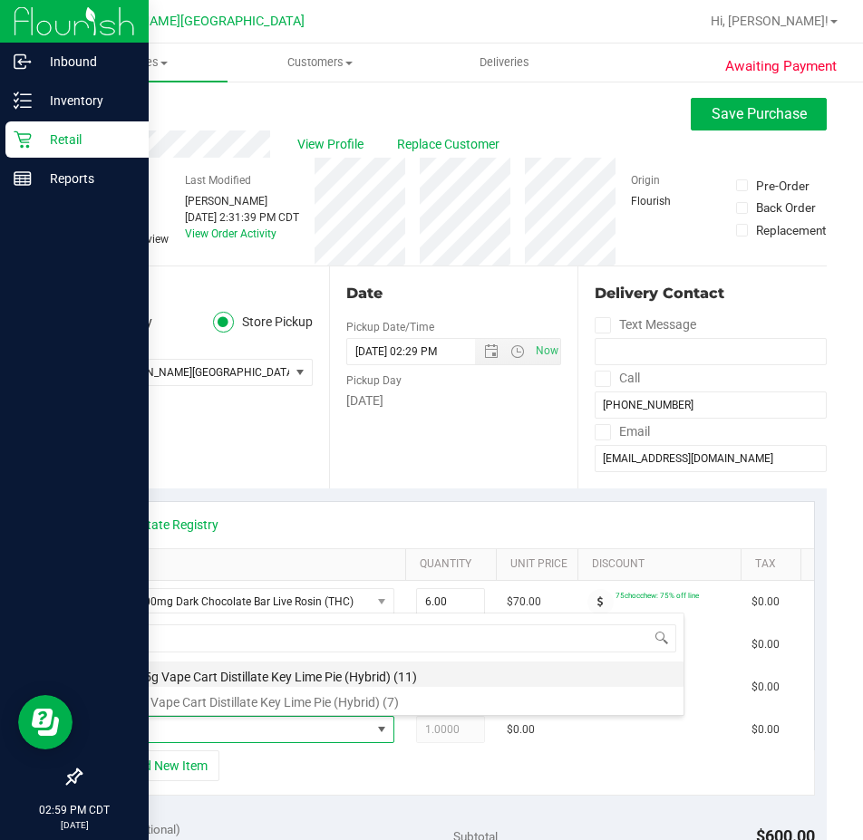
click at [146, 675] on li "FT 0.5g Vape Cart Distillate Key Lime Pie (Hybrid) (11)" at bounding box center [394, 674] width 578 height 25
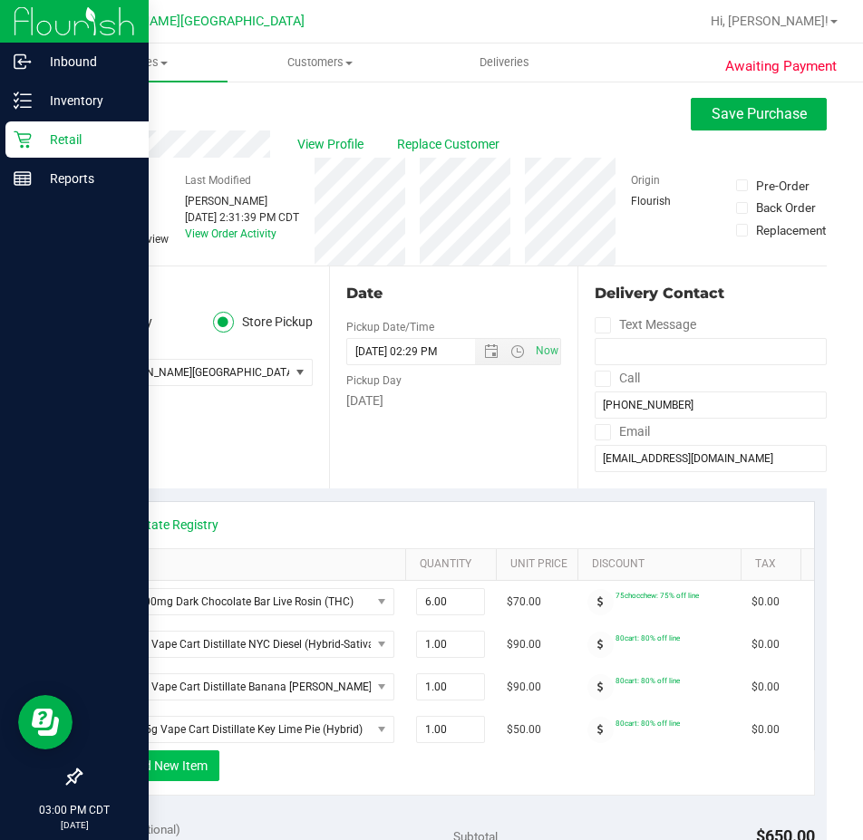
click at [180, 777] on button "+ Add New Item" at bounding box center [163, 766] width 112 height 31
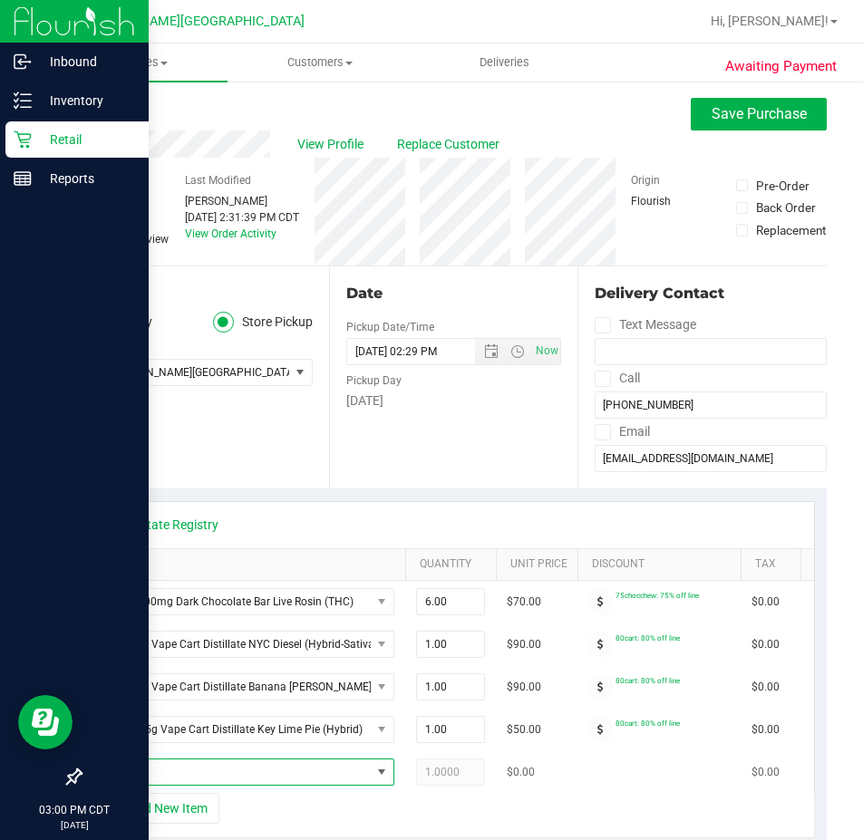
click at [206, 773] on span "NO DATA FOUND" at bounding box center [238, 772] width 266 height 25
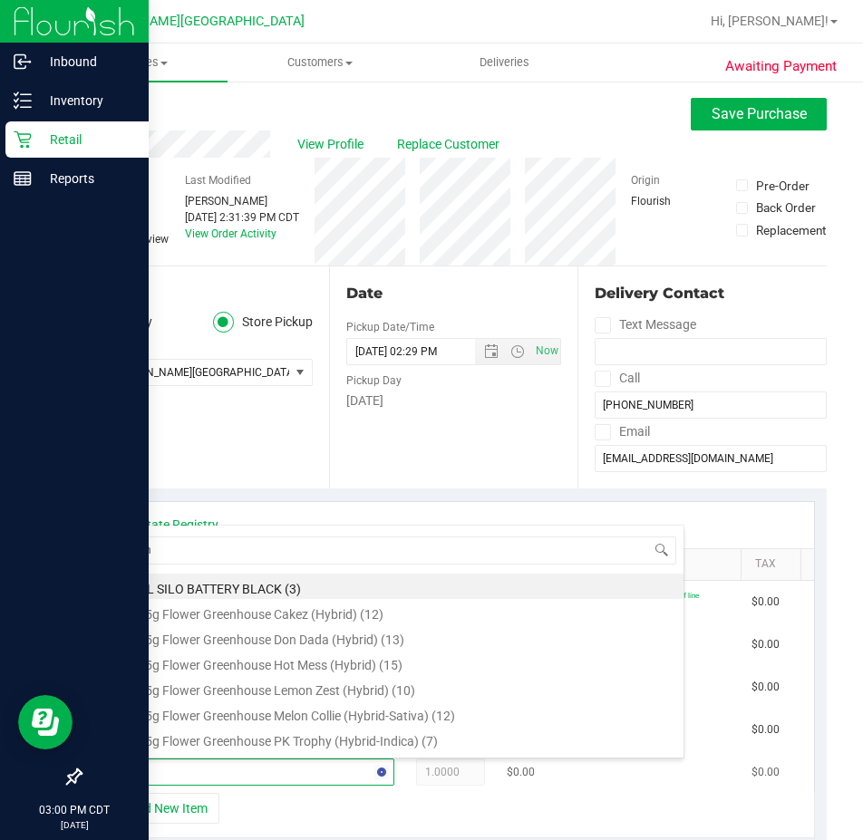
type input "pump"
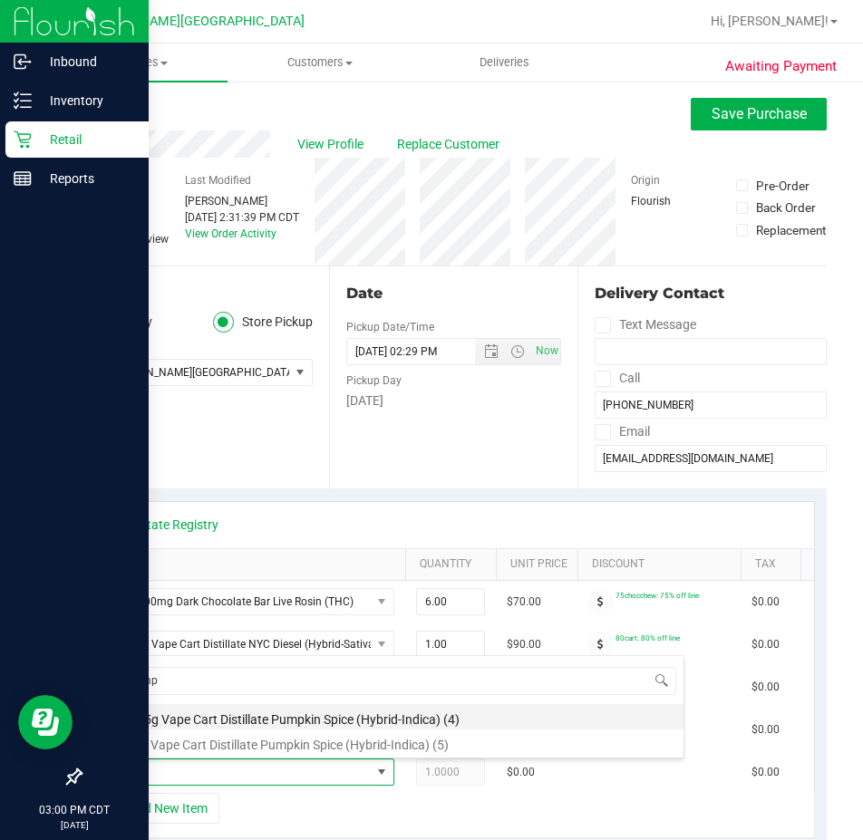
click at [207, 717] on li "FT 0.5g Vape Cart Distillate Pumpkin Spice (Hybrid-Indica) (4)" at bounding box center [394, 716] width 578 height 25
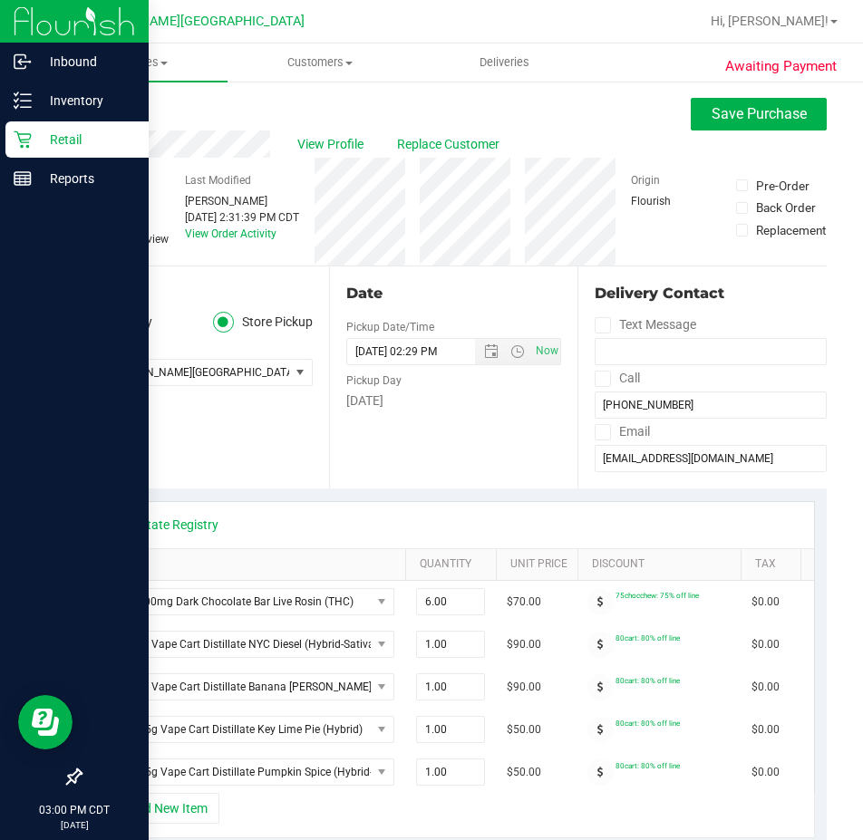
click at [206, 513] on div "View State Registry" at bounding box center [453, 525] width 721 height 46
click at [204, 520] on link "View State Registry" at bounding box center [164, 525] width 109 height 18
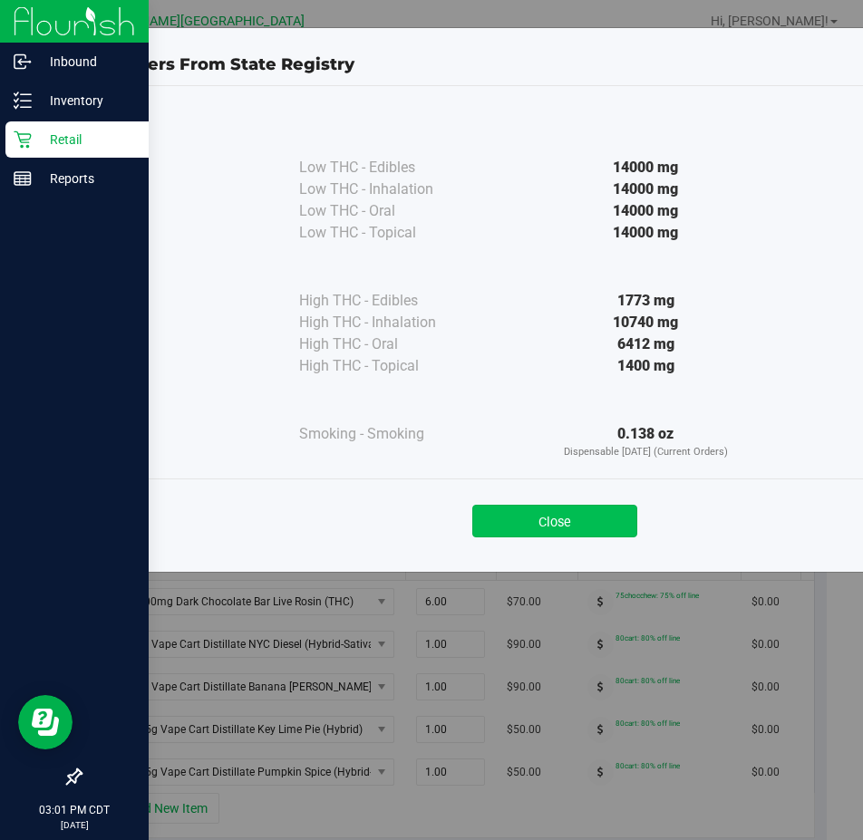
click at [607, 520] on button "Close" at bounding box center [554, 521] width 165 height 33
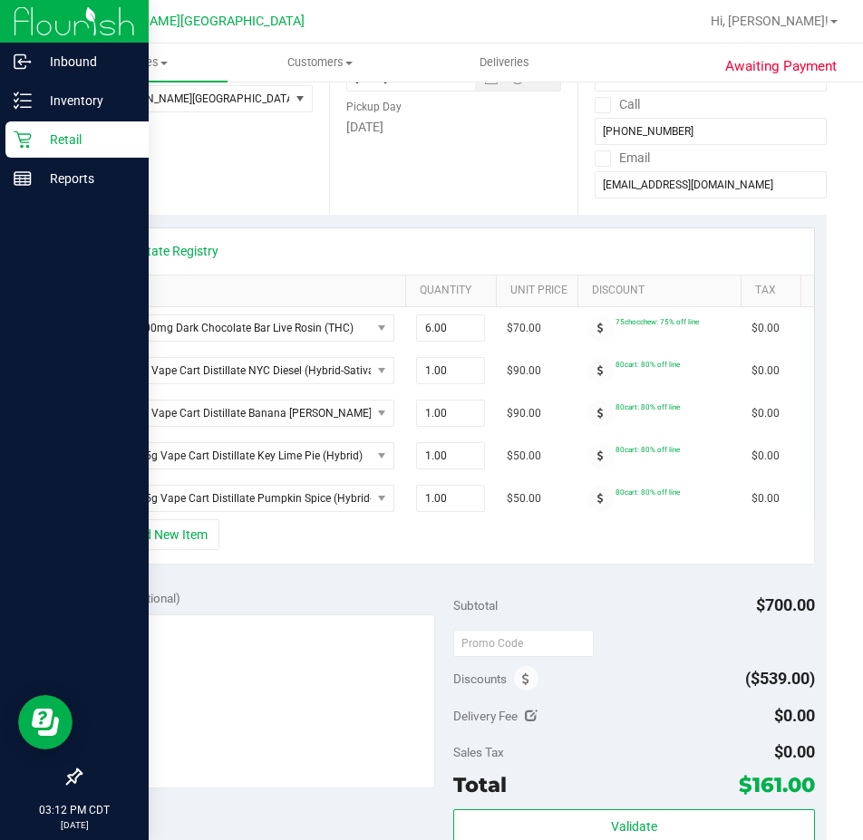
scroll to position [363, 0]
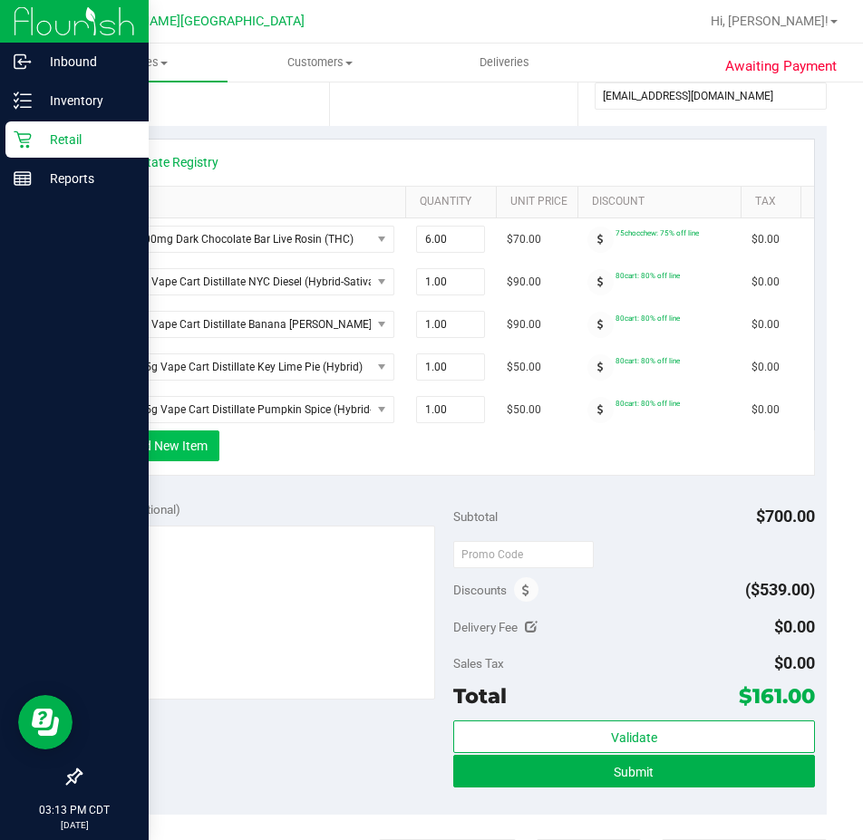
click at [181, 451] on button "+ Add New Item" at bounding box center [163, 446] width 112 height 31
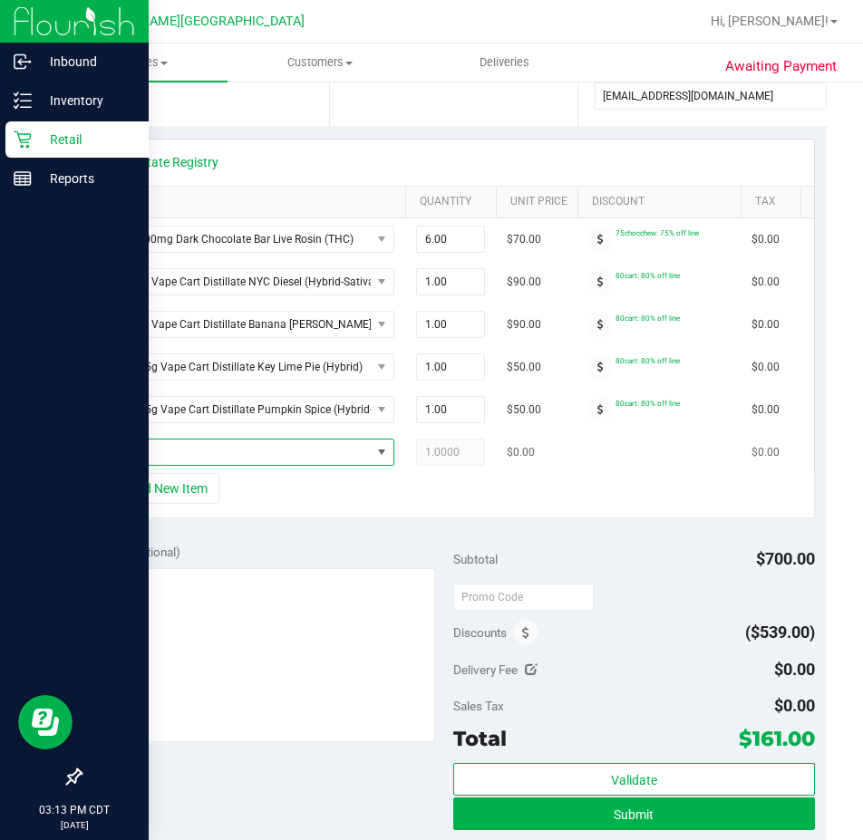
click at [316, 449] on span "NO DATA FOUND" at bounding box center [238, 452] width 266 height 25
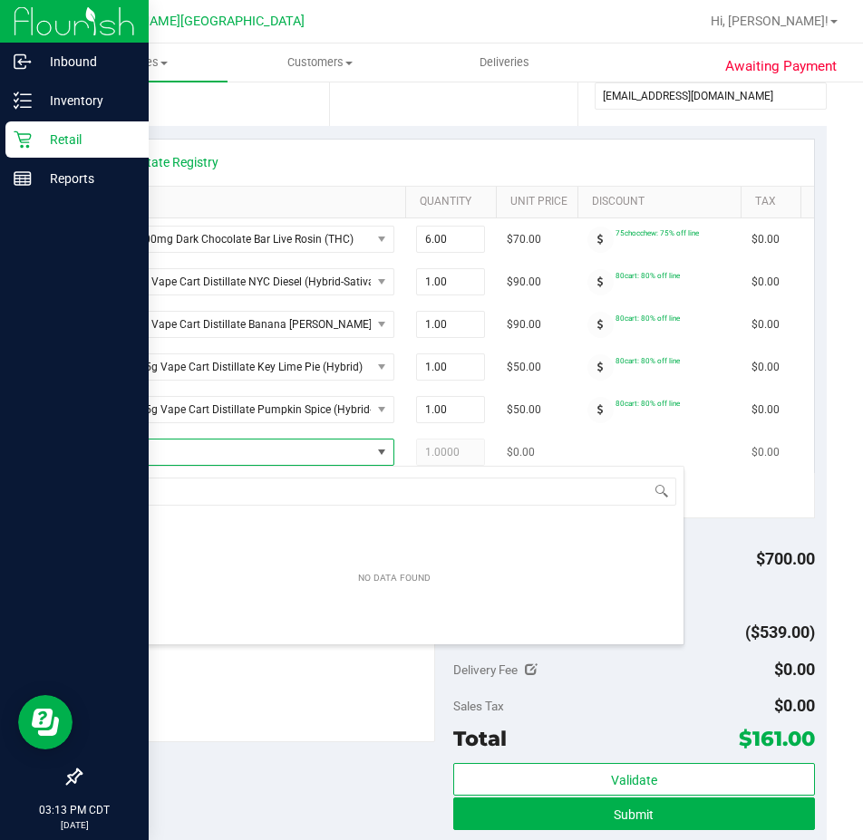
scroll to position [27, 290]
type input "whit"
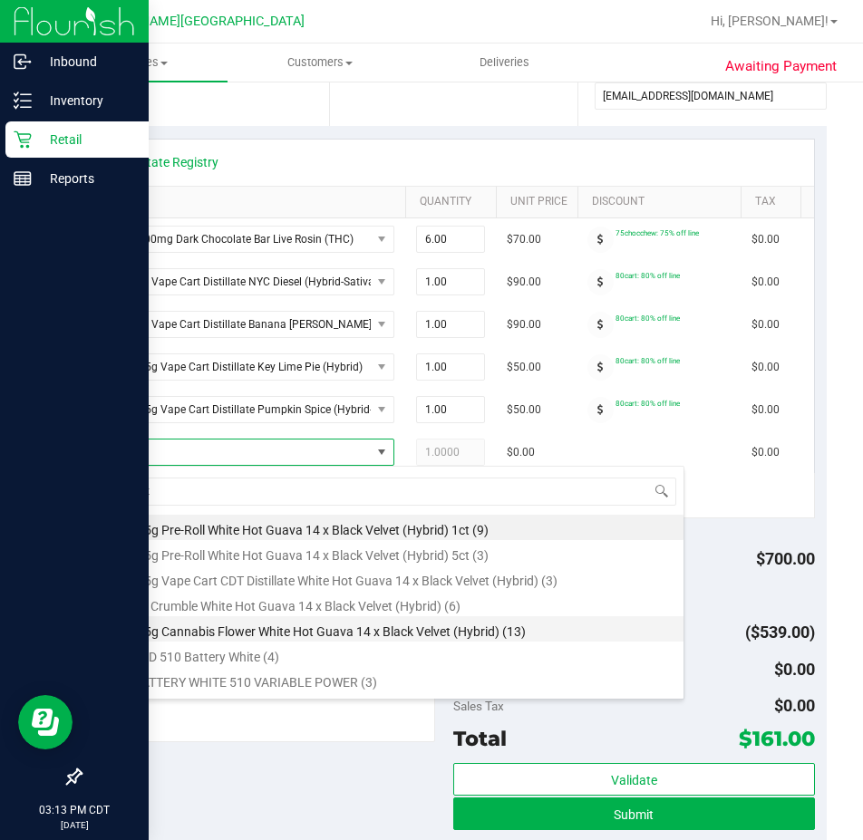
click at [349, 635] on li "FT 3.5g Cannabis Flower White Hot Guava 14 x Black Velvet (Hybrid) (13)" at bounding box center [394, 629] width 578 height 25
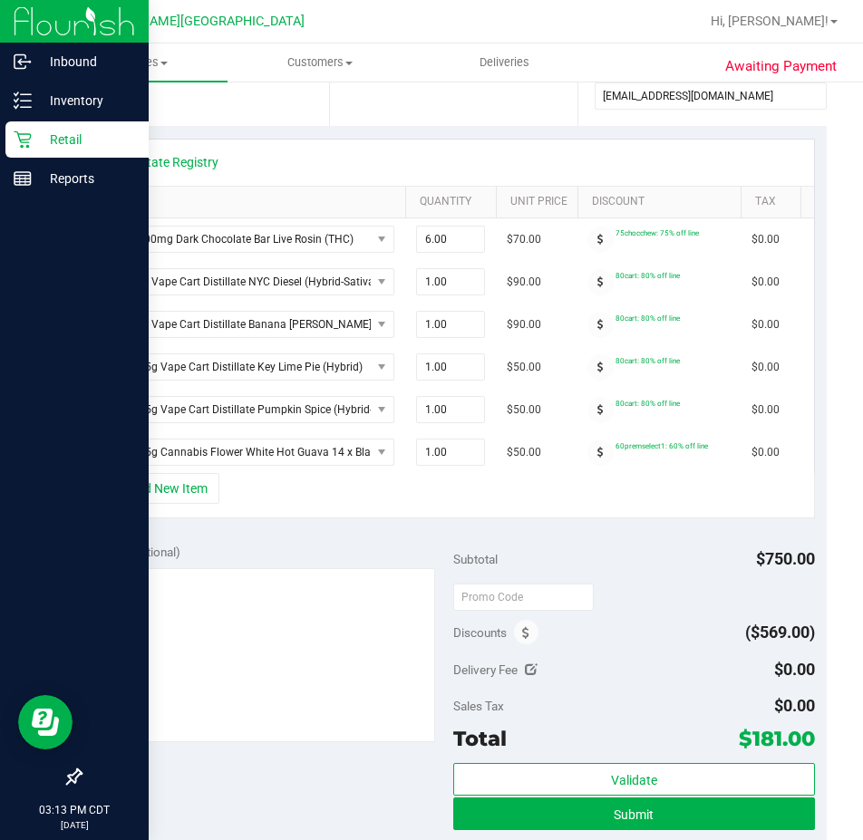
click at [326, 519] on div "+ Add New Item" at bounding box center [453, 495] width 723 height 45
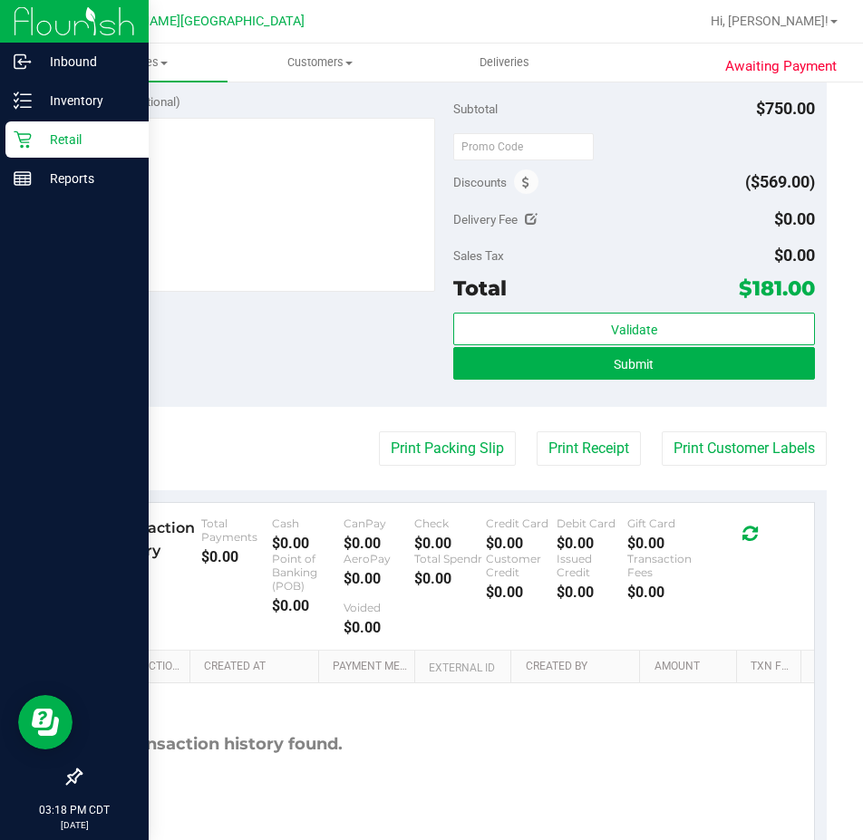
scroll to position [816, 0]
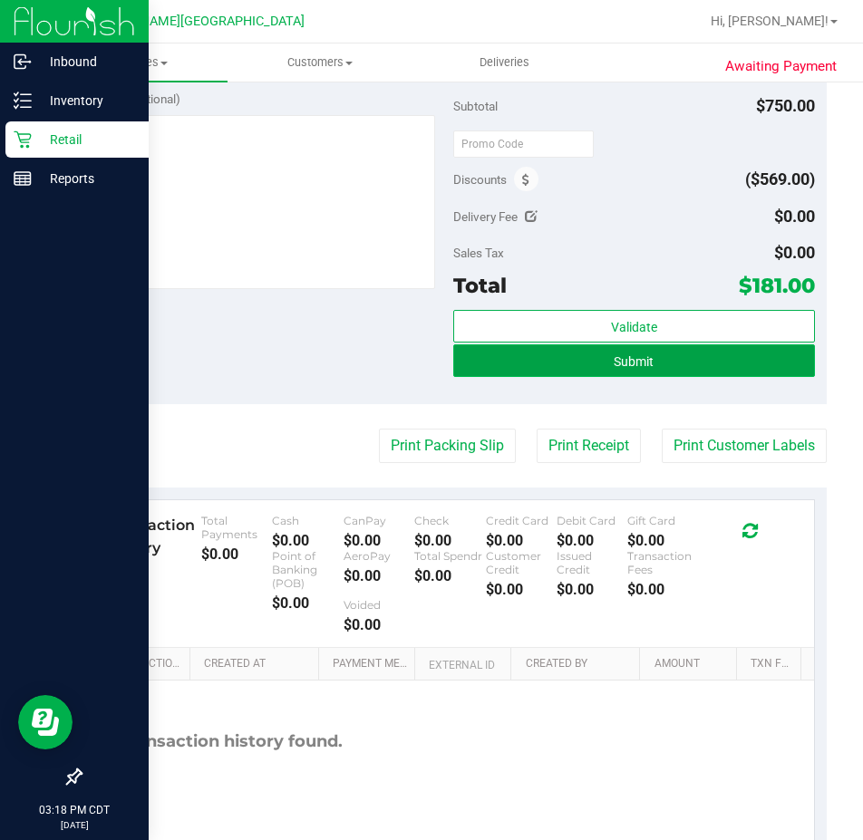
click at [476, 366] on button "Submit" at bounding box center [634, 361] width 362 height 33
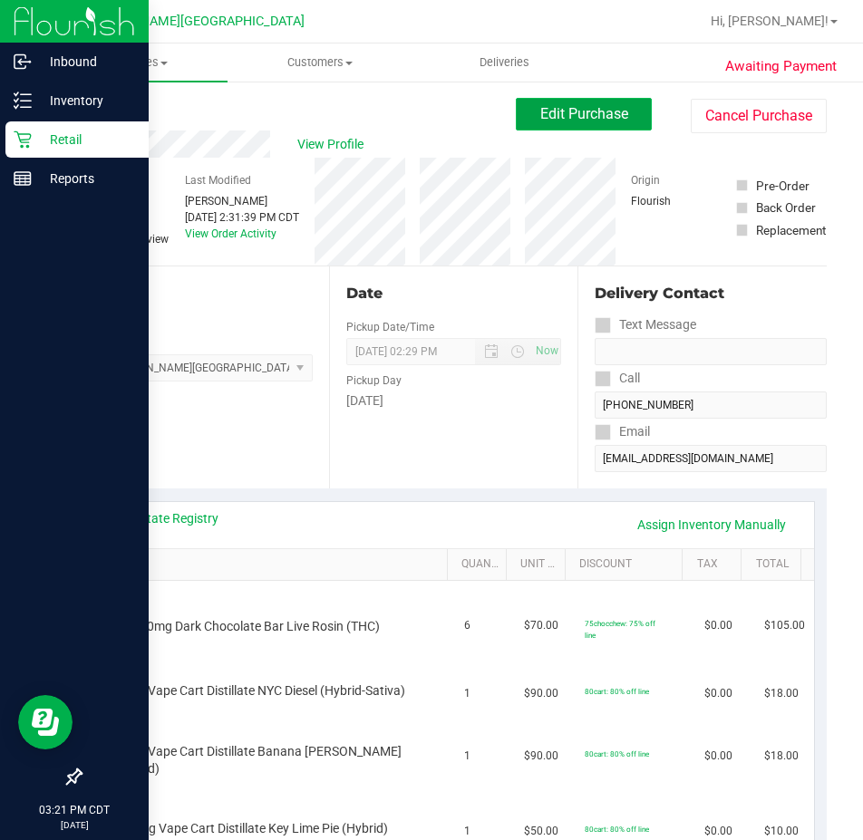
click at [540, 110] on span "Edit Purchase" at bounding box center [584, 113] width 88 height 17
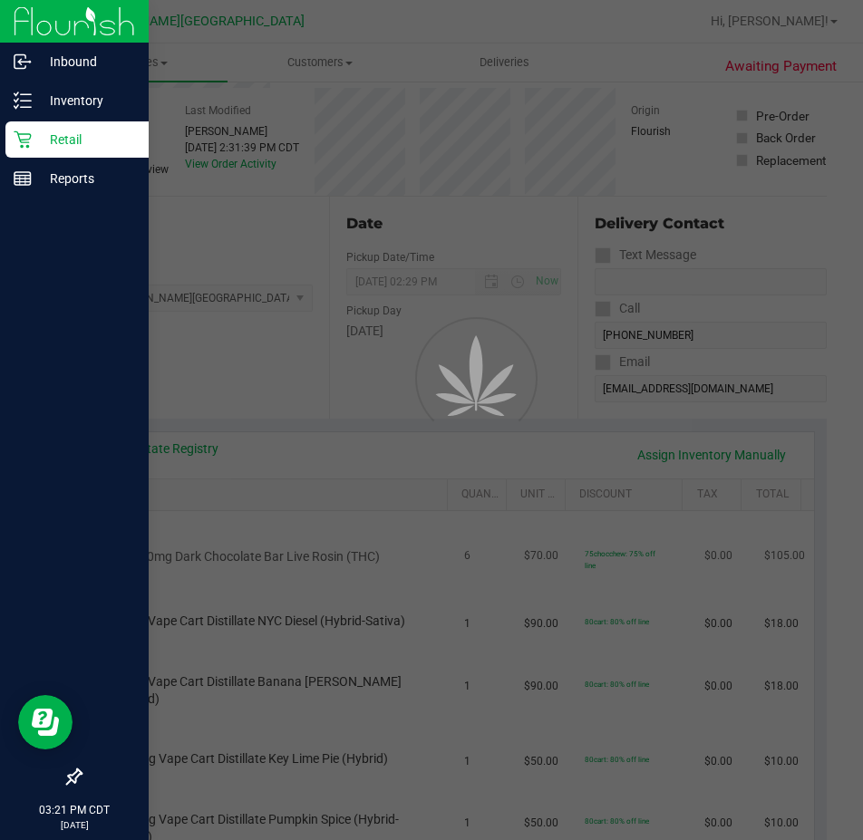
scroll to position [91, 0]
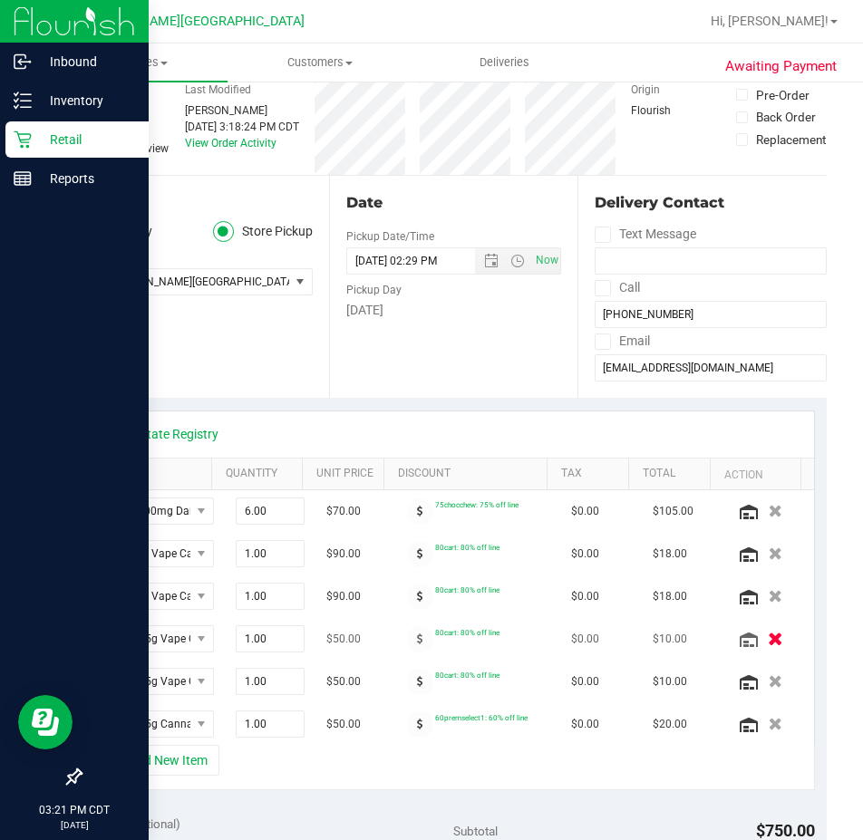
click at [746, 647] on div at bounding box center [768, 639] width 69 height 18
click at [760, 647] on button "button" at bounding box center [775, 638] width 31 height 19
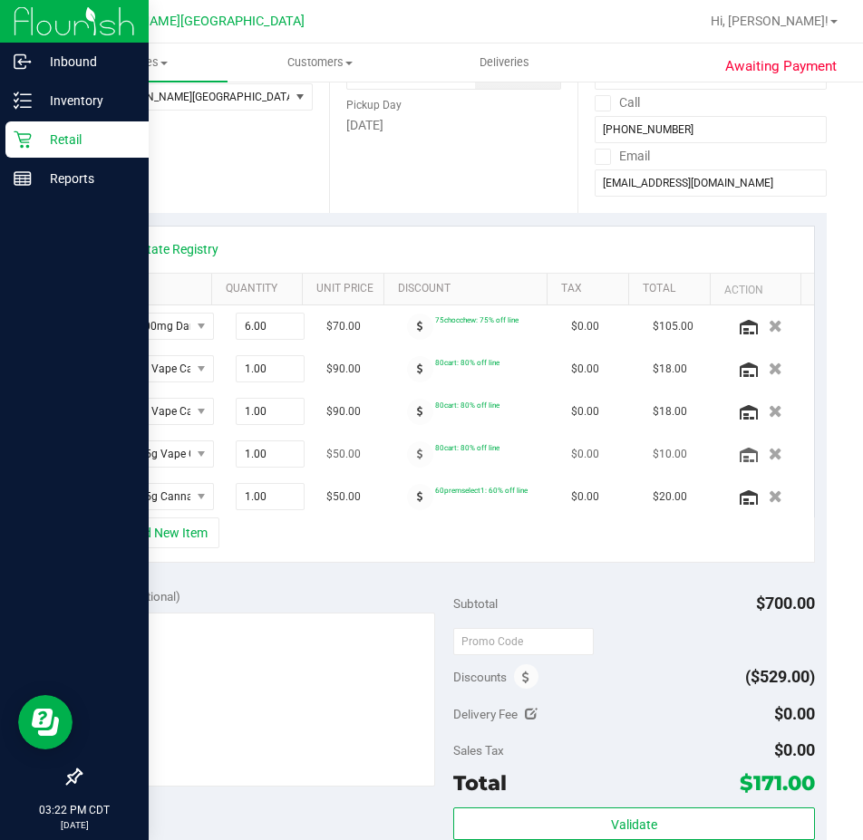
scroll to position [272, 0]
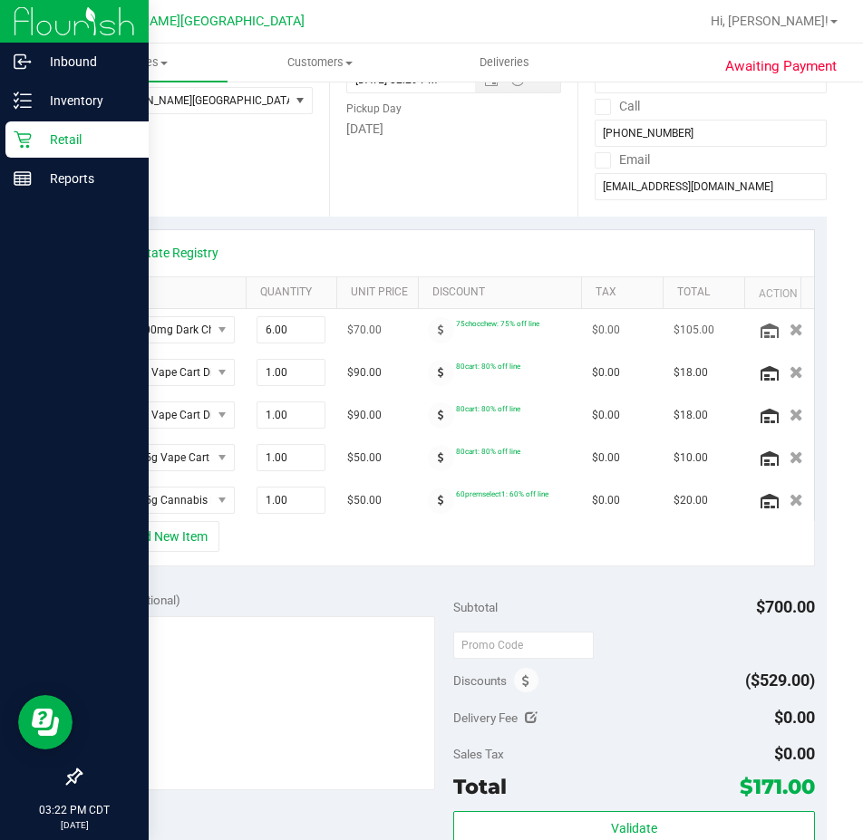
drag, startPoint x: 196, startPoint y: 296, endPoint x: 245, endPoint y: 336, distance: 63.7
click at [245, 336] on div "View State Registry SKU Quantity Unit Price Discount Tax Total Action HT 200mg …" at bounding box center [453, 375] width 723 height 293
drag, startPoint x: 366, startPoint y: 536, endPoint x: 546, endPoint y: 536, distance: 179.5
click at [549, 536] on div "+ Add New Item" at bounding box center [453, 543] width 723 height 45
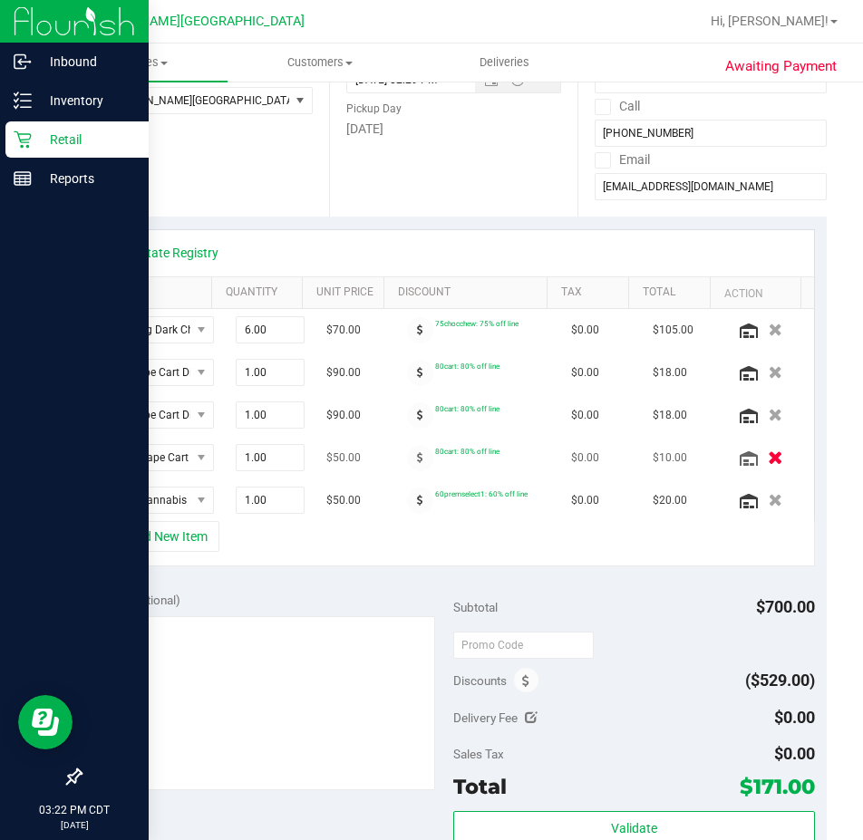
click at [768, 454] on icon "button" at bounding box center [775, 459] width 15 height 14
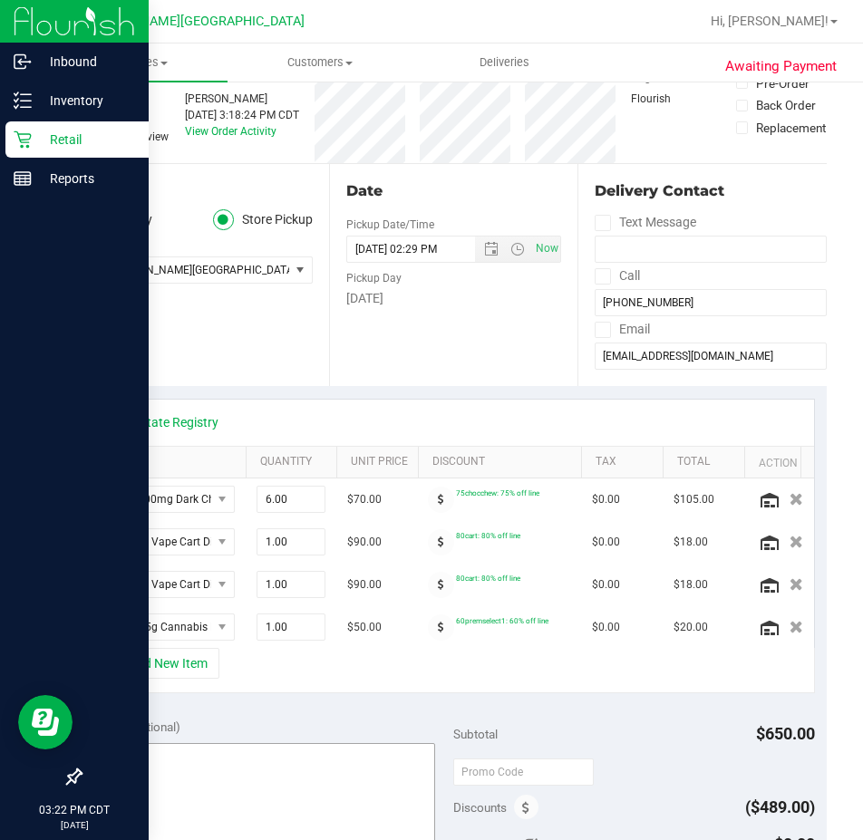
scroll to position [0, 0]
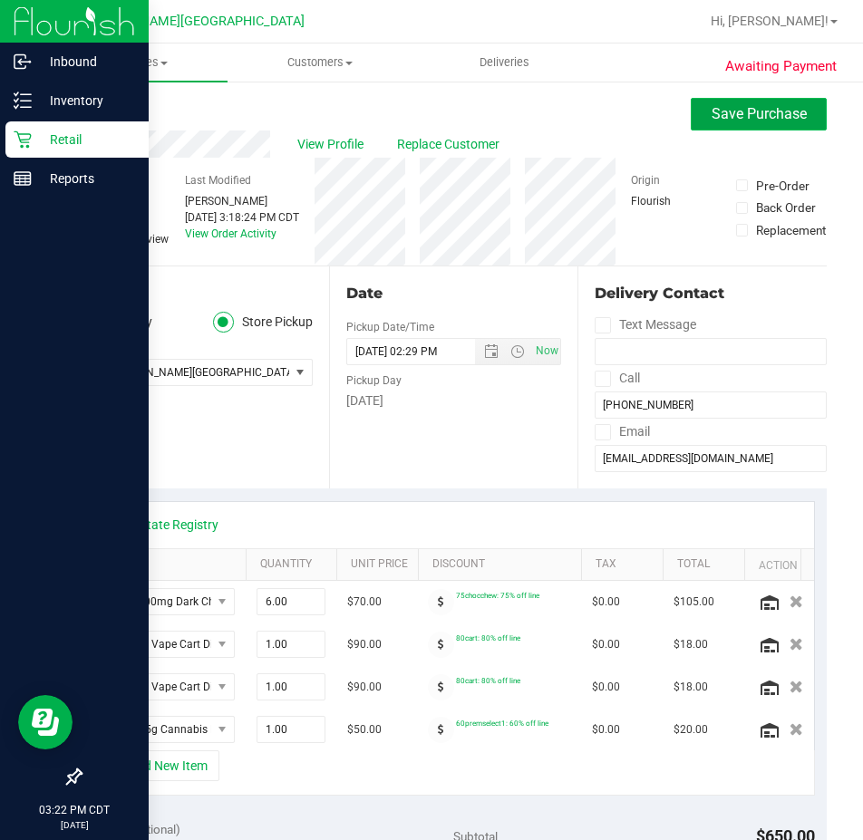
click at [712, 117] on span "Save Purchase" at bounding box center [759, 113] width 95 height 17
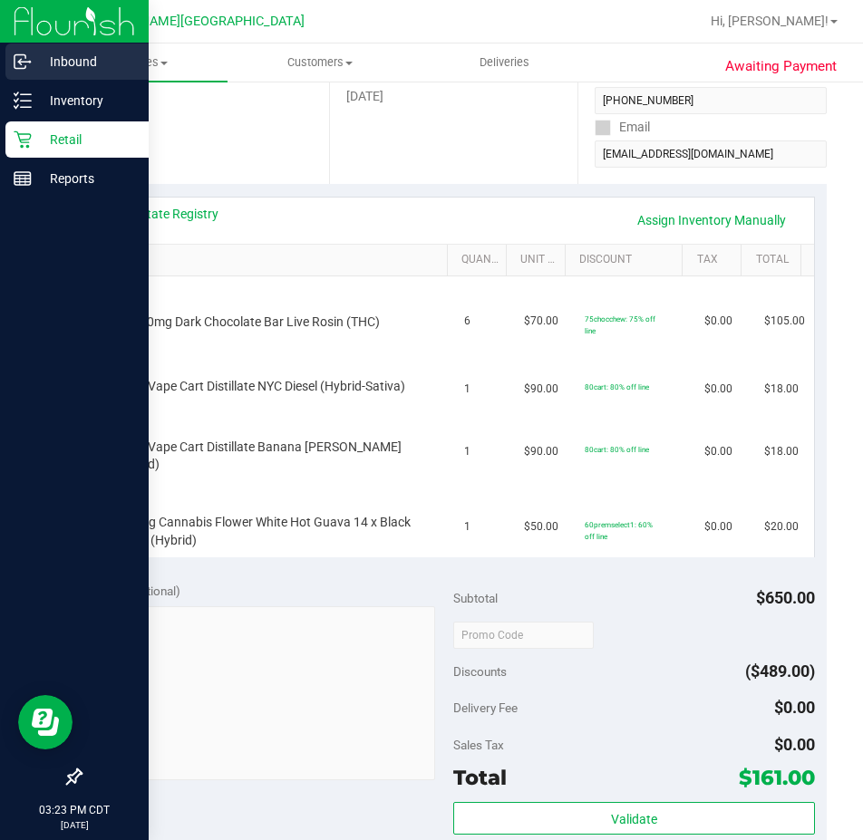
scroll to position [272, 0]
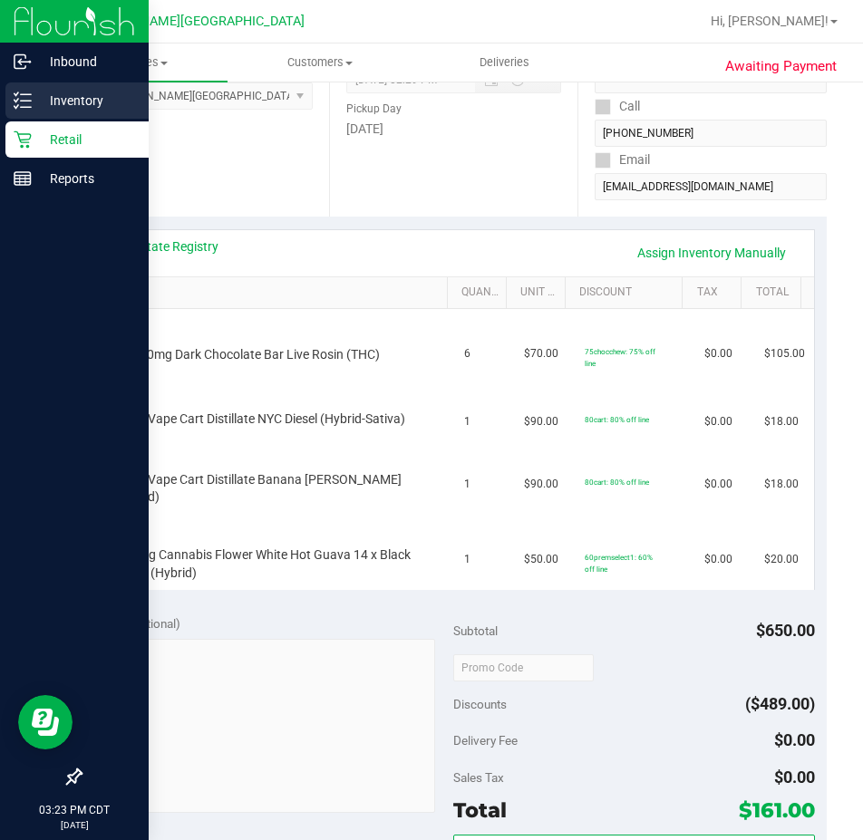
click at [69, 107] on p "Inventory" at bounding box center [86, 101] width 109 height 22
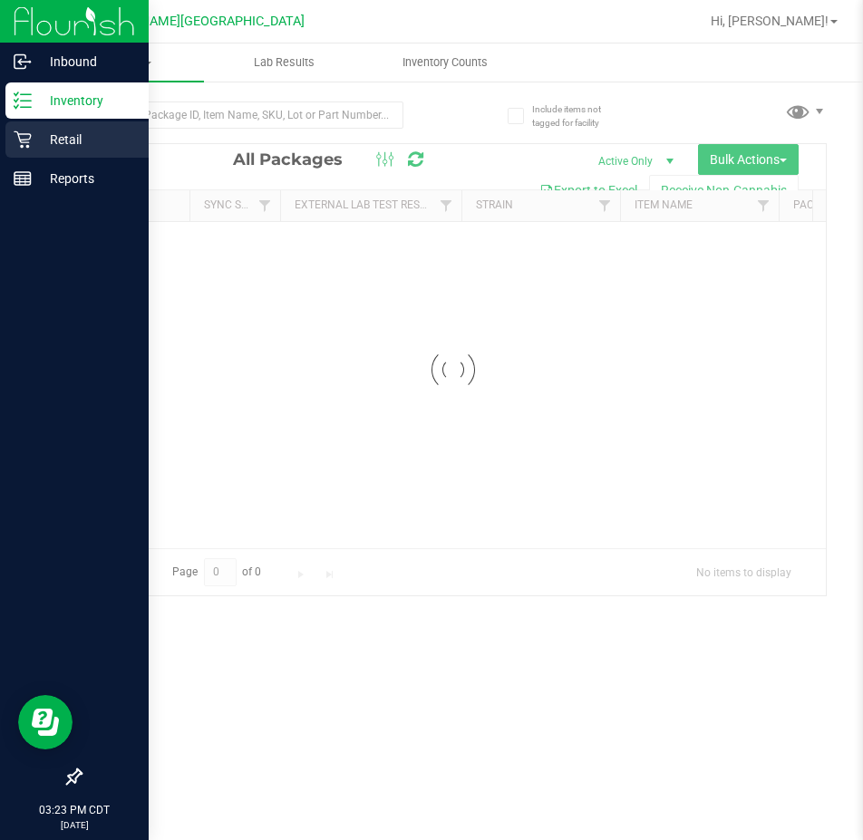
click at [48, 130] on p "Retail" at bounding box center [86, 140] width 109 height 22
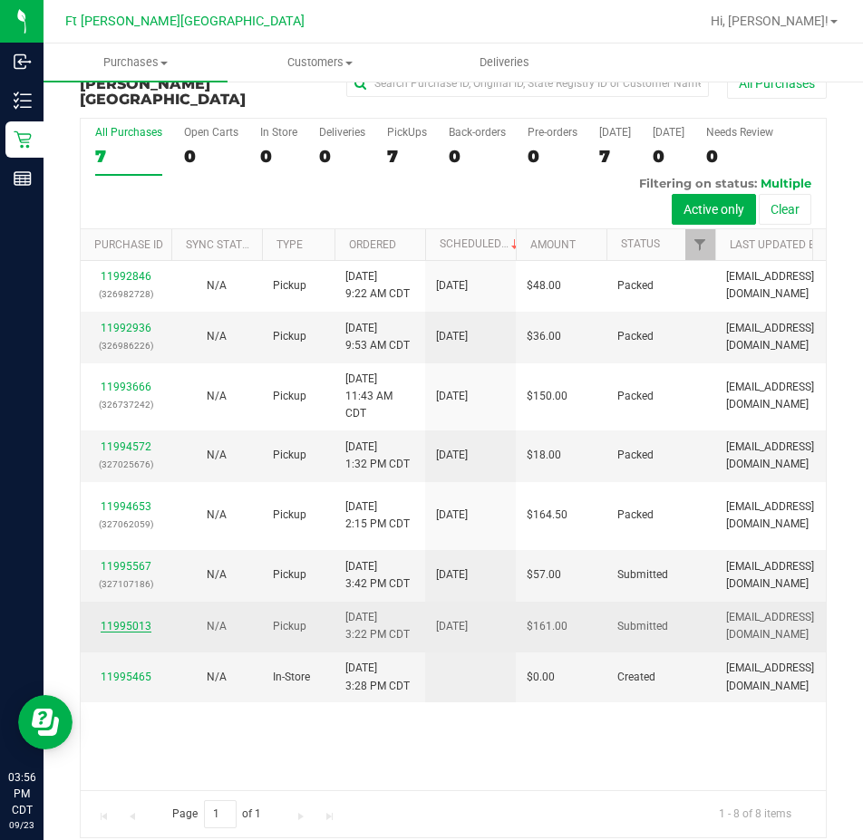
click at [128, 621] on link "11995013" at bounding box center [126, 626] width 51 height 13
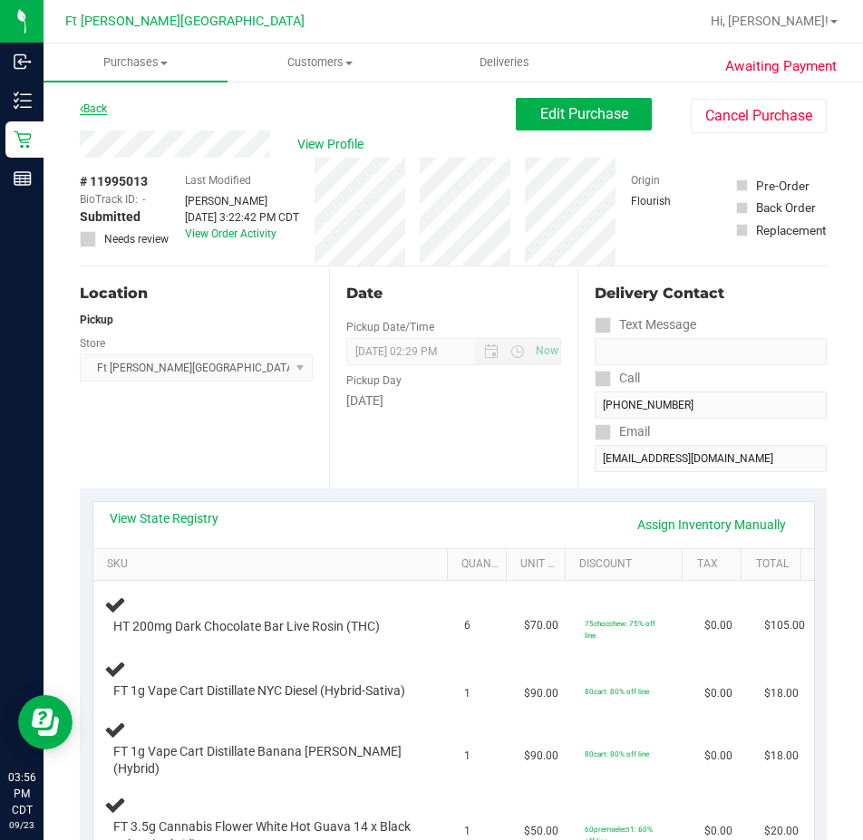
click at [91, 112] on link "Back" at bounding box center [93, 108] width 27 height 13
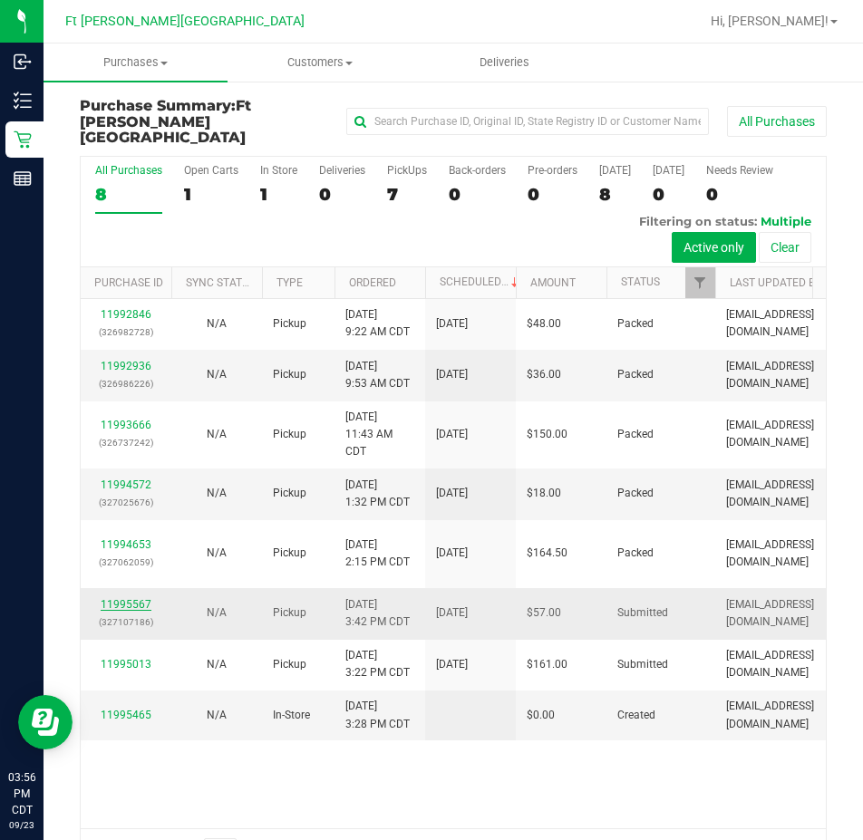
click at [120, 598] on link "11995567" at bounding box center [126, 604] width 51 height 13
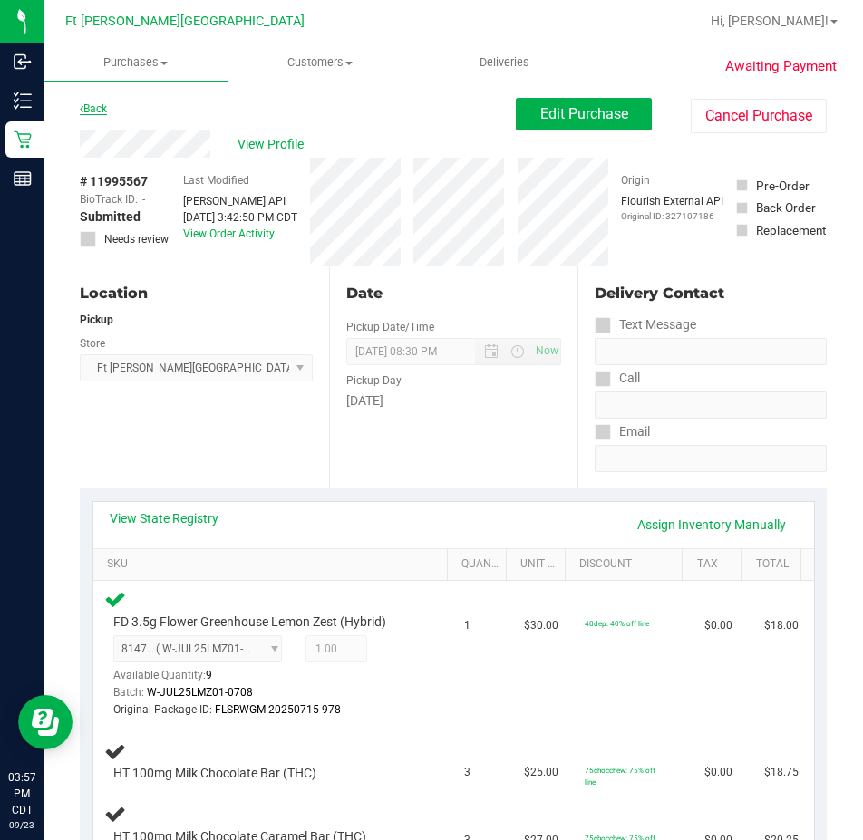
click at [100, 111] on link "Back" at bounding box center [93, 108] width 27 height 13
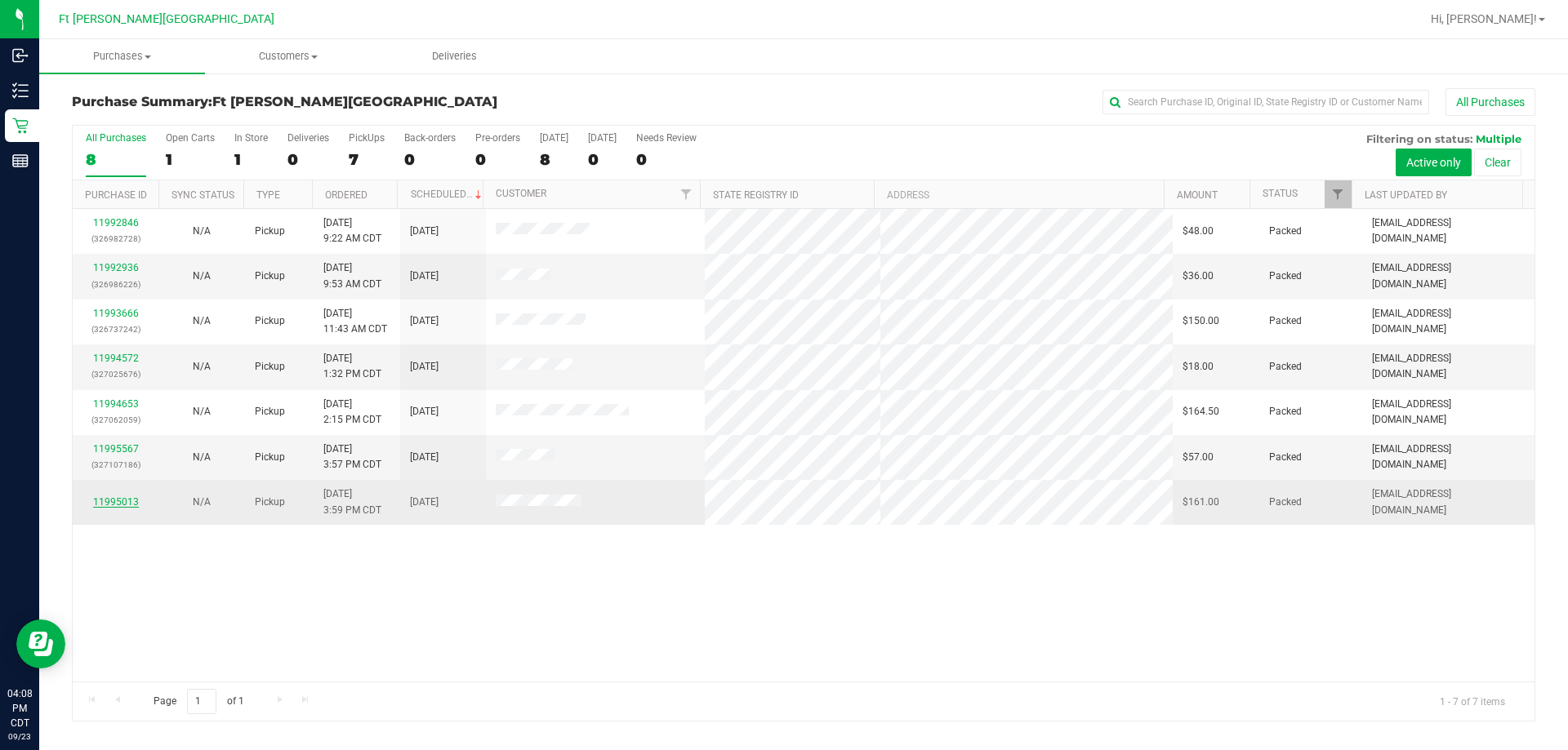
click at [118, 505] on link "11995013" at bounding box center [115, 502] width 46 height 12
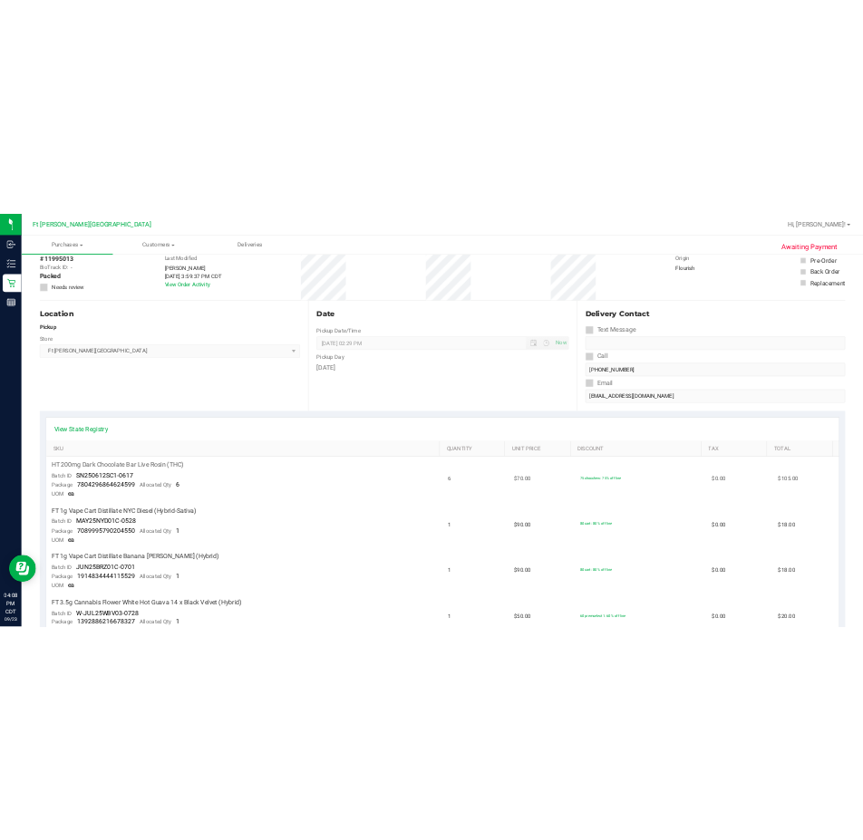
scroll to position [544, 0]
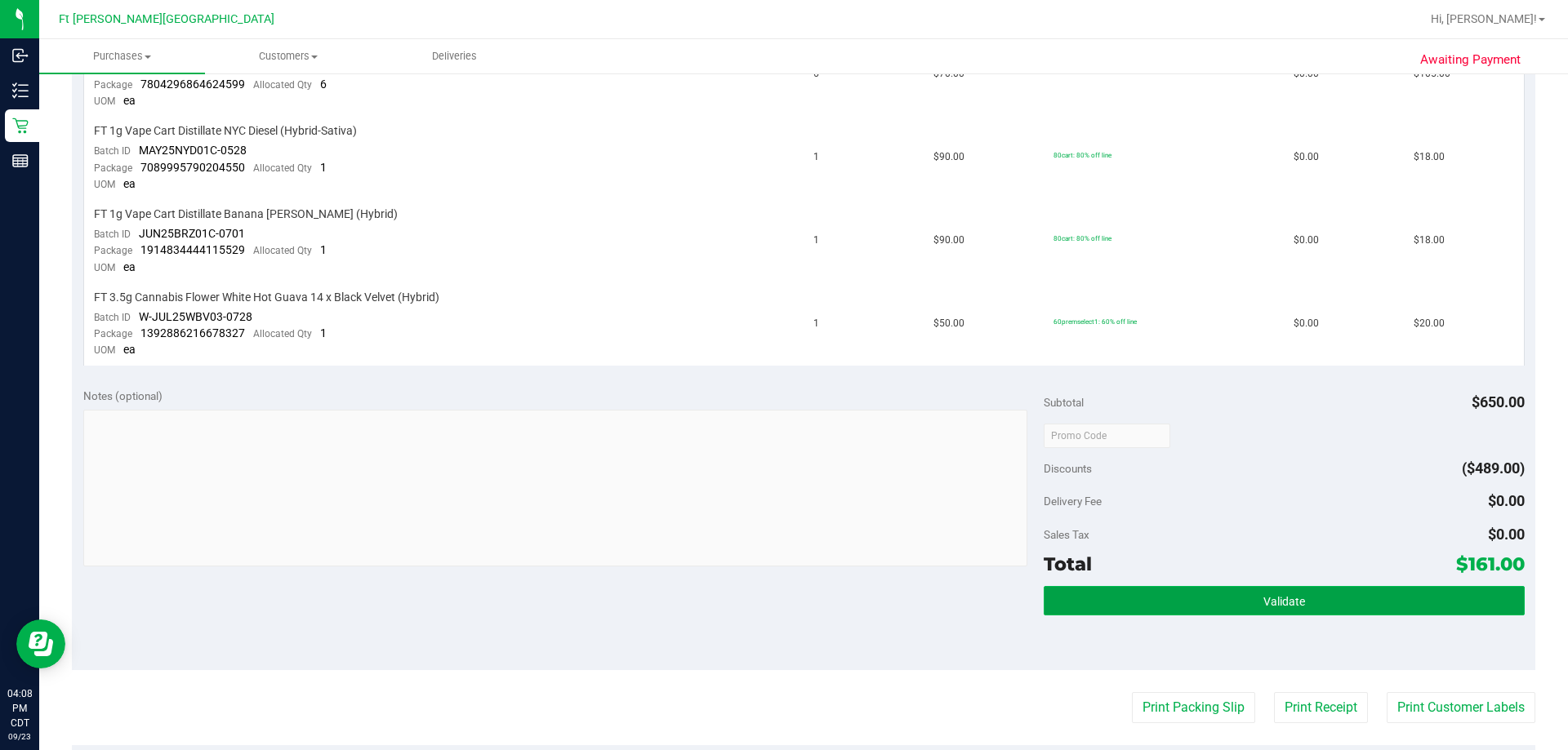
click at [776, 597] on button "Validate" at bounding box center [1283, 601] width 480 height 30
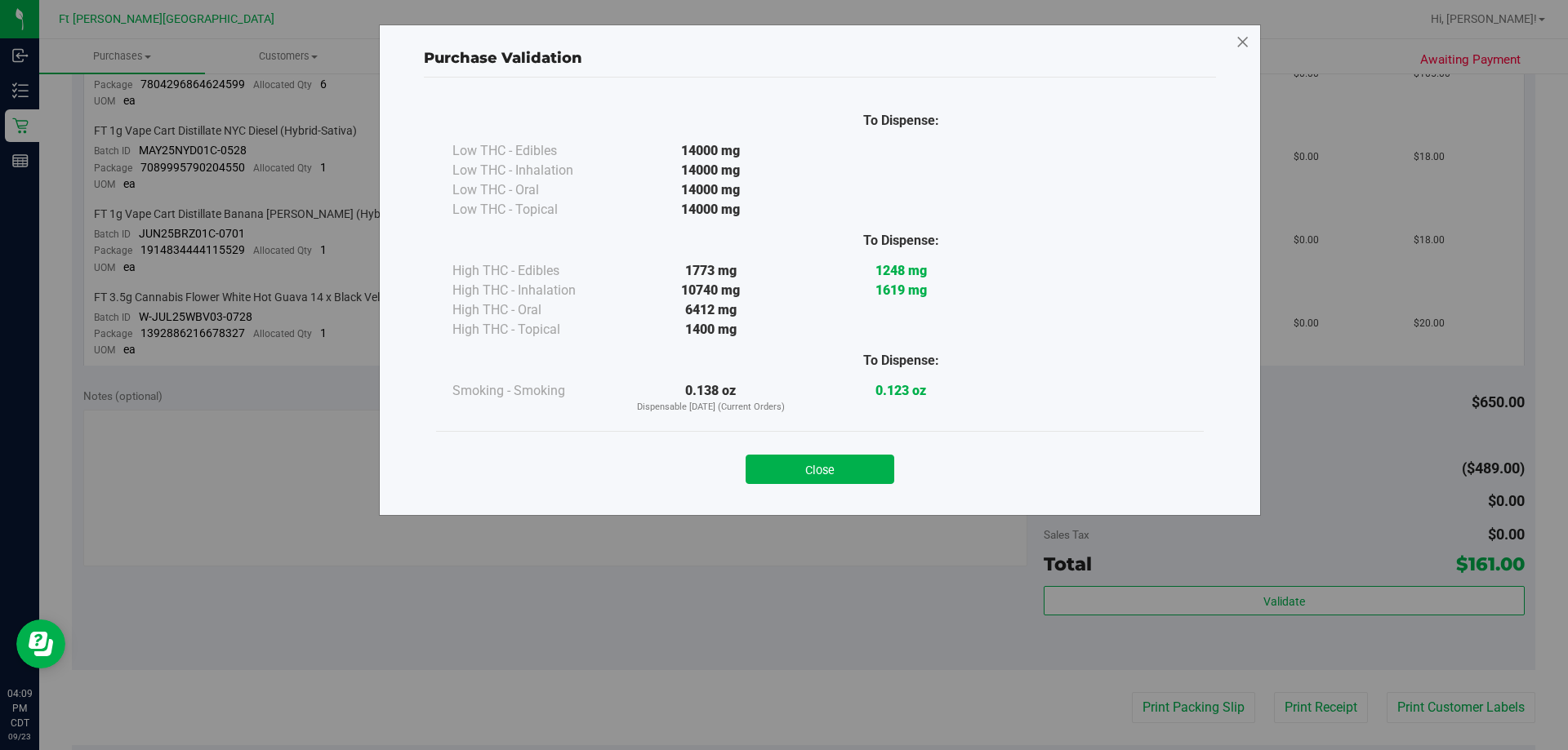
click at [776, 46] on icon at bounding box center [1243, 42] width 14 height 26
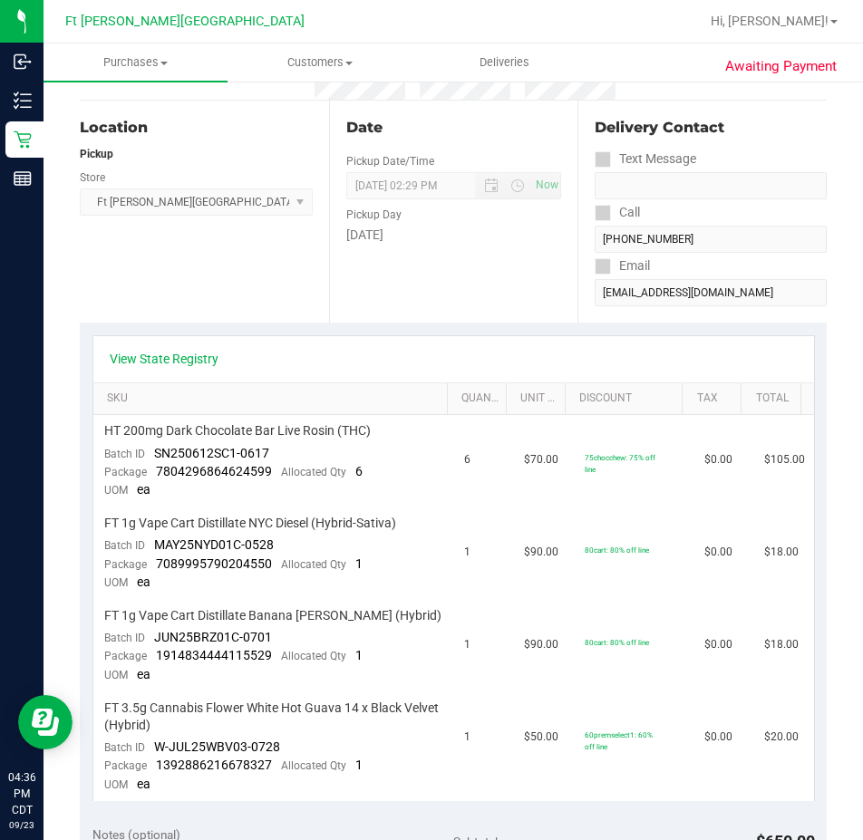
scroll to position [0, 0]
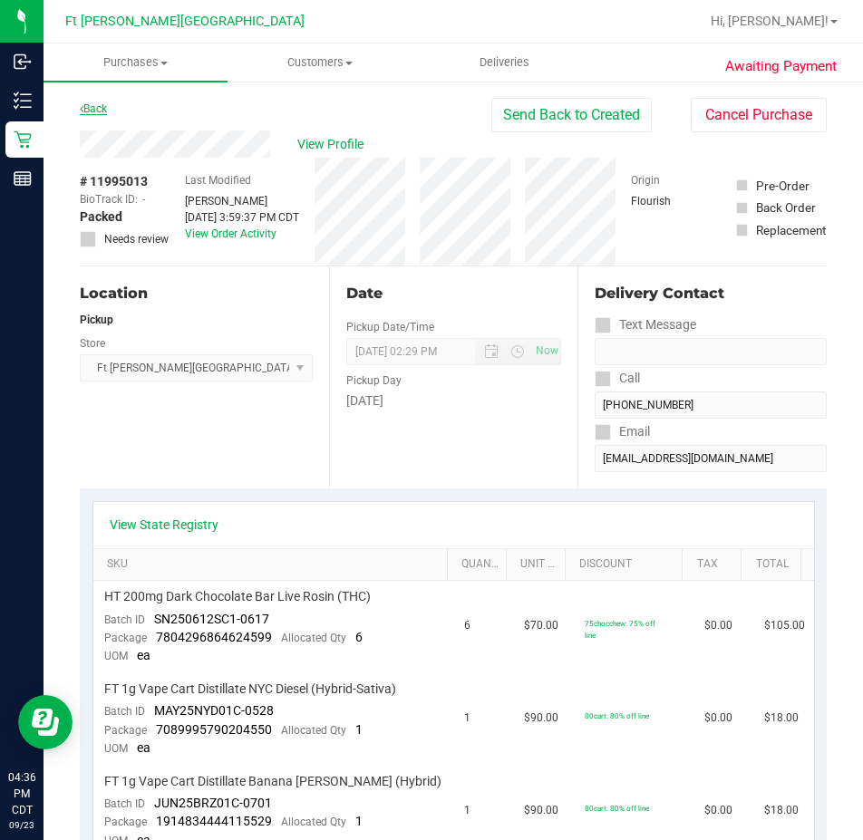
click at [93, 114] on link "Back" at bounding box center [93, 108] width 27 height 13
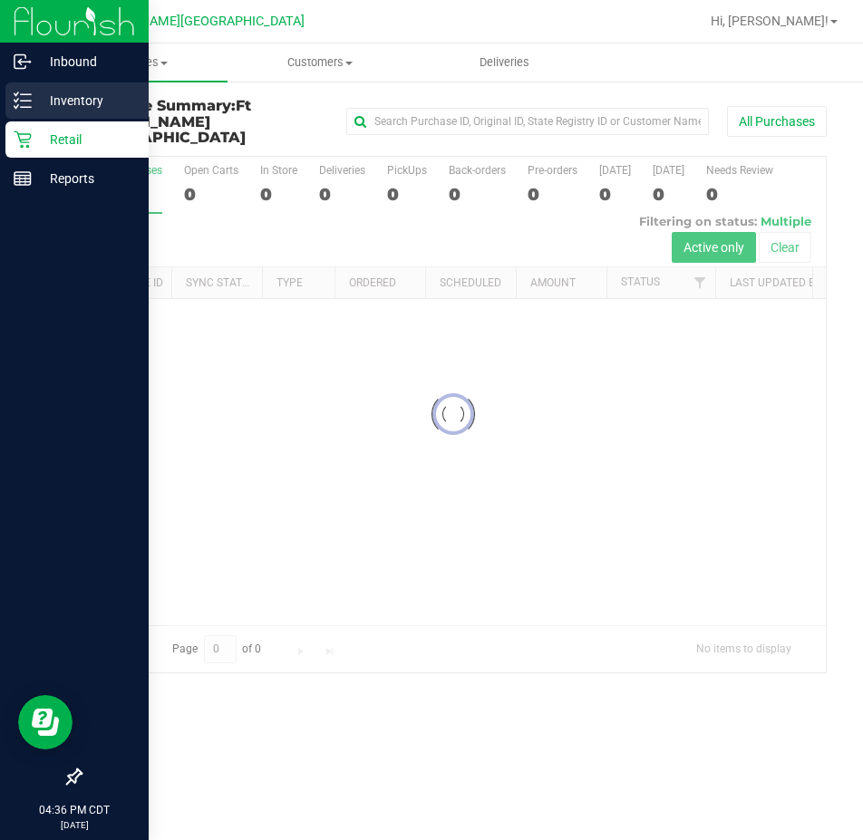
click at [22, 99] on icon at bounding box center [23, 101] width 18 height 18
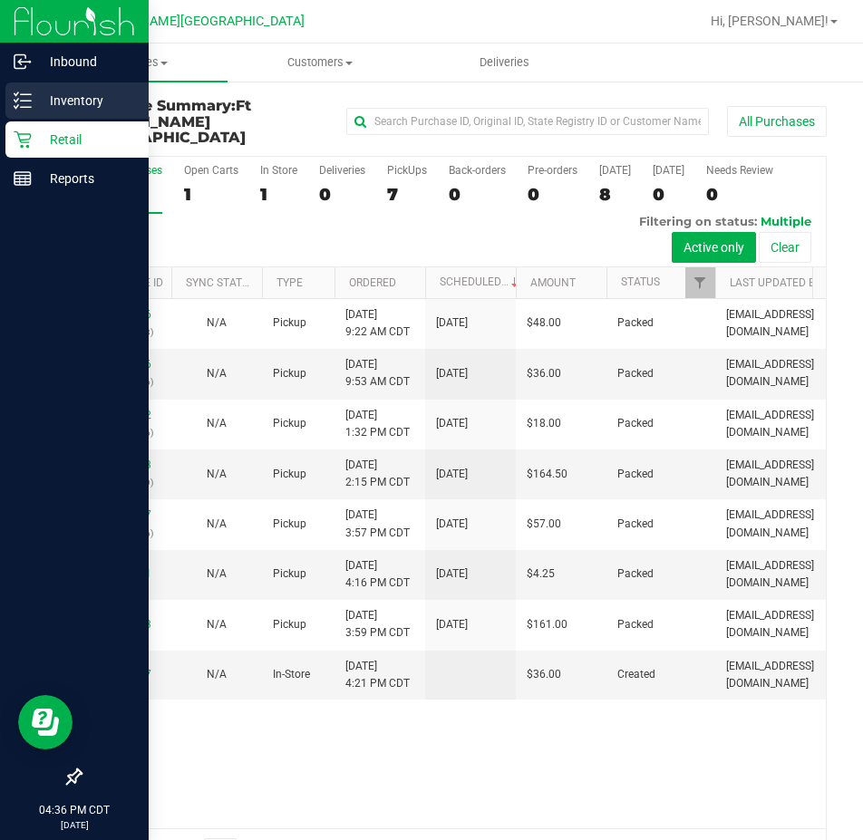
click at [108, 109] on p "Inventory" at bounding box center [86, 101] width 109 height 22
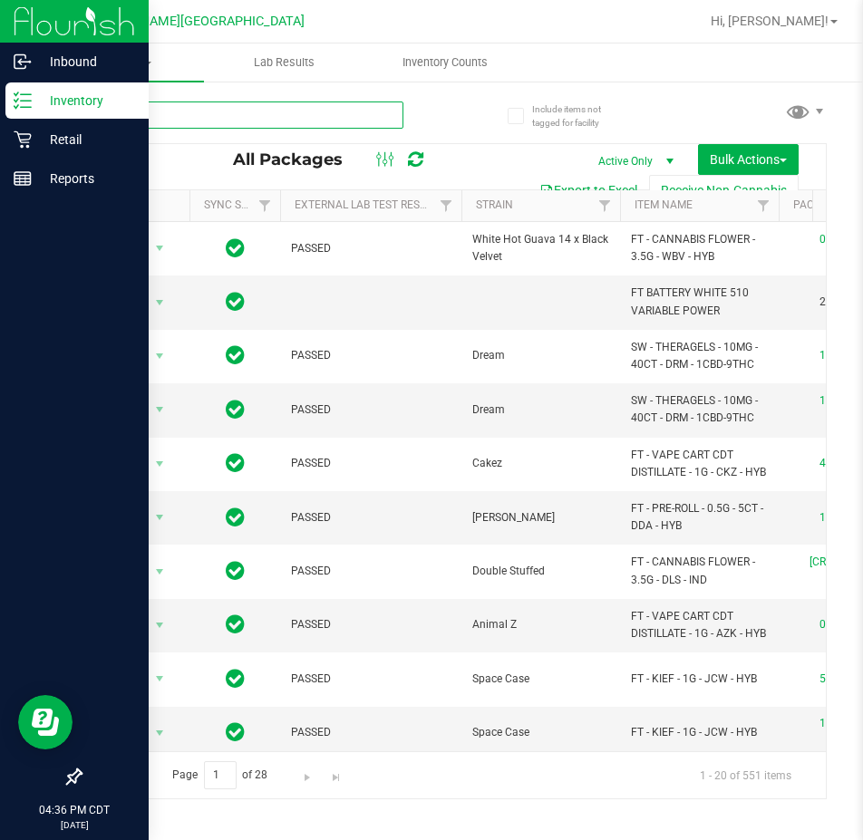
click at [180, 122] on input "text" at bounding box center [242, 115] width 324 height 27
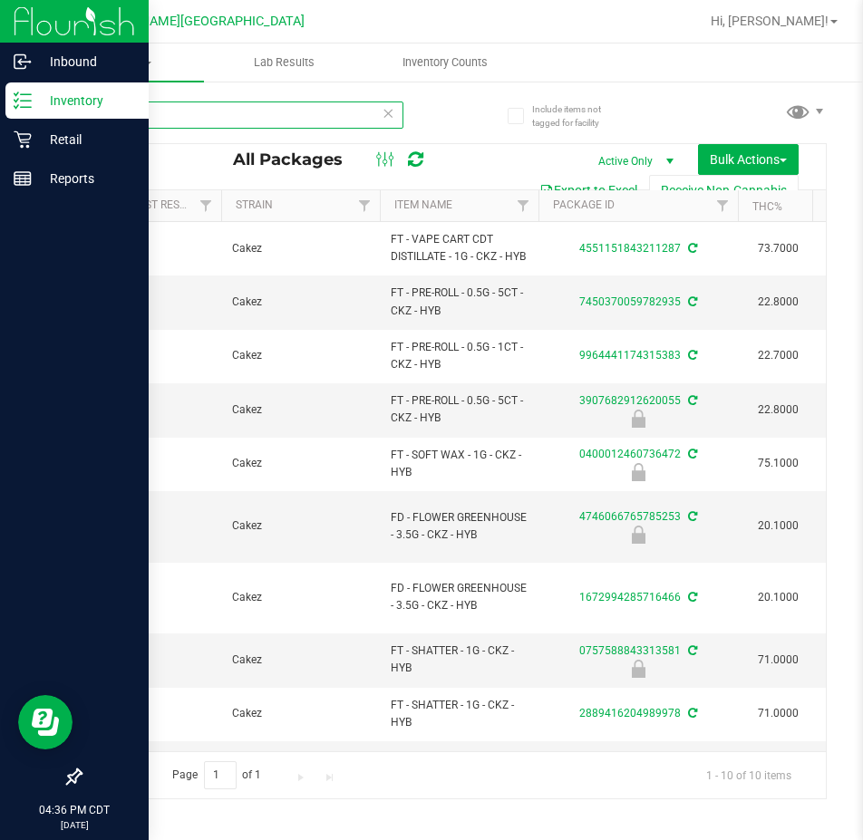
scroll to position [0, 267]
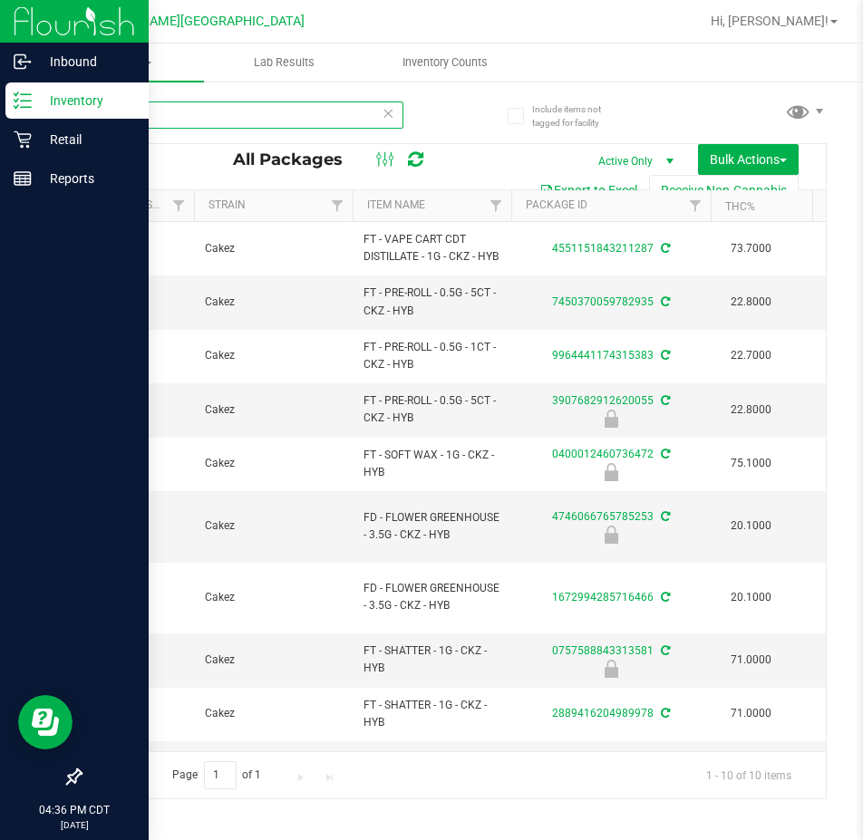
click at [154, 119] on input "ckz" at bounding box center [242, 115] width 324 height 27
click at [152, 119] on input "ckz" at bounding box center [242, 115] width 324 height 27
click at [154, 119] on input "ckz" at bounding box center [242, 115] width 324 height 27
click at [157, 119] on input "ckz" at bounding box center [242, 115] width 324 height 27
click at [156, 119] on input "ckz" at bounding box center [242, 115] width 324 height 27
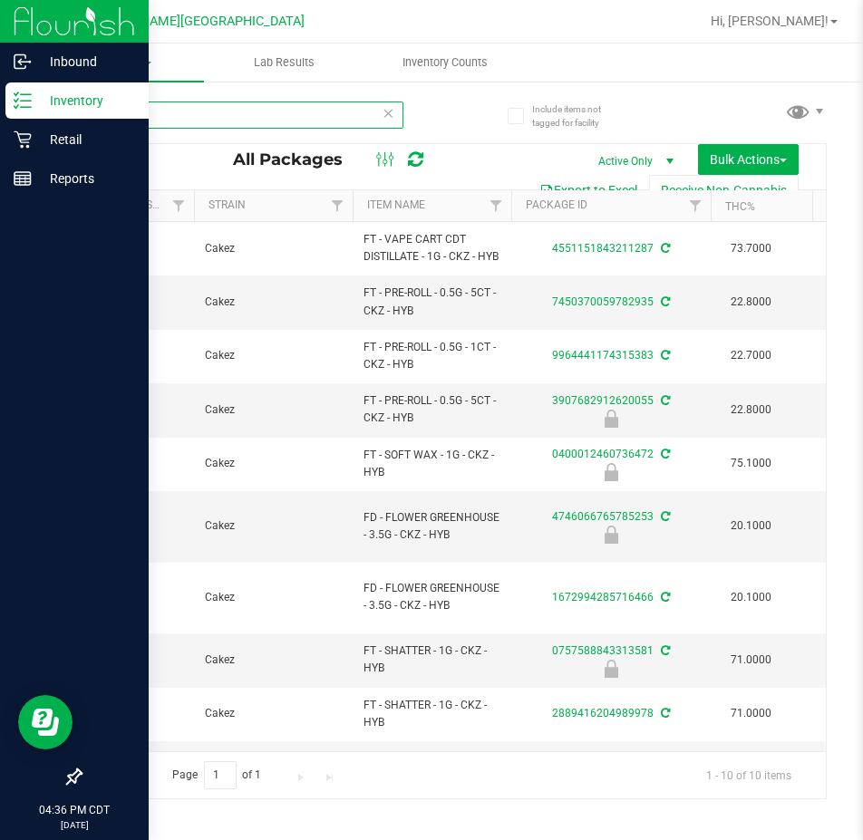
click at [155, 119] on input "ckz" at bounding box center [242, 115] width 324 height 27
type input "mec"
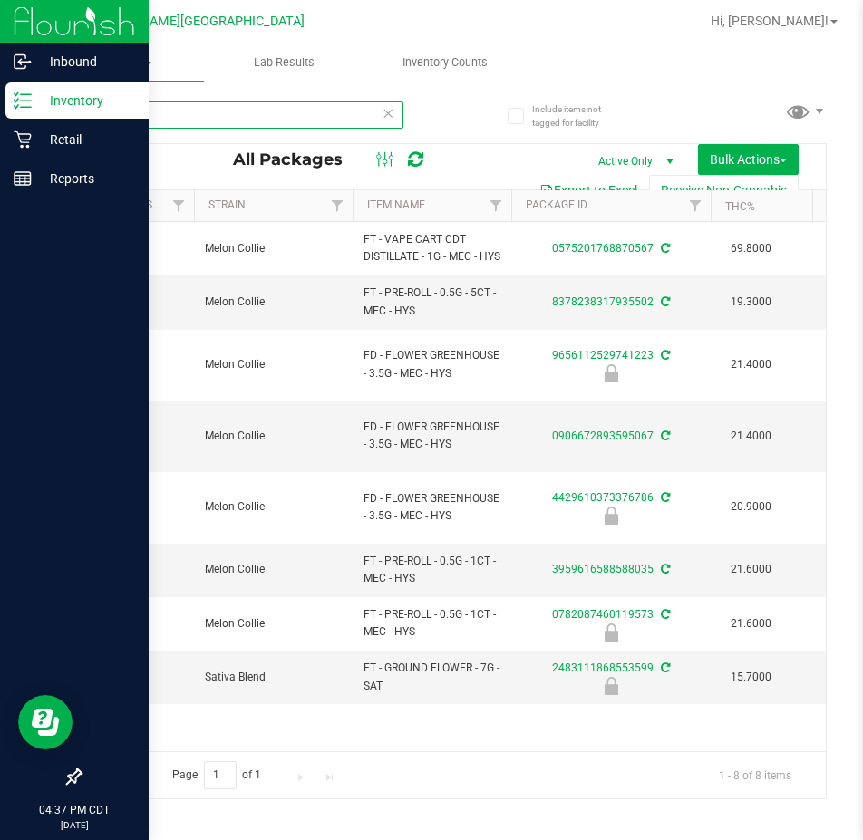
click at [203, 117] on input "mec" at bounding box center [242, 115] width 324 height 27
click at [206, 118] on input "mec" at bounding box center [242, 115] width 324 height 27
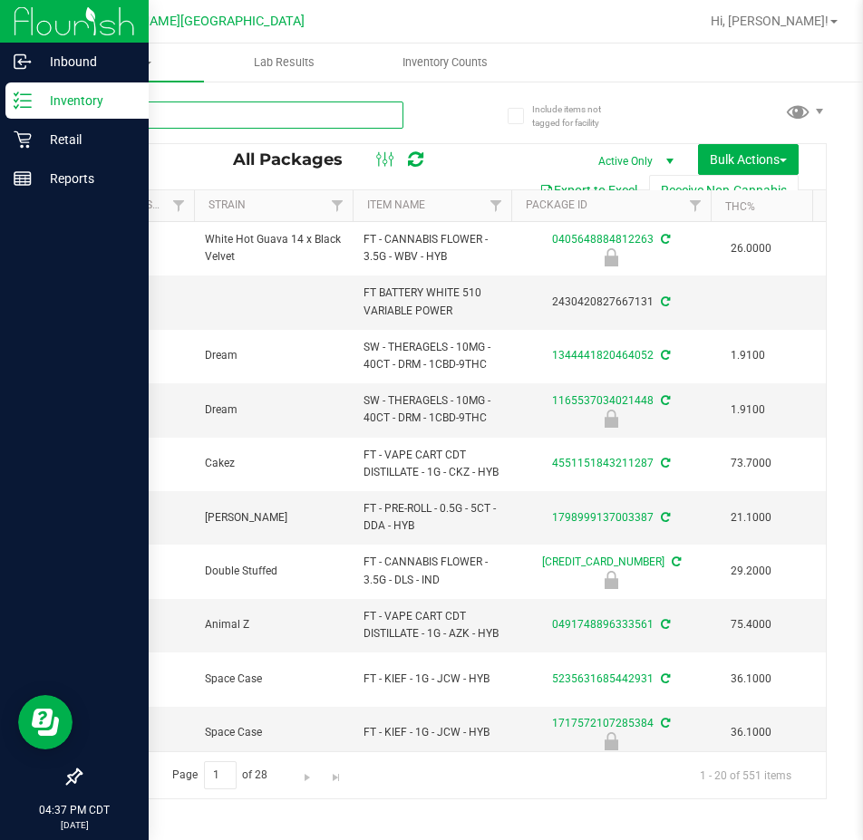
click at [263, 115] on input "text" at bounding box center [242, 115] width 324 height 27
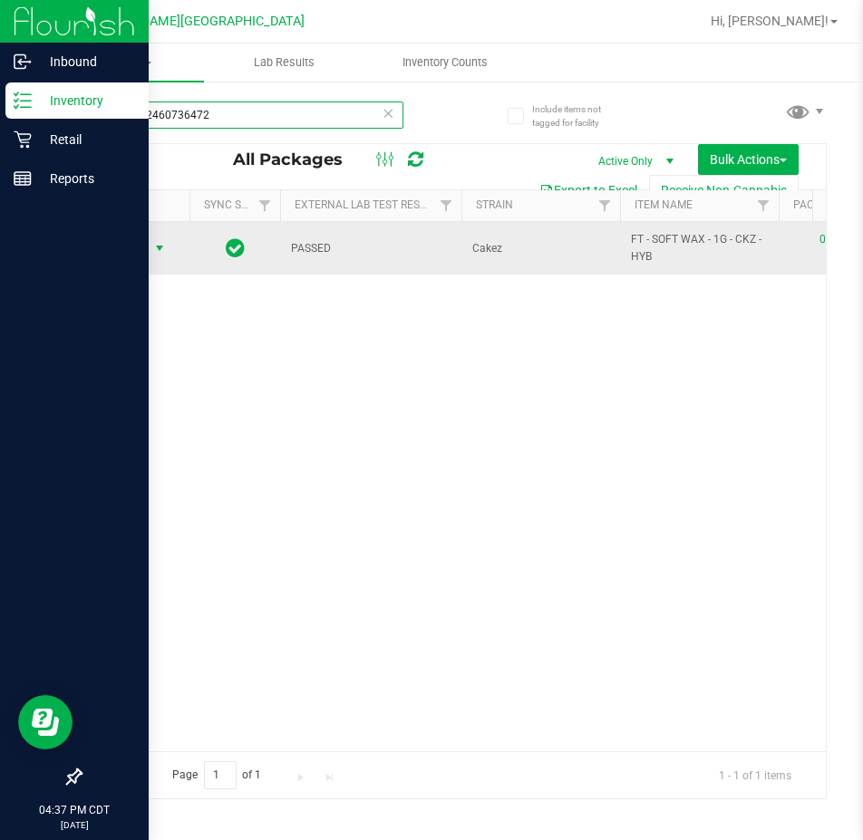
type input "0400012460736472"
click at [131, 247] on span "Action" at bounding box center [123, 248] width 49 height 25
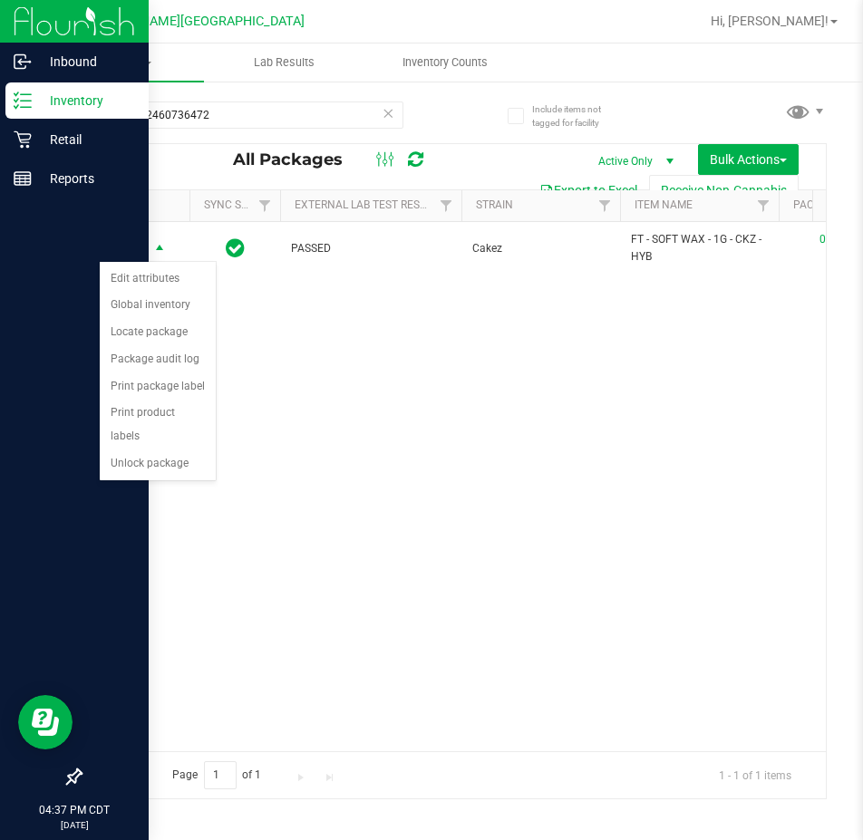
click at [160, 454] on div "Action Edit attributes Global inventory Locate package Package audit log Print …" at bounding box center [158, 371] width 118 height 220
click at [157, 451] on li "Unlock package" at bounding box center [158, 464] width 116 height 27
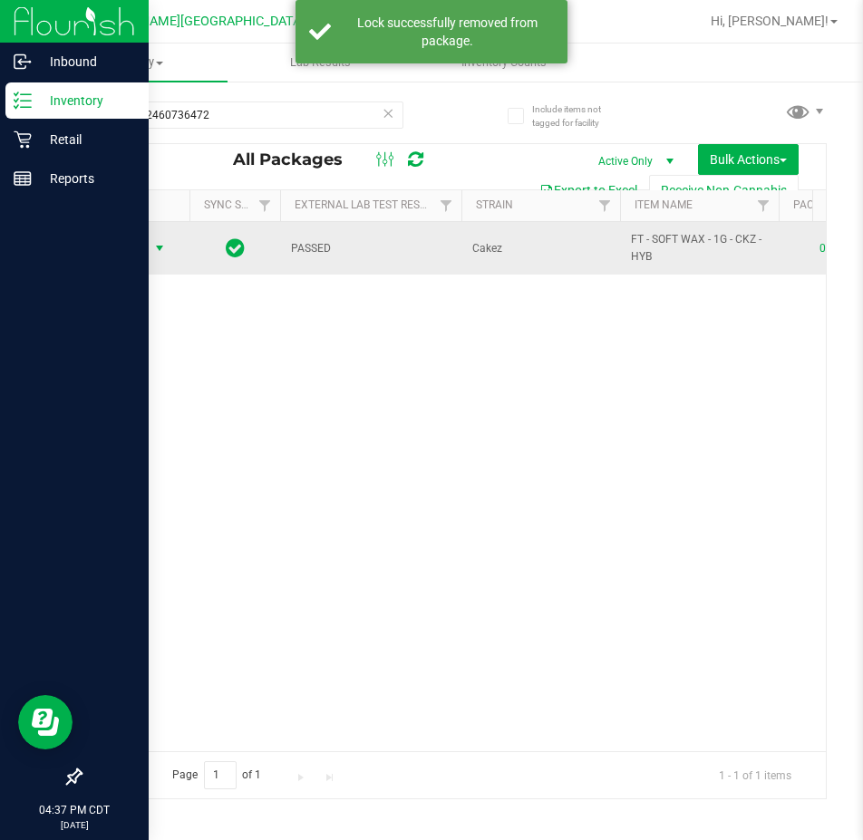
click at [136, 249] on span "Action" at bounding box center [123, 248] width 49 height 25
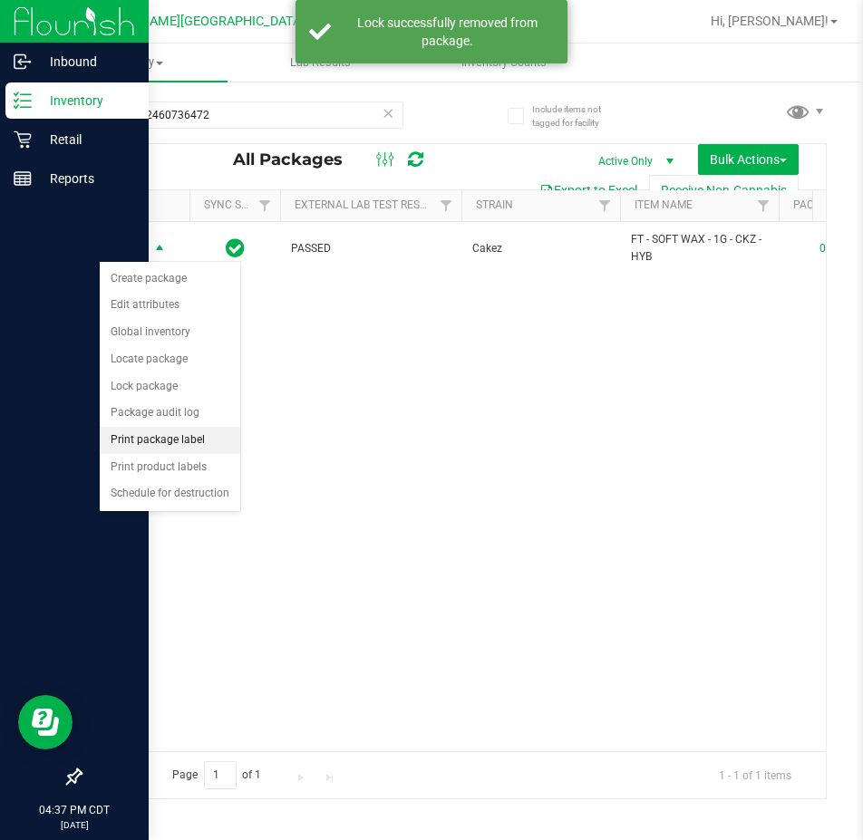
click at [168, 435] on li "Print package label" at bounding box center [170, 440] width 141 height 27
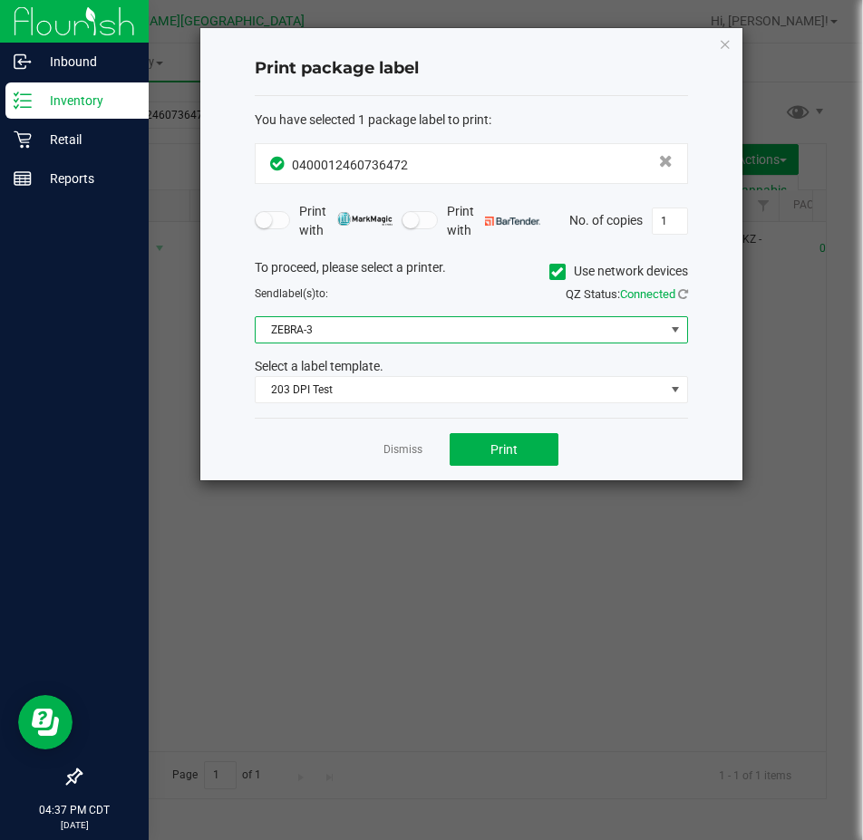
click at [420, 328] on span "ZEBRA-3" at bounding box center [460, 329] width 409 height 25
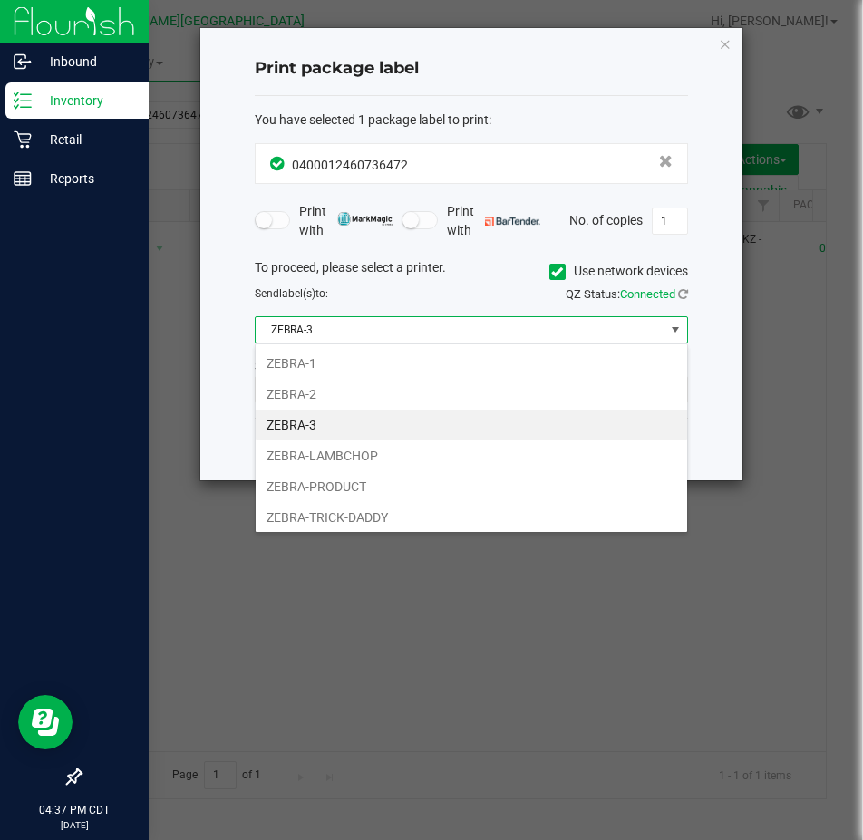
scroll to position [27, 433]
click at [481, 517] on li "ZEBRA-TRICK-DADDY" at bounding box center [472, 517] width 432 height 31
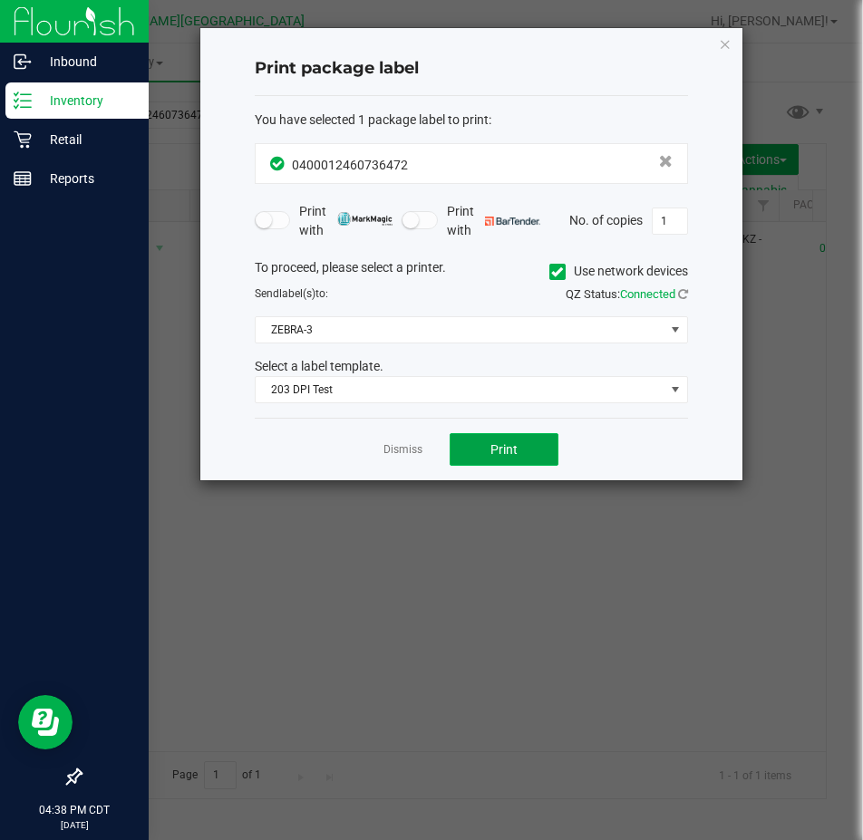
click at [485, 447] on button "Print" at bounding box center [504, 449] width 109 height 33
click at [726, 53] on icon "button" at bounding box center [725, 44] width 13 height 22
